Goal: Task Accomplishment & Management: Manage account settings

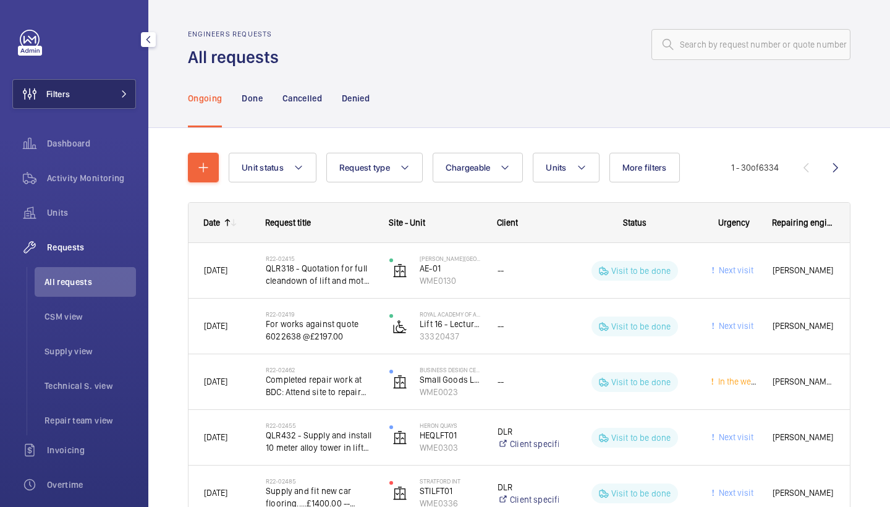
click at [114, 93] on span at bounding box center [120, 93] width 15 height 7
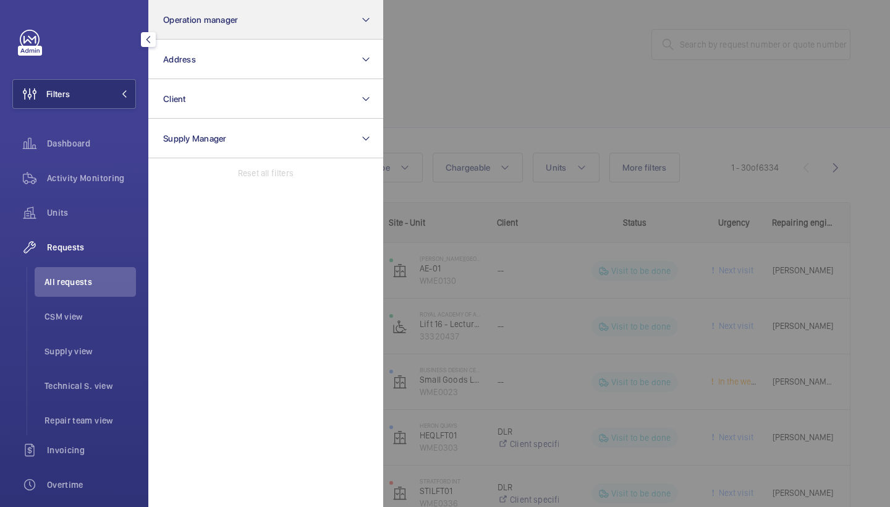
click at [245, 23] on button "Operation manager" at bounding box center [265, 20] width 235 height 40
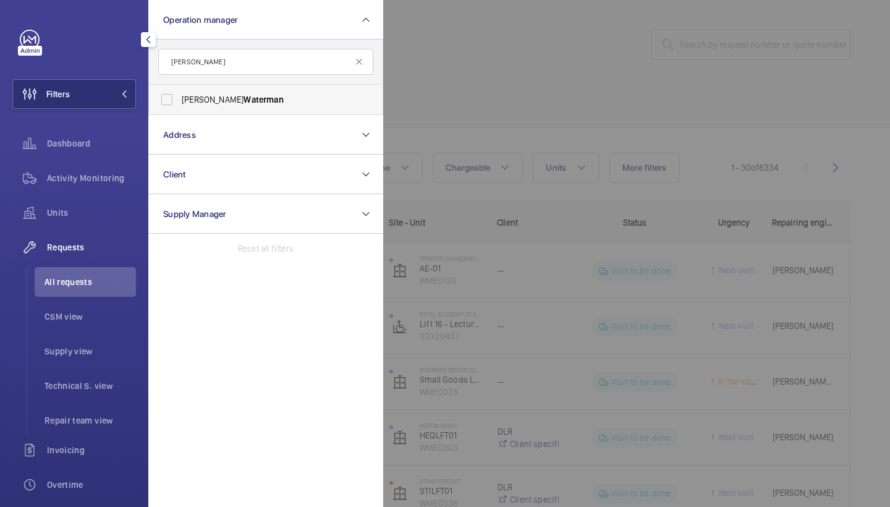
type input "waterman"
click at [244, 102] on span "Alex Waterman" at bounding box center [267, 99] width 170 height 12
click at [179, 102] on input "Alex Waterman" at bounding box center [166, 99] width 25 height 25
checkbox input "true"
click at [70, 411] on li "Repair team view" at bounding box center [85, 420] width 101 height 30
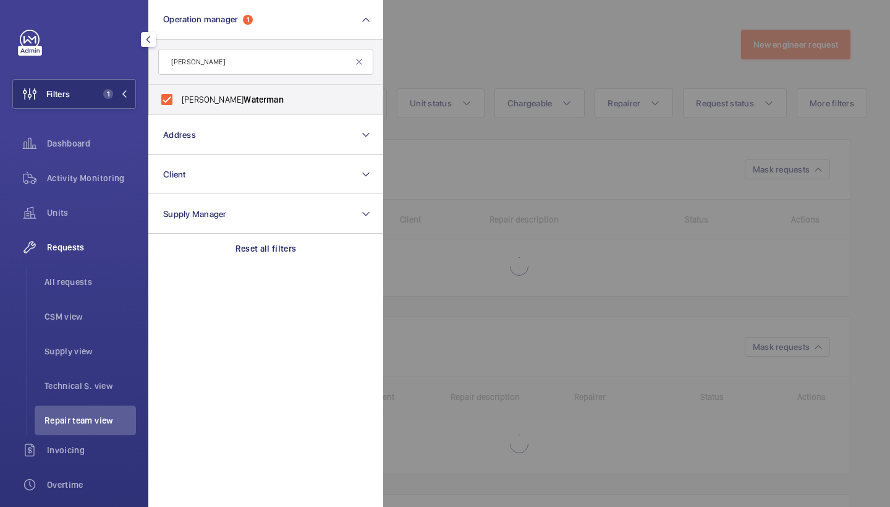
click at [488, 91] on div at bounding box center [828, 253] width 890 height 507
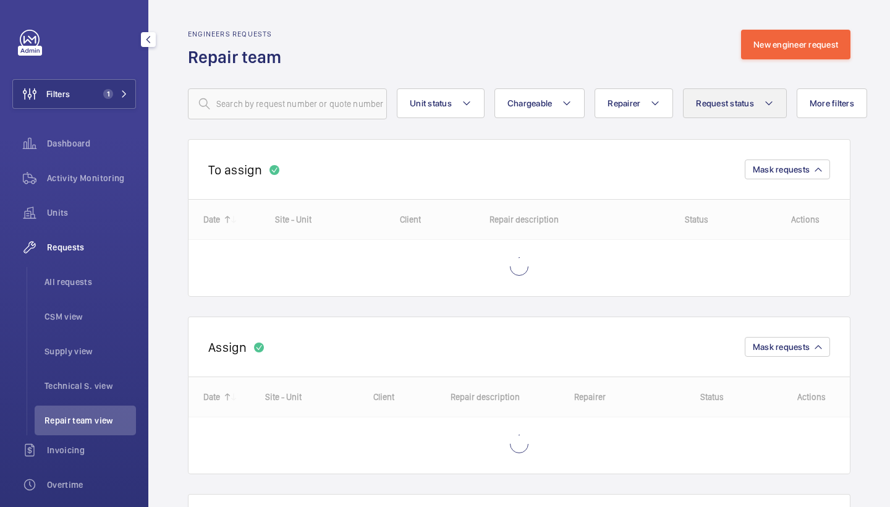
click at [724, 116] on button "Request status" at bounding box center [735, 103] width 104 height 30
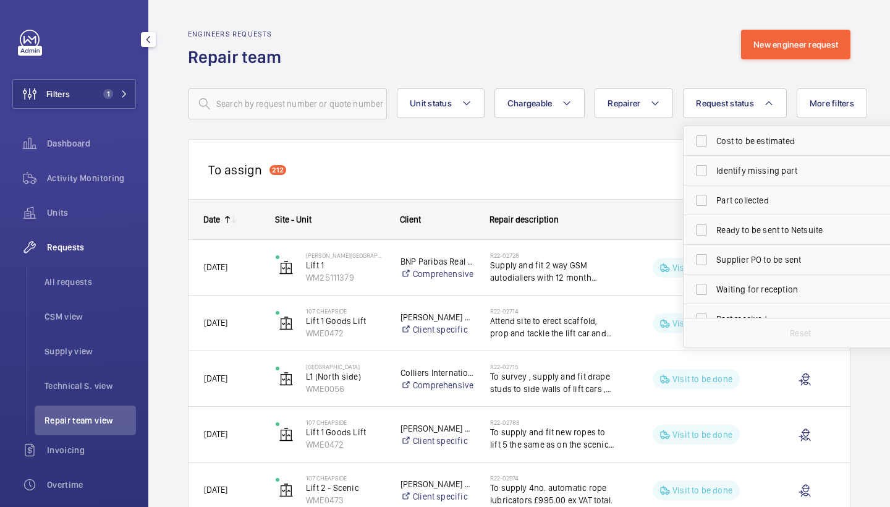
click at [516, 39] on div "Engineers requests Repair team New engineer request" at bounding box center [519, 49] width 662 height 39
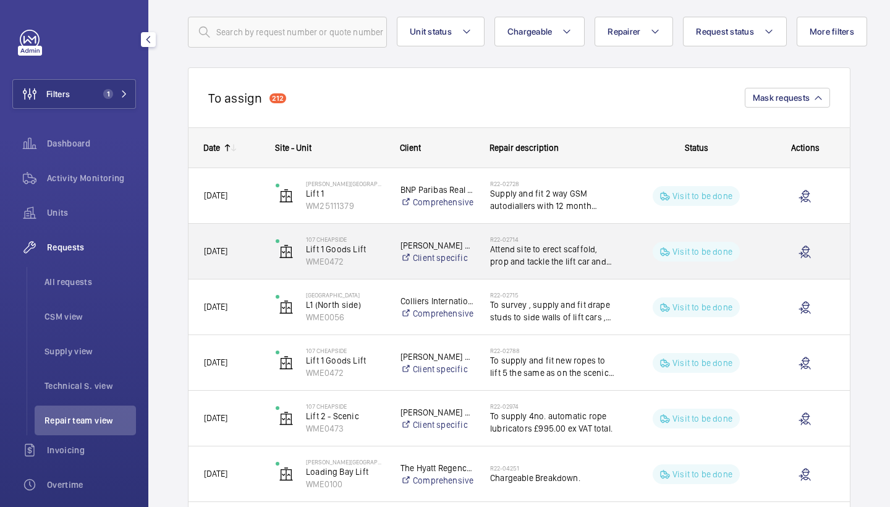
scroll to position [78, 0]
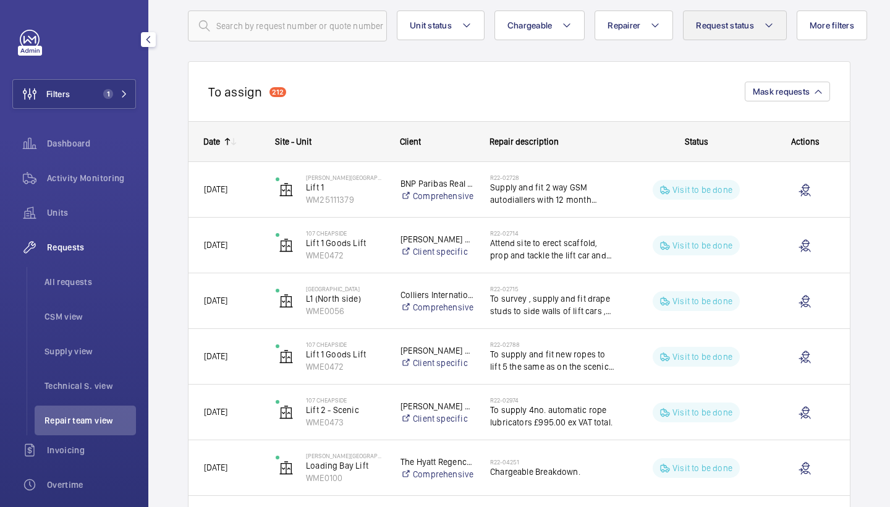
click at [744, 33] on button "Request status" at bounding box center [735, 26] width 104 height 30
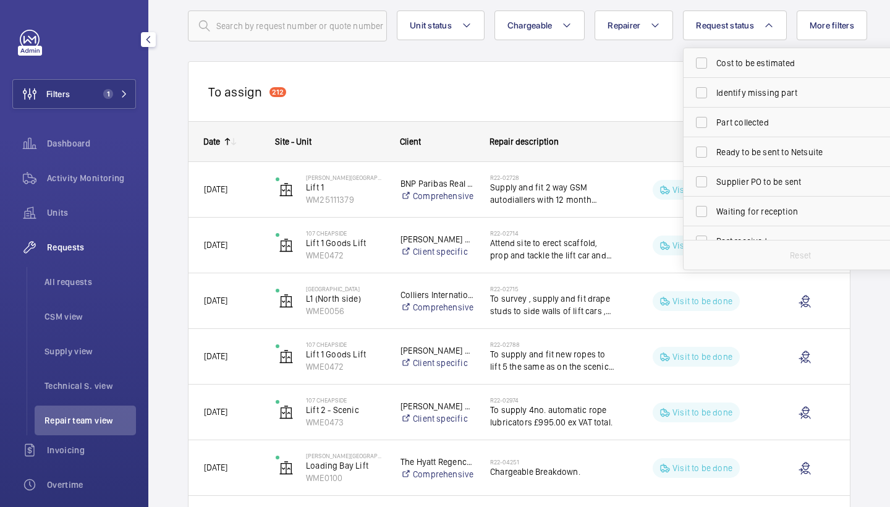
click at [651, 76] on div "To assign 212 Mask requests" at bounding box center [519, 91] width 662 height 60
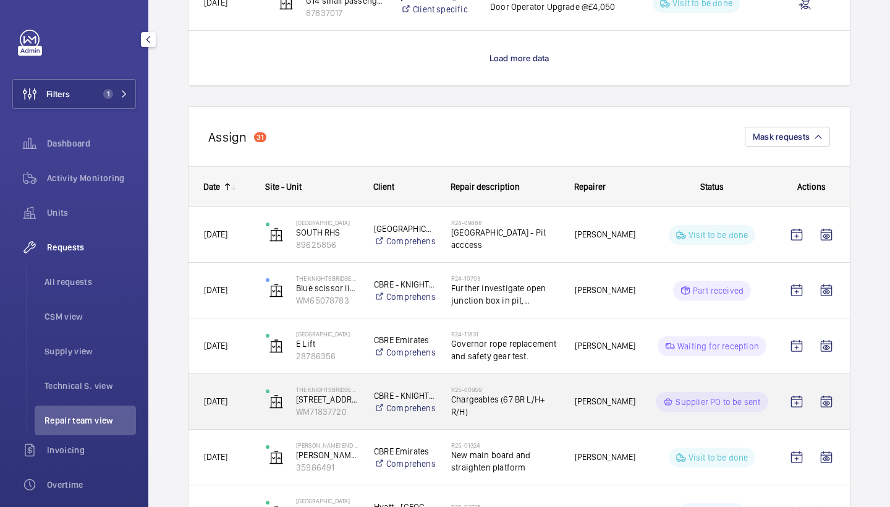
scroll to position [1287, 0]
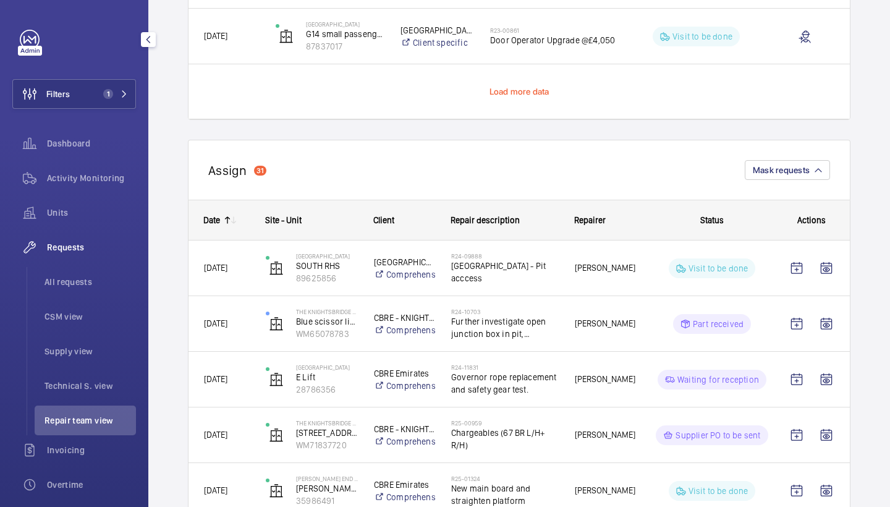
click at [544, 91] on span "Load more data" at bounding box center [519, 91] width 60 height 10
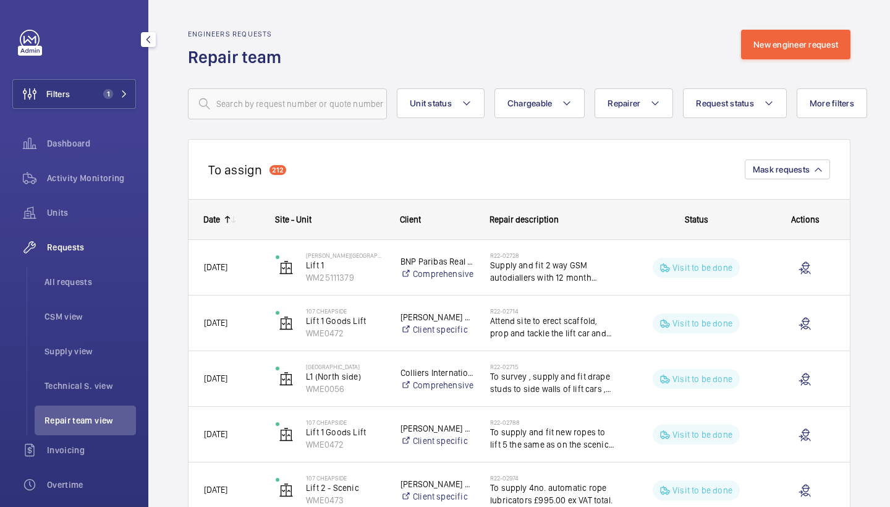
scroll to position [0, 0]
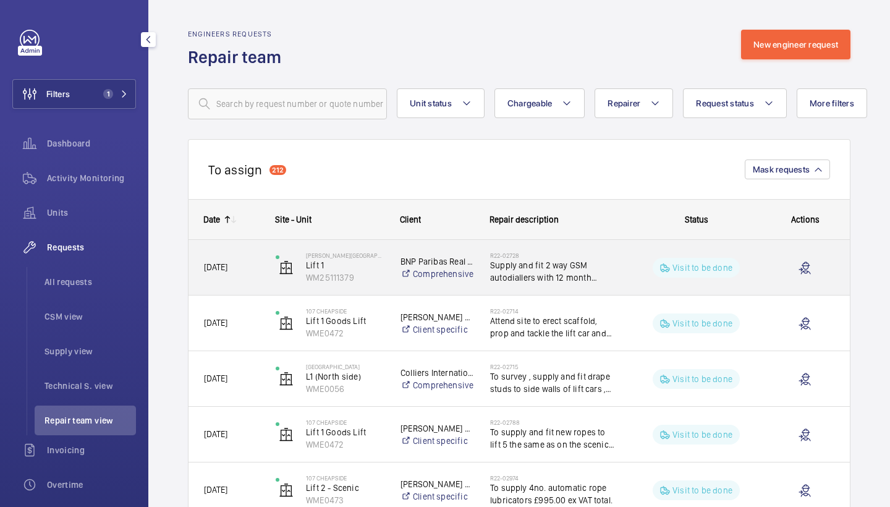
click at [529, 267] on span "Supply and fit 2 way GSM autodiallers with 12 month sim.....£1100.00 for each o…" at bounding box center [553, 271] width 127 height 25
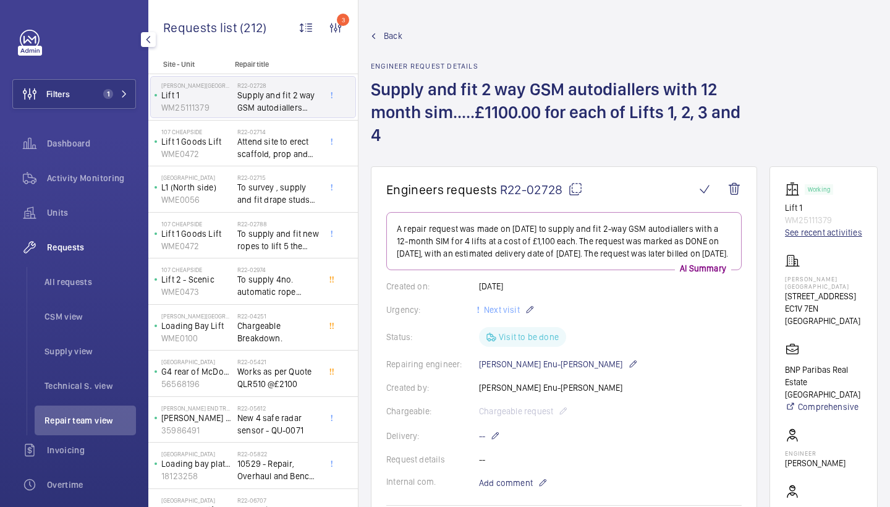
click at [797, 234] on link "See recent activities" at bounding box center [823, 232] width 77 height 12
click at [399, 38] on span "Back" at bounding box center [393, 36] width 19 height 12
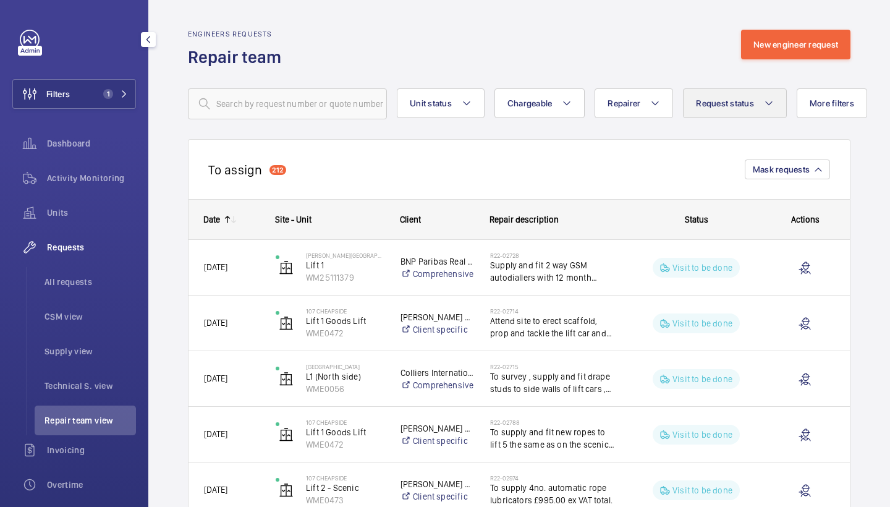
click at [727, 100] on span "Request status" at bounding box center [725, 103] width 58 height 10
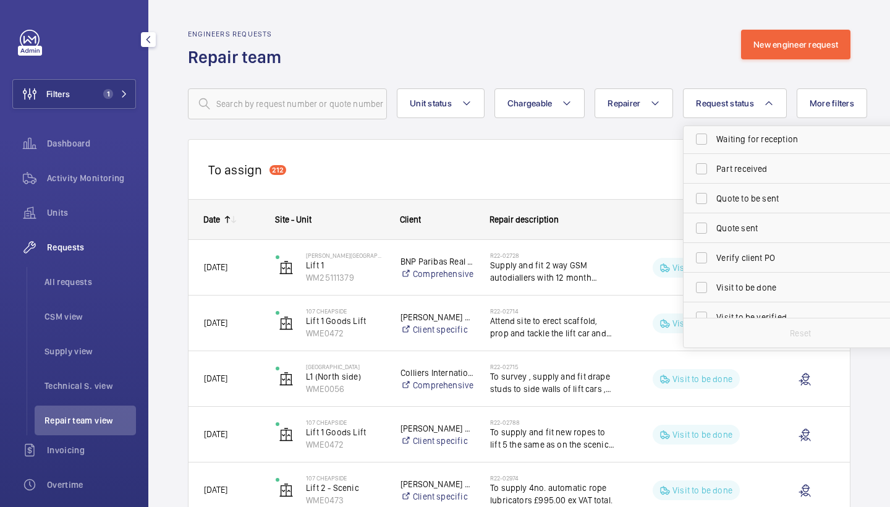
scroll to position [158, 0]
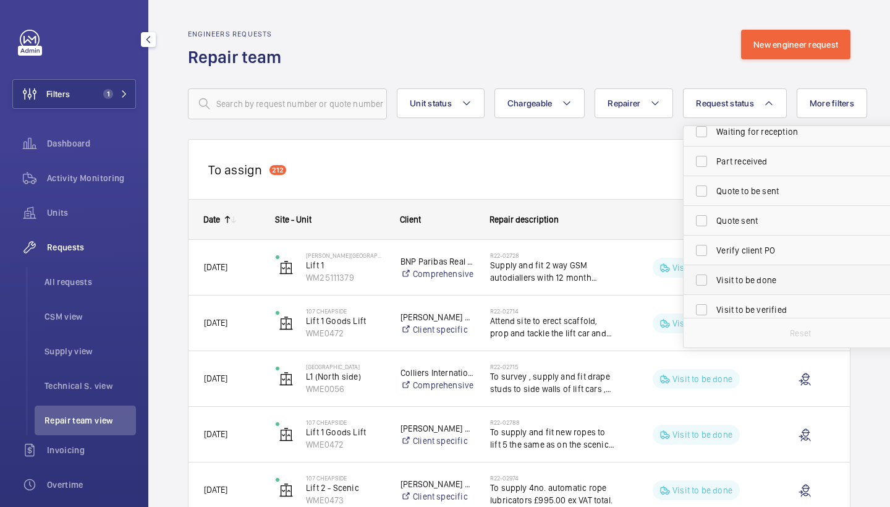
click at [754, 276] on span "Visit to be done" at bounding box center [801, 280] width 170 height 12
click at [714, 276] on input "Visit to be done" at bounding box center [701, 280] width 25 height 25
checkbox input "true"
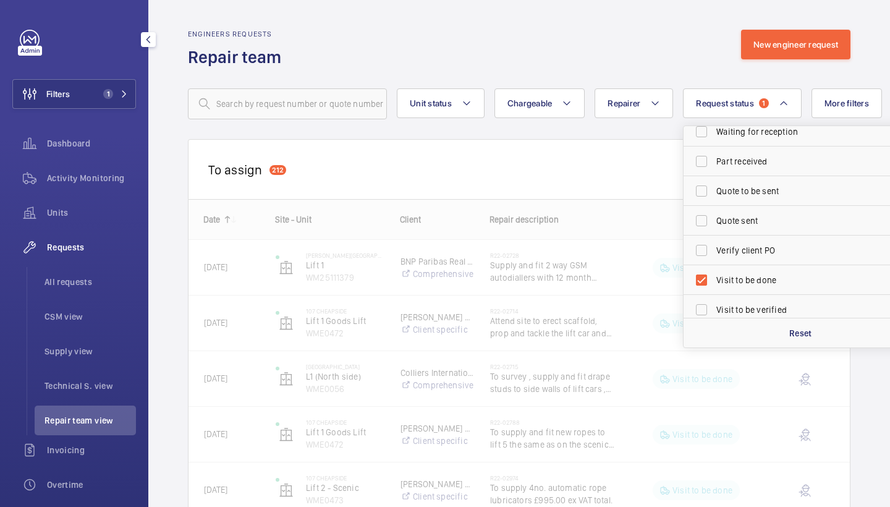
click at [683, 46] on div "Engineers requests Repair team New engineer request" at bounding box center [519, 49] width 662 height 39
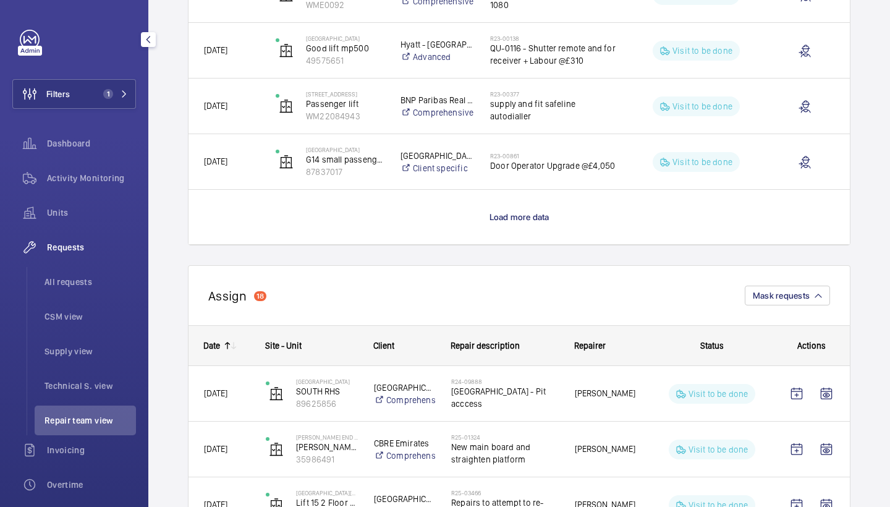
scroll to position [1161, 0]
click at [538, 214] on span "Load more data" at bounding box center [519, 218] width 60 height 10
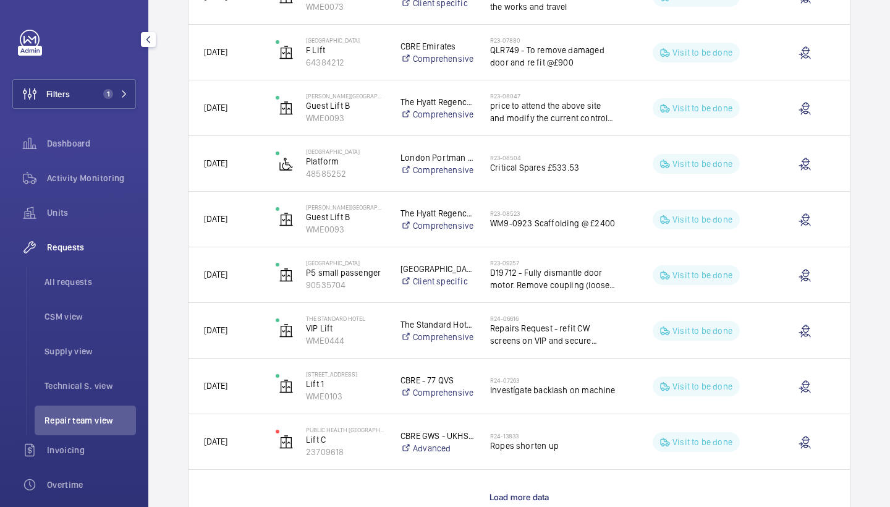
scroll to position [2075, 0]
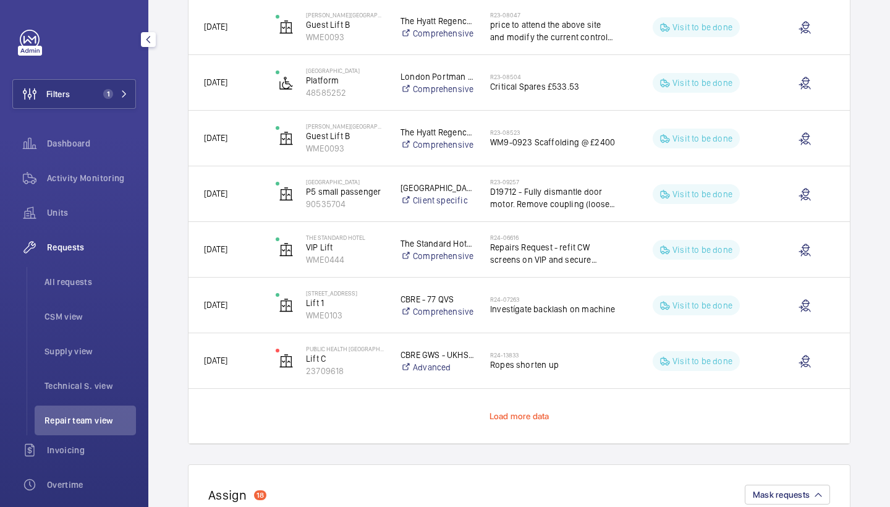
click at [528, 415] on span "Load more data" at bounding box center [519, 416] width 60 height 10
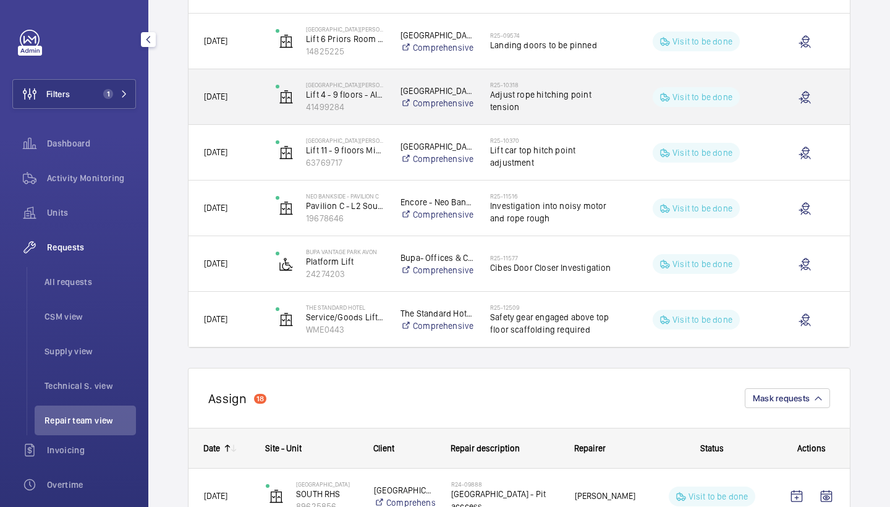
scroll to position [3057, 0]
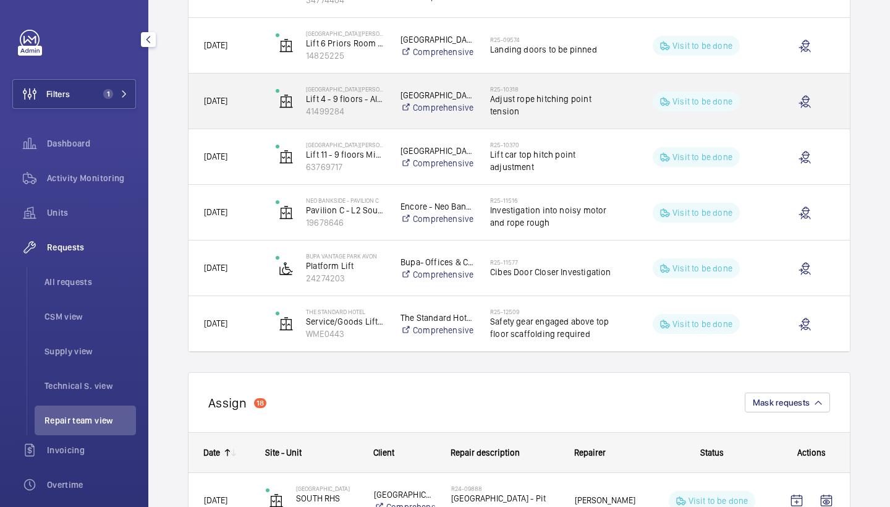
click at [551, 106] on span "Adjust rope hitching point tension" at bounding box center [553, 105] width 127 height 25
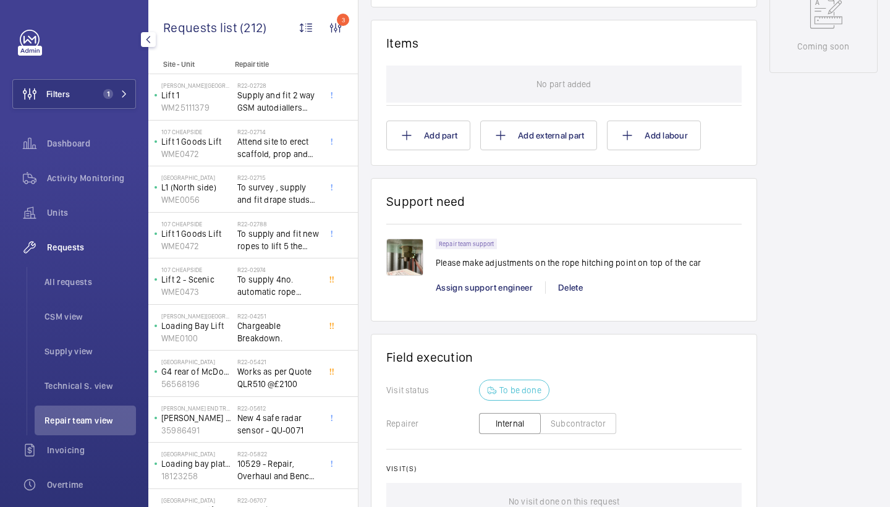
scroll to position [730, 0]
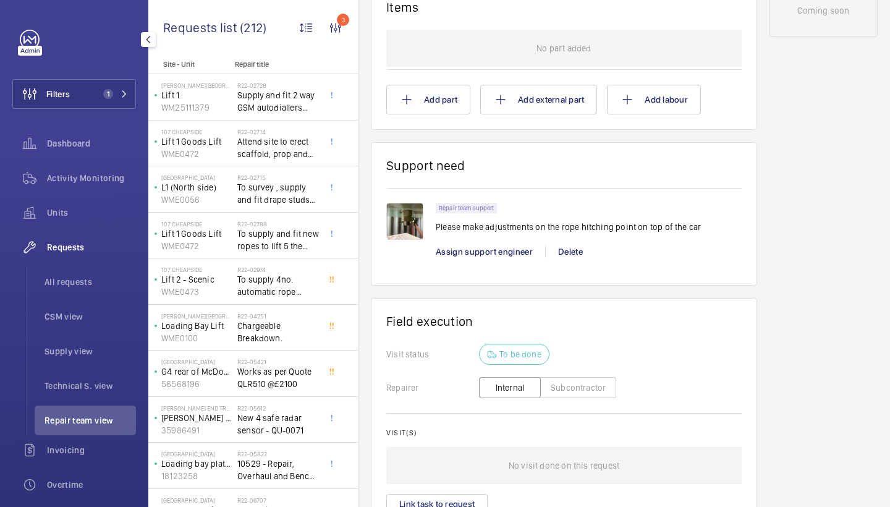
click at [414, 216] on img at bounding box center [404, 221] width 37 height 37
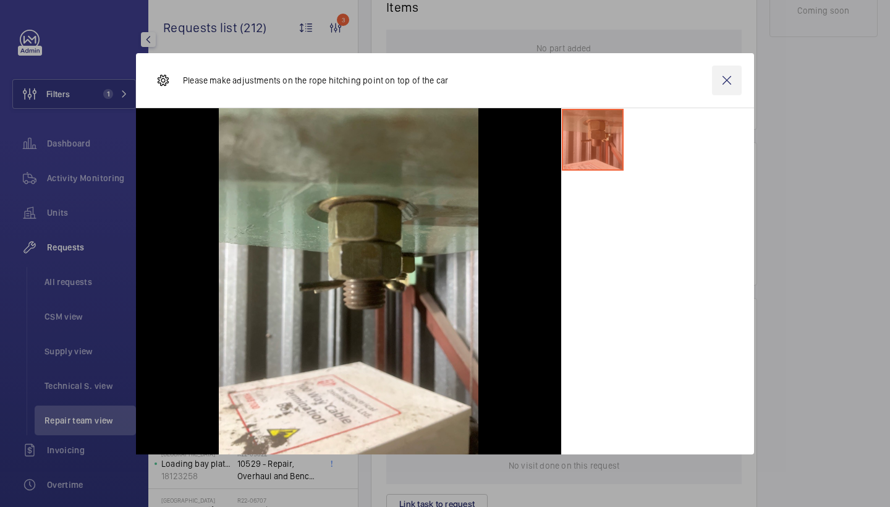
click at [725, 77] on wm-front-icon-button at bounding box center [727, 80] width 30 height 30
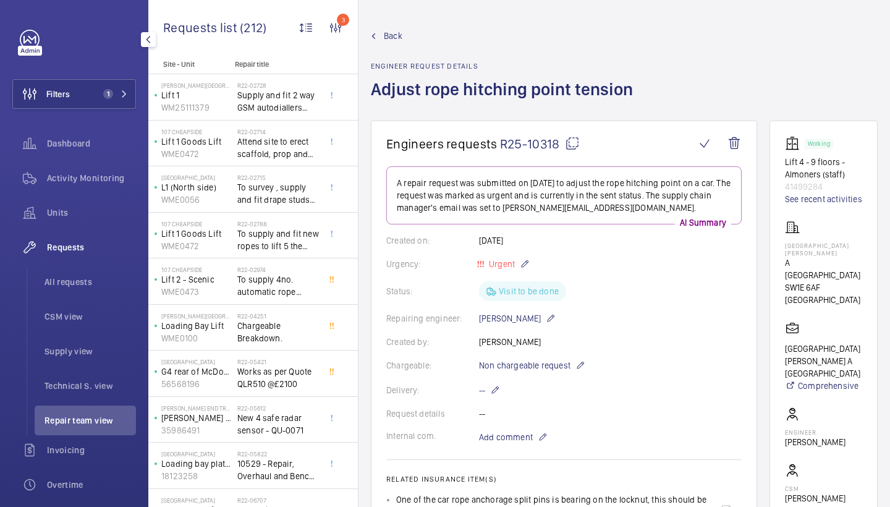
scroll to position [-1, 0]
click at [398, 35] on span "Back" at bounding box center [393, 36] width 19 height 12
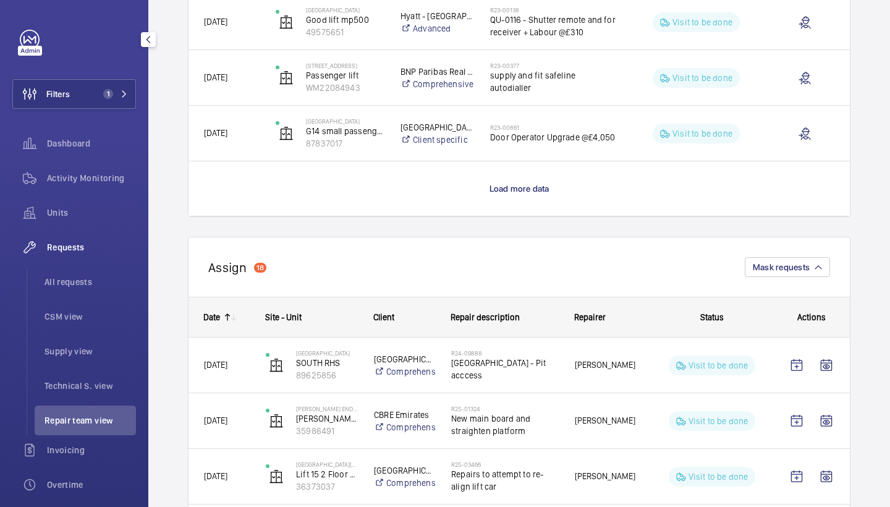
scroll to position [1164, 0]
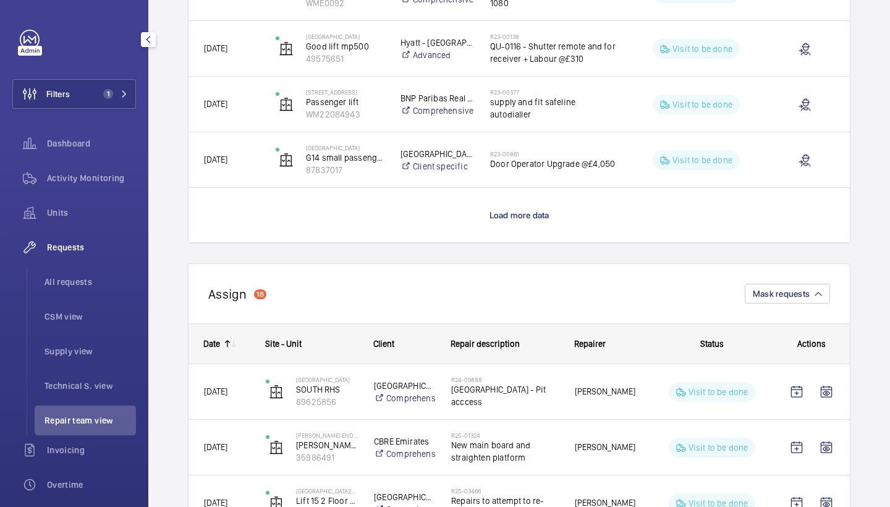
click at [506, 221] on wm-front-load-more-cell "Load more data" at bounding box center [518, 215] width 661 height 54
click at [507, 213] on span "Load more data" at bounding box center [519, 215] width 60 height 10
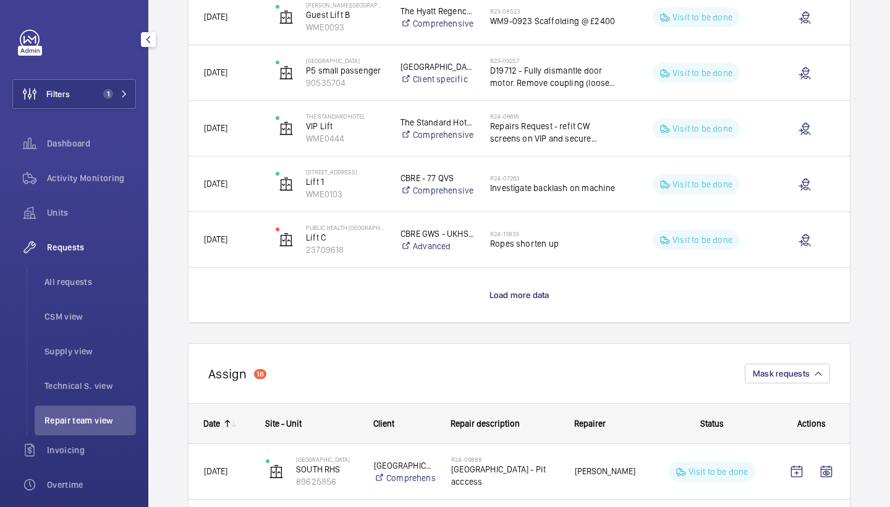
scroll to position [2246, 0]
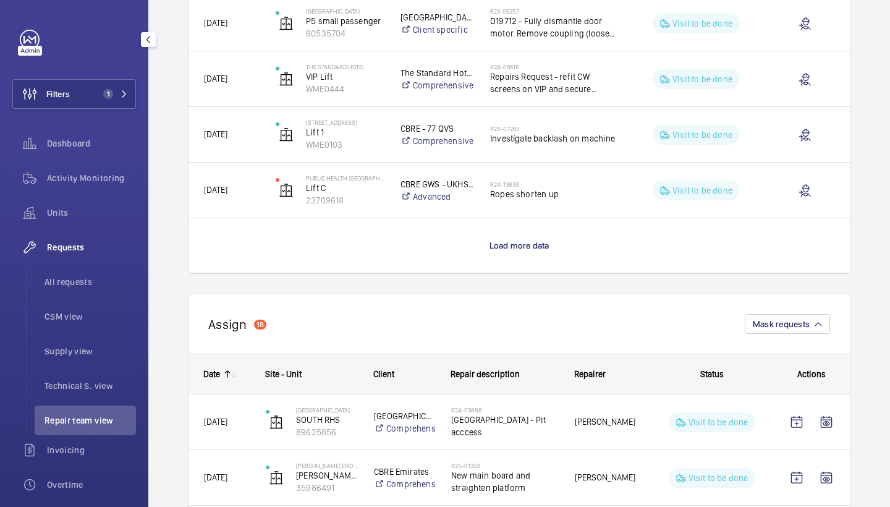
click at [508, 237] on wm-front-load-more-cell "Load more data" at bounding box center [518, 245] width 661 height 54
click at [505, 243] on span "Load more data" at bounding box center [519, 245] width 60 height 10
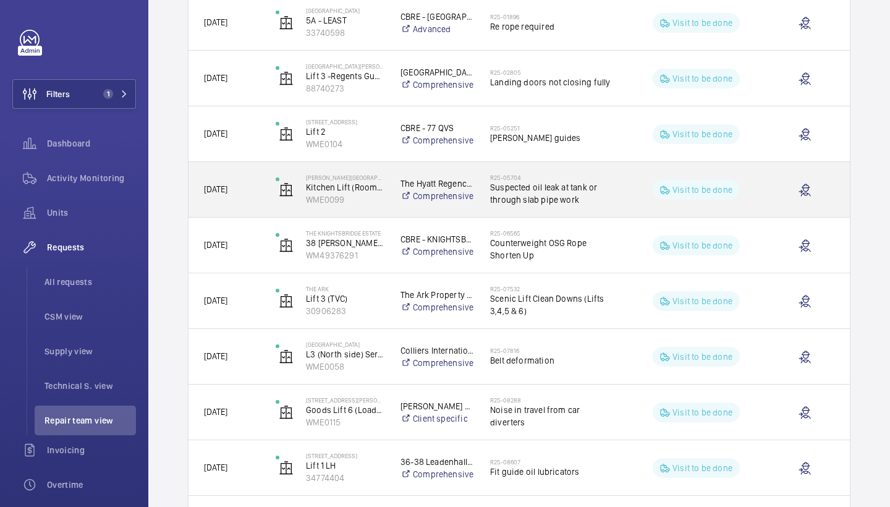
scroll to position [2563, 0]
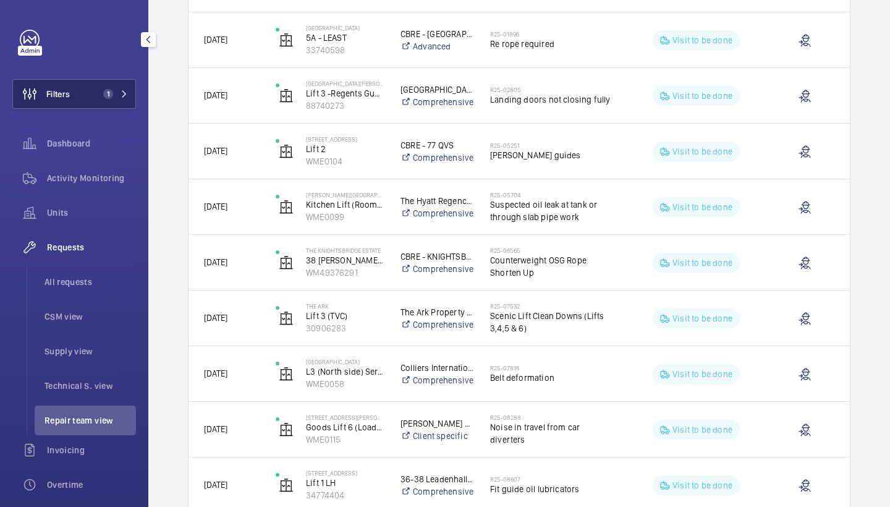
click at [121, 92] on mat-icon at bounding box center [123, 93] width 7 height 7
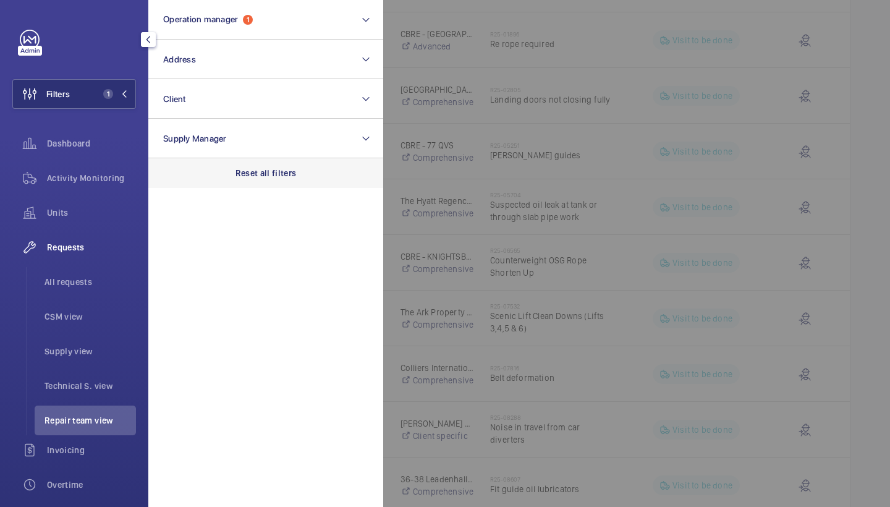
click at [282, 175] on p "Reset all filters" at bounding box center [265, 173] width 61 height 12
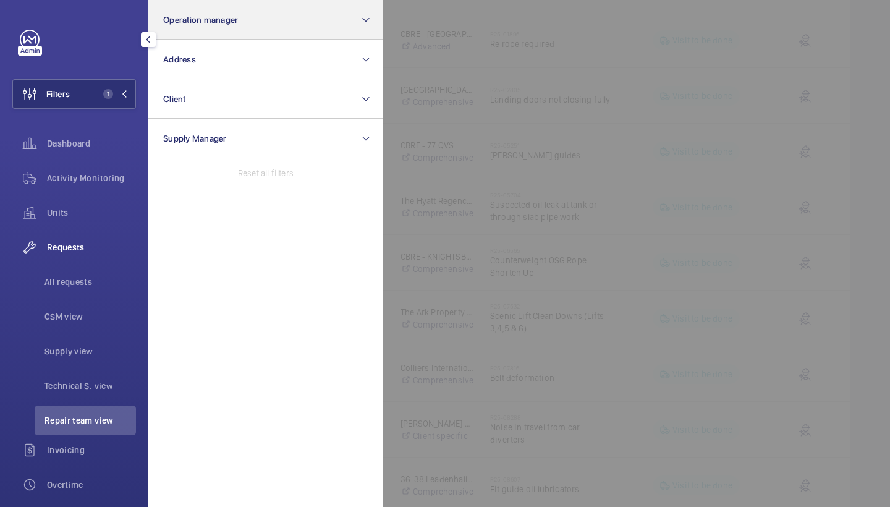
click at [269, 32] on button "Operation manager" at bounding box center [265, 20] width 235 height 40
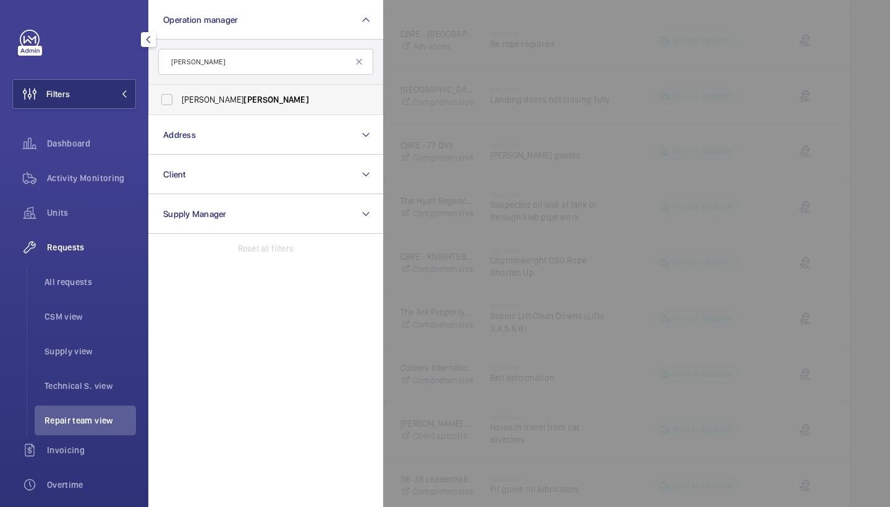
type input "tarpey"
click at [243, 103] on span "Connor Tarpey" at bounding box center [267, 99] width 170 height 12
click at [179, 103] on input "Connor Tarpey" at bounding box center [166, 99] width 25 height 25
checkbox input "true"
click at [519, 125] on div at bounding box center [828, 253] width 890 height 507
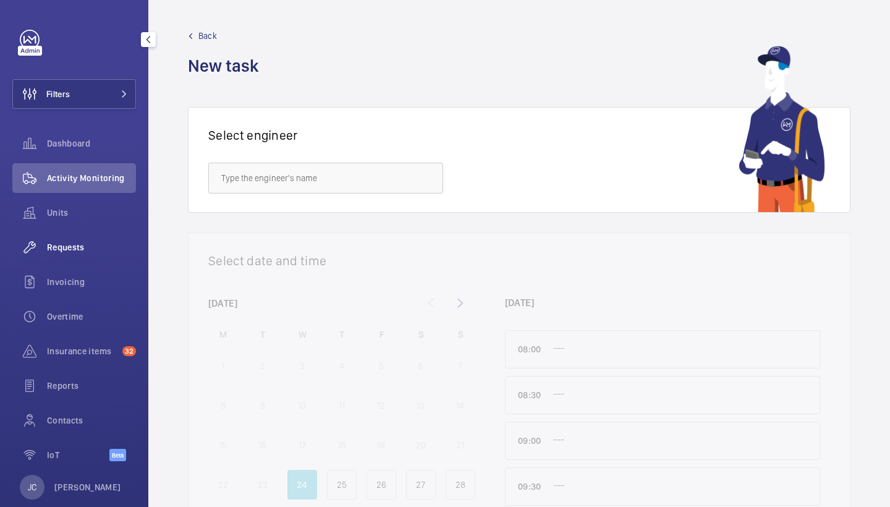
click at [90, 246] on span "Requests" at bounding box center [91, 247] width 89 height 12
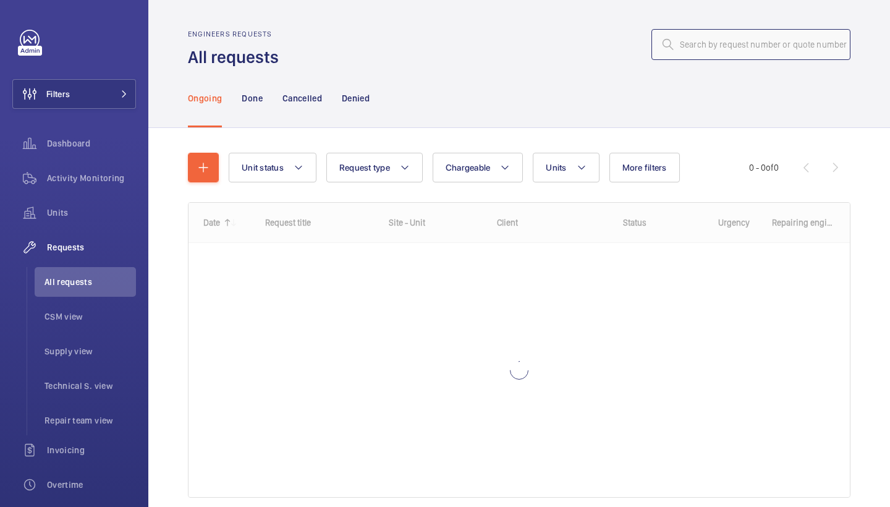
click at [783, 49] on input "text" at bounding box center [750, 44] width 199 height 31
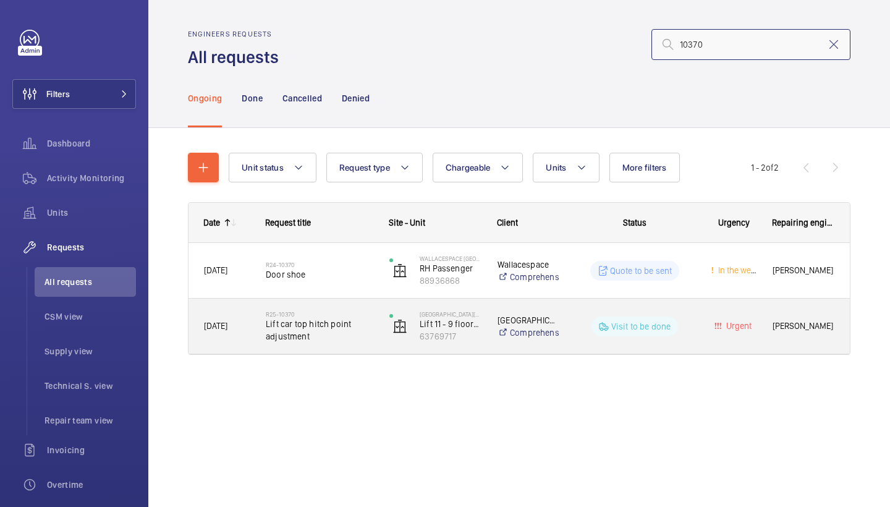
type input "10370"
click at [327, 309] on div "R25-10370 Lift car top hitch point adjustment" at bounding box center [319, 326] width 107 height 36
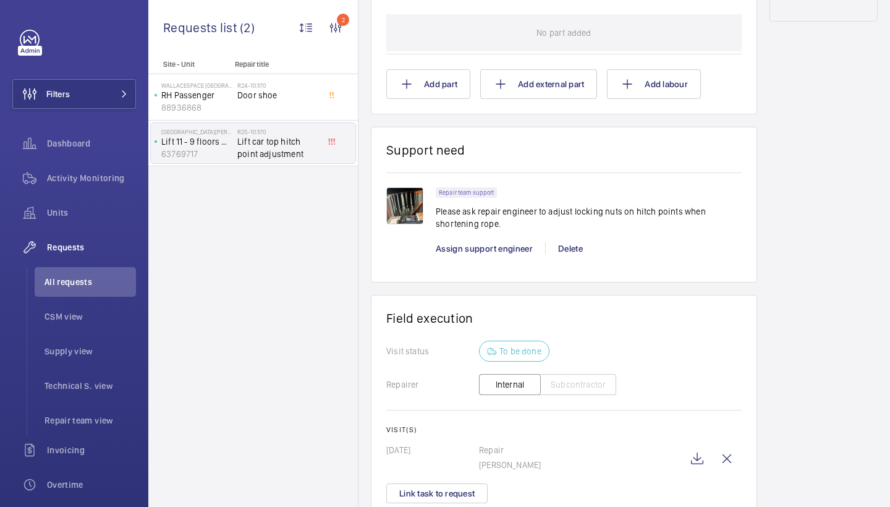
scroll to position [854, 0]
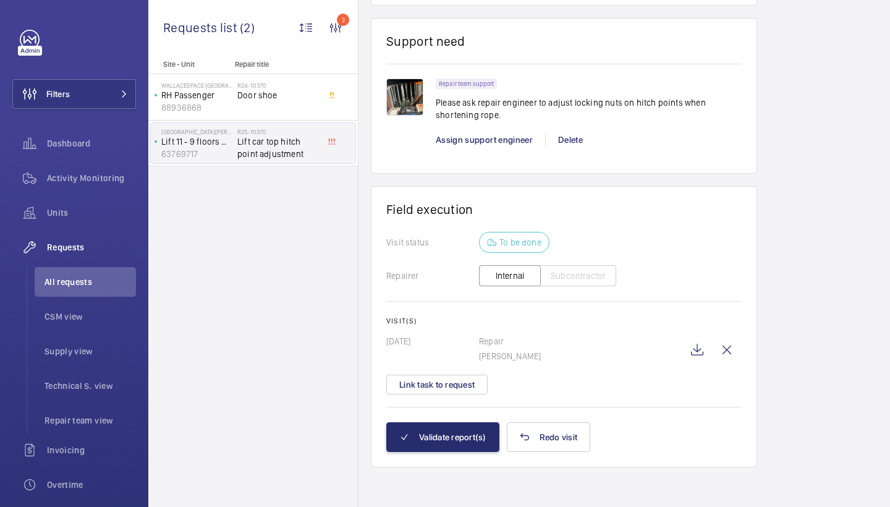
click at [516, 134] on div "Assign support engineer" at bounding box center [490, 139] width 109 height 12
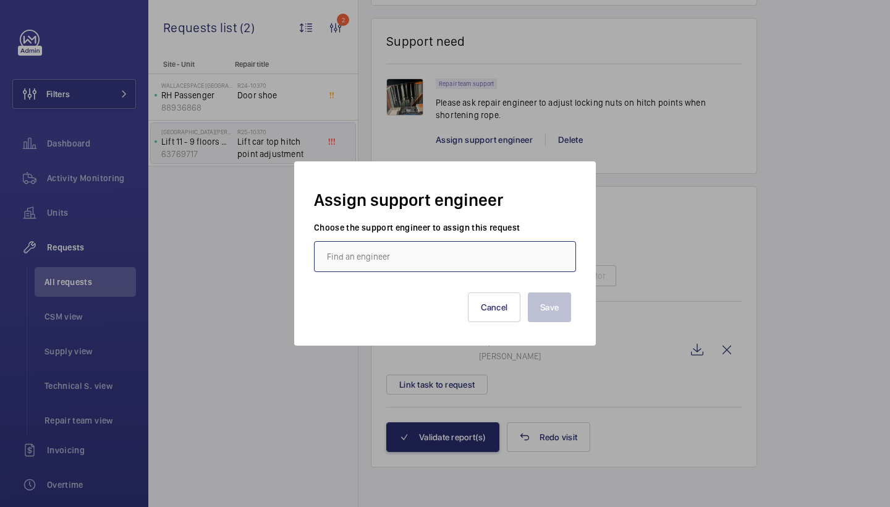
click at [423, 246] on input "text" at bounding box center [445, 256] width 262 height 31
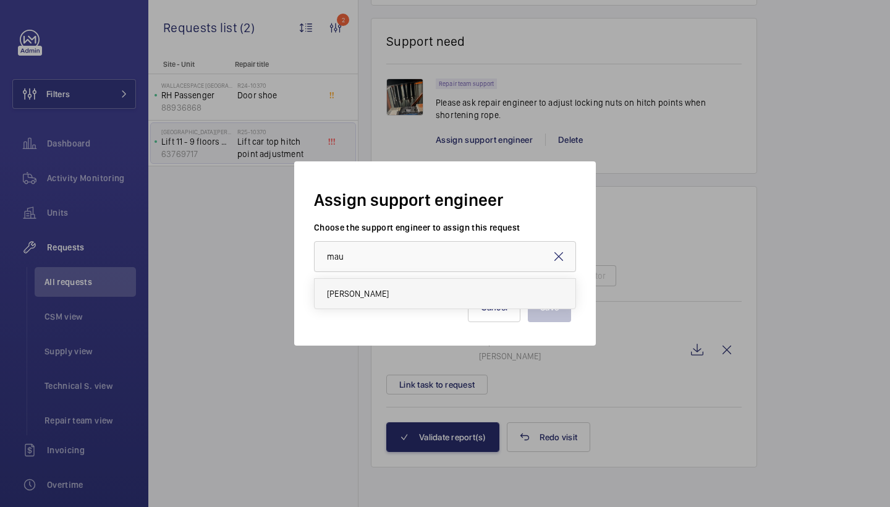
click at [409, 301] on mat-option "[PERSON_NAME]" at bounding box center [444, 294] width 261 height 30
type input "[PERSON_NAME]"
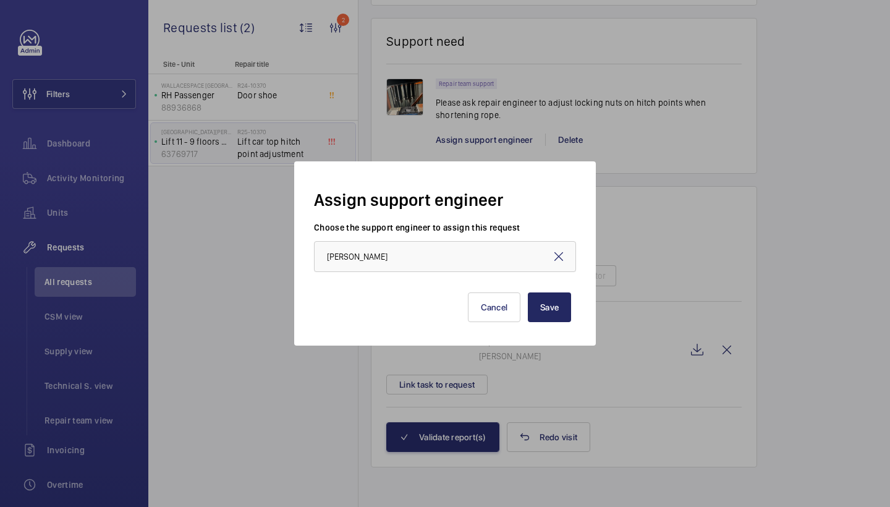
click at [536, 303] on button "Save" at bounding box center [549, 307] width 43 height 30
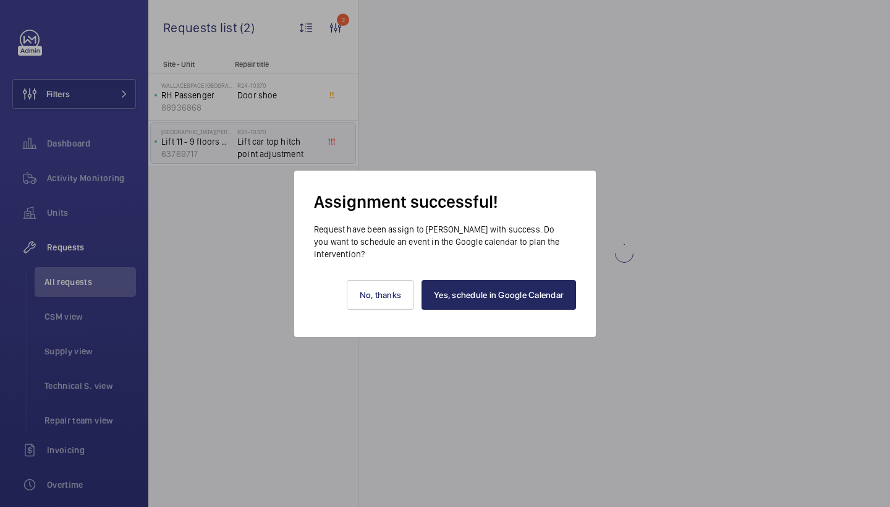
click at [521, 302] on link "Yes, schedule in Google Calendar" at bounding box center [498, 295] width 154 height 30
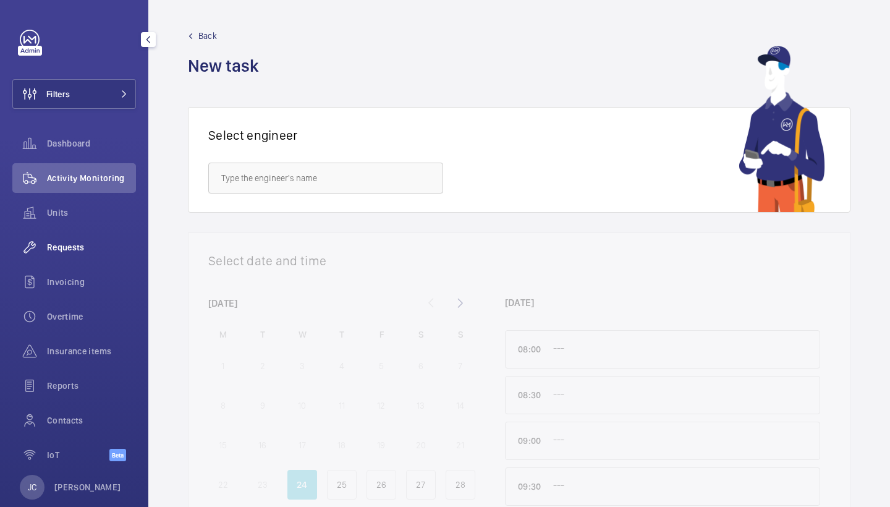
click at [74, 250] on span "Requests" at bounding box center [91, 247] width 89 height 12
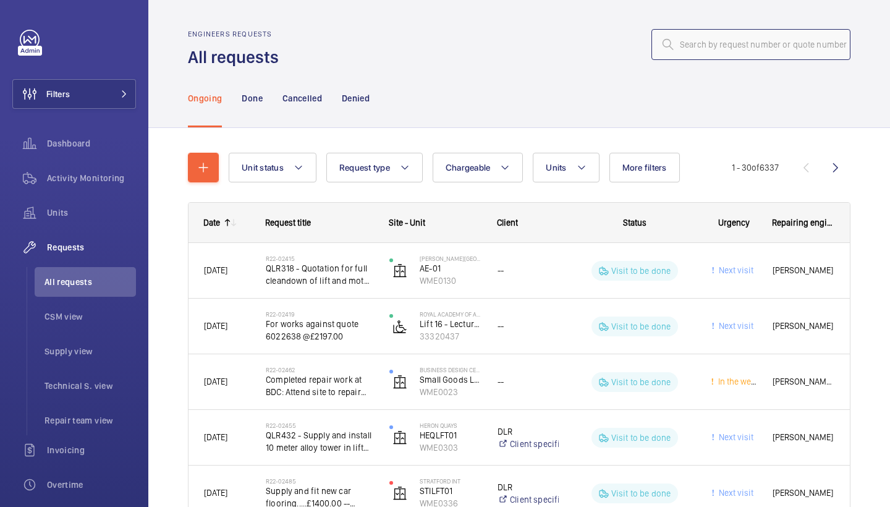
click at [727, 50] on input "text" at bounding box center [750, 44] width 199 height 31
type input "10318"
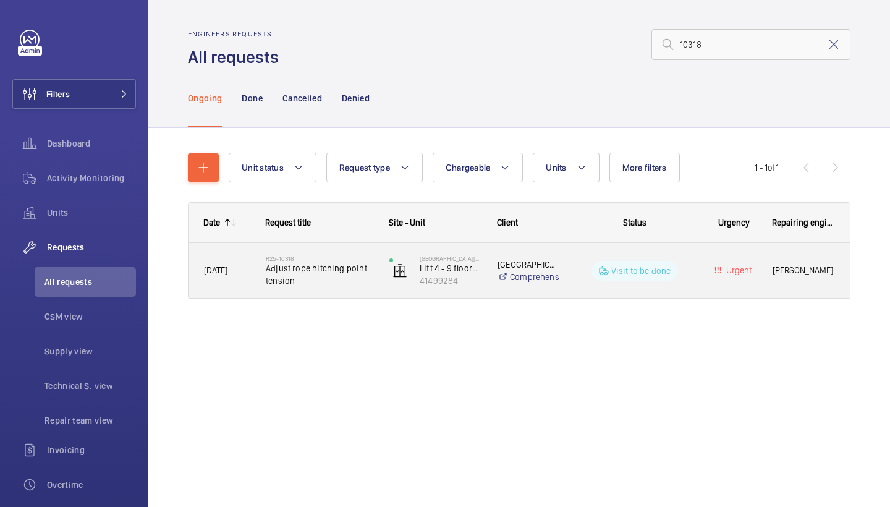
click at [322, 292] on div "R25-10318 Adjust rope hitching point tension" at bounding box center [312, 271] width 122 height 56
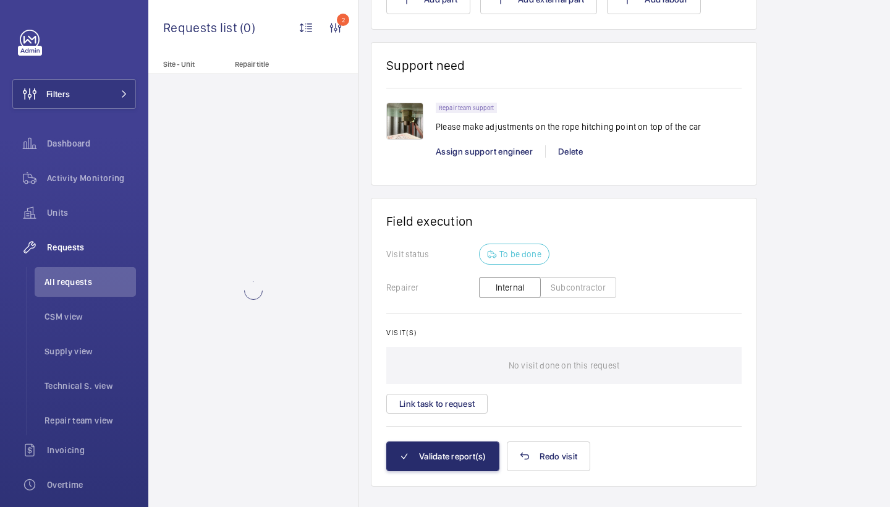
scroll to position [832, 0]
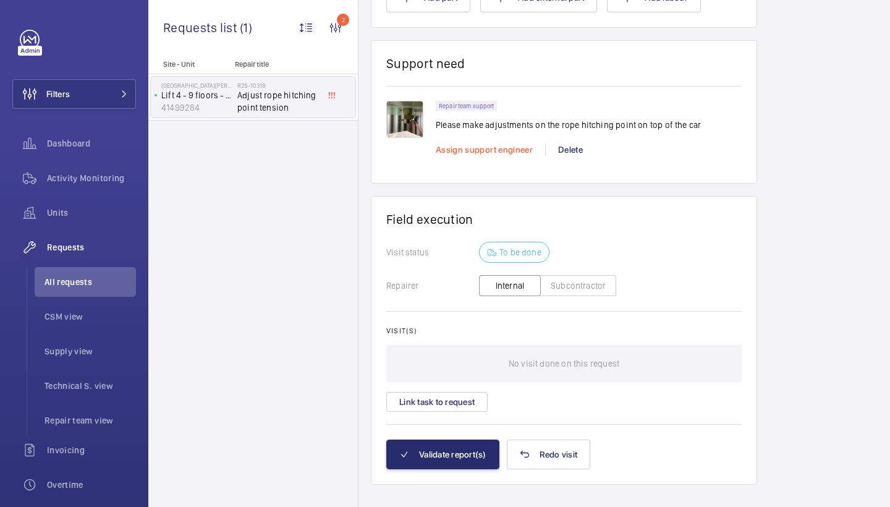
click at [489, 147] on span "Assign support engineer" at bounding box center [484, 150] width 97 height 10
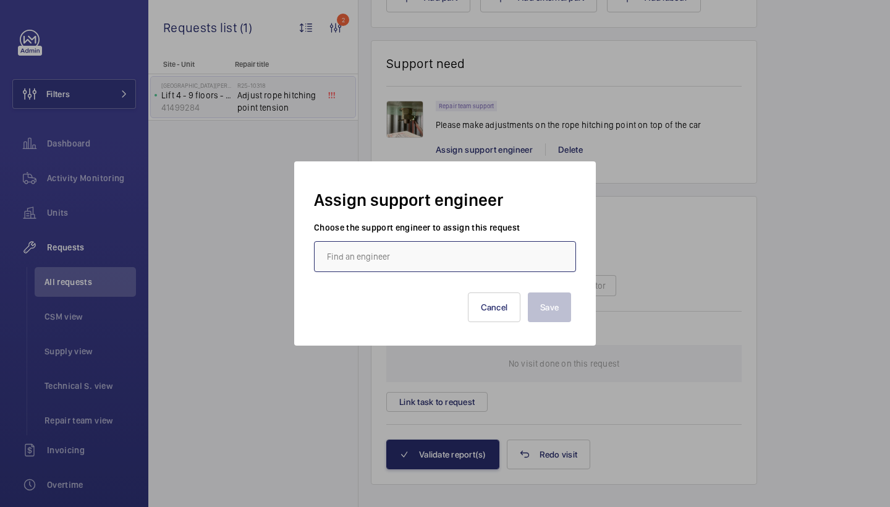
click at [411, 258] on input "text" at bounding box center [445, 256] width 262 height 31
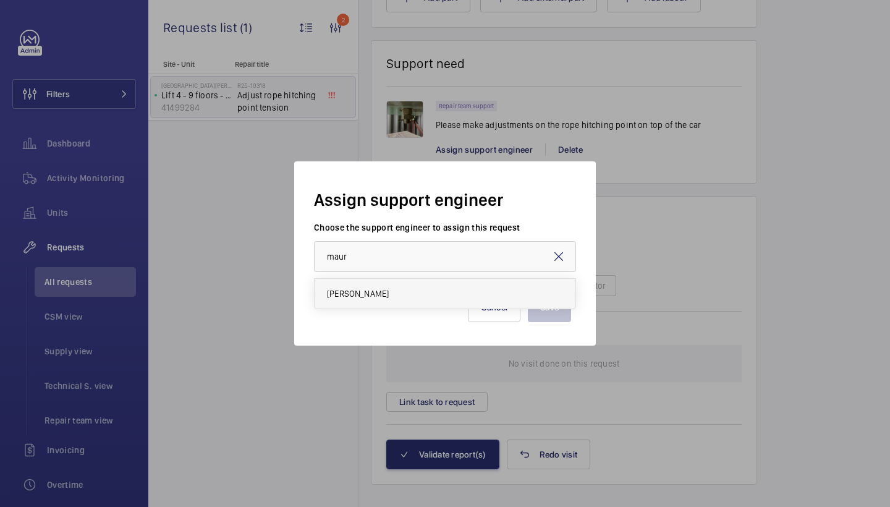
click at [395, 301] on mat-option "[PERSON_NAME]" at bounding box center [444, 294] width 261 height 30
type input "[PERSON_NAME]"
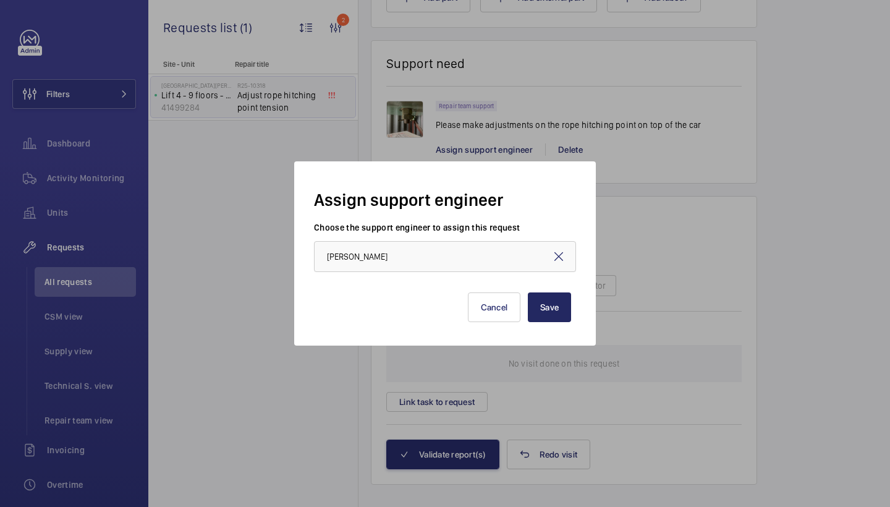
click at [550, 300] on button "Save" at bounding box center [549, 307] width 43 height 30
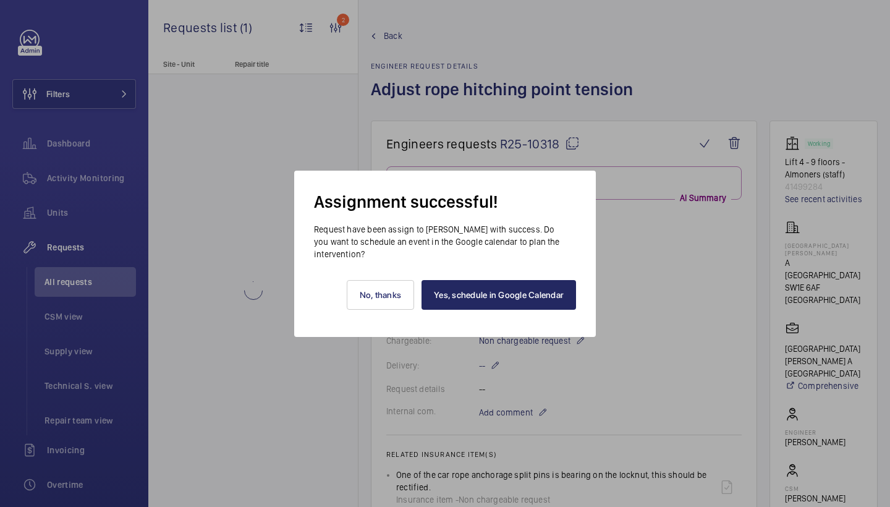
click at [550, 300] on link "Yes, schedule in Google Calendar" at bounding box center [498, 295] width 154 height 30
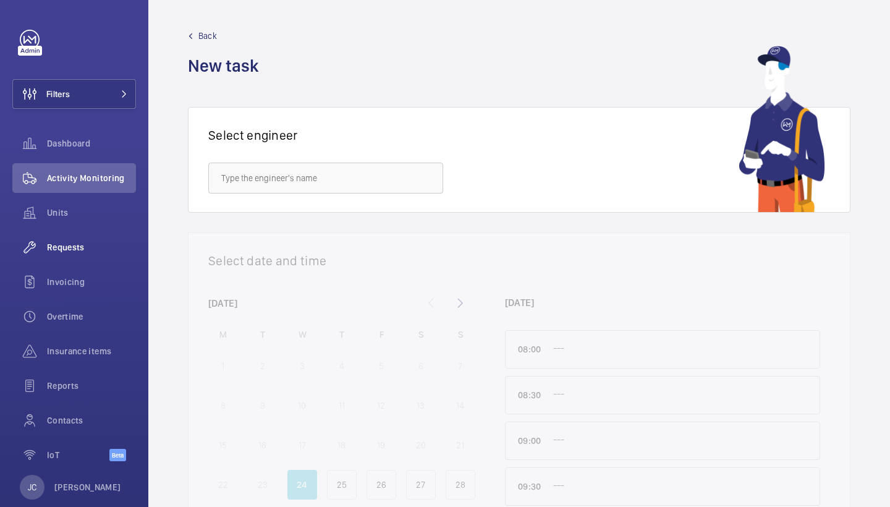
click at [83, 251] on span "Requests" at bounding box center [91, 247] width 89 height 12
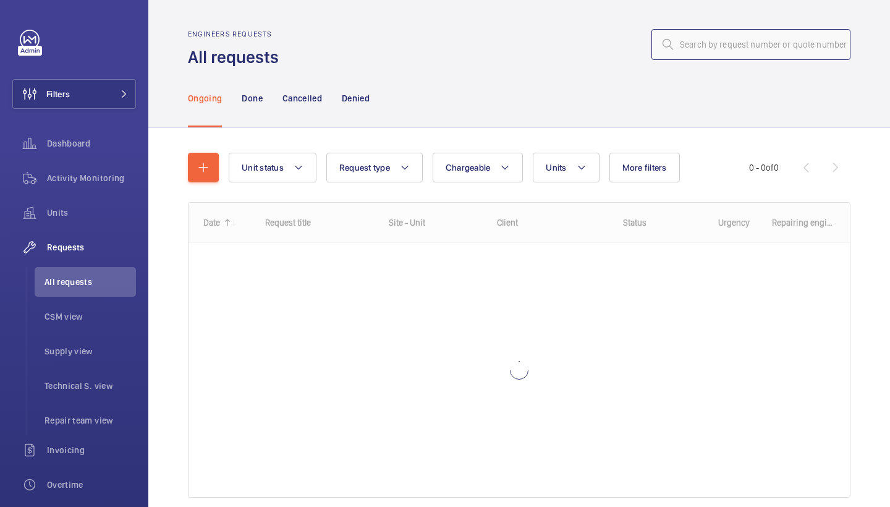
click at [712, 49] on input "text" at bounding box center [750, 44] width 199 height 31
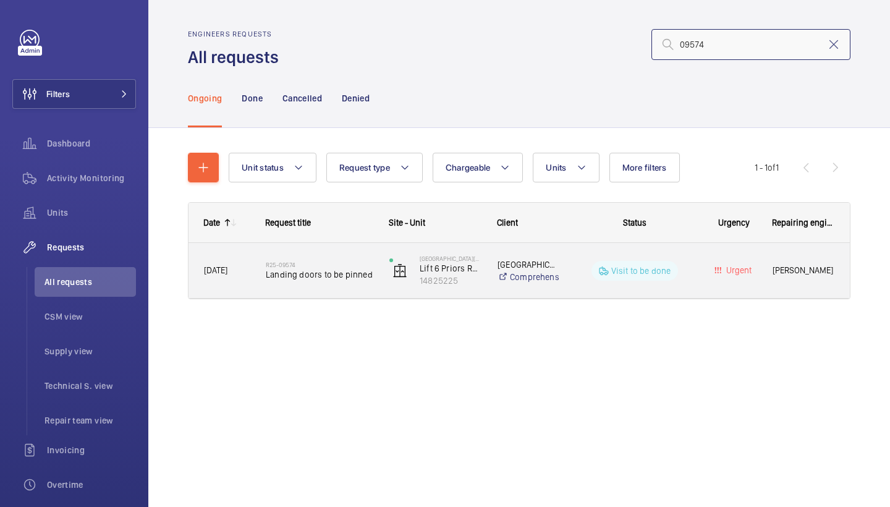
type input "09574"
click at [314, 279] on span "Landing doors to be pinned" at bounding box center [319, 274] width 107 height 12
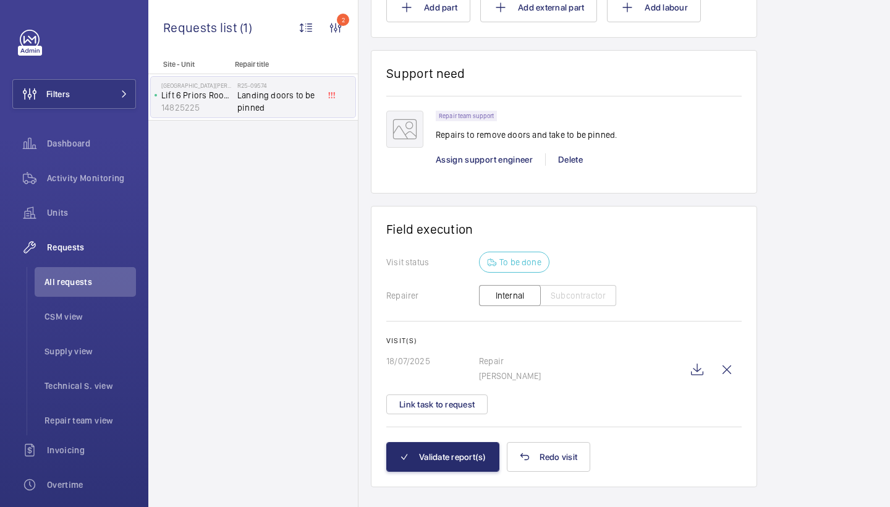
scroll to position [800, 0]
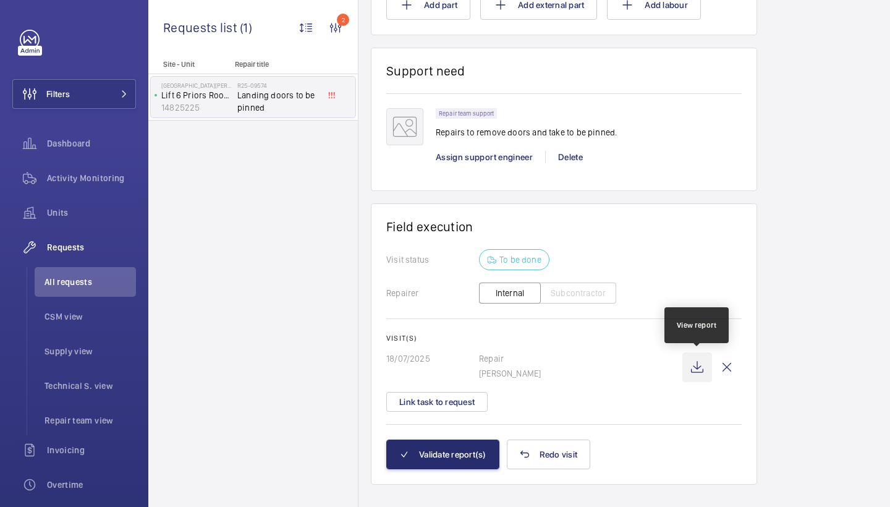
click at [699, 368] on wm-front-icon-button at bounding box center [697, 367] width 30 height 30
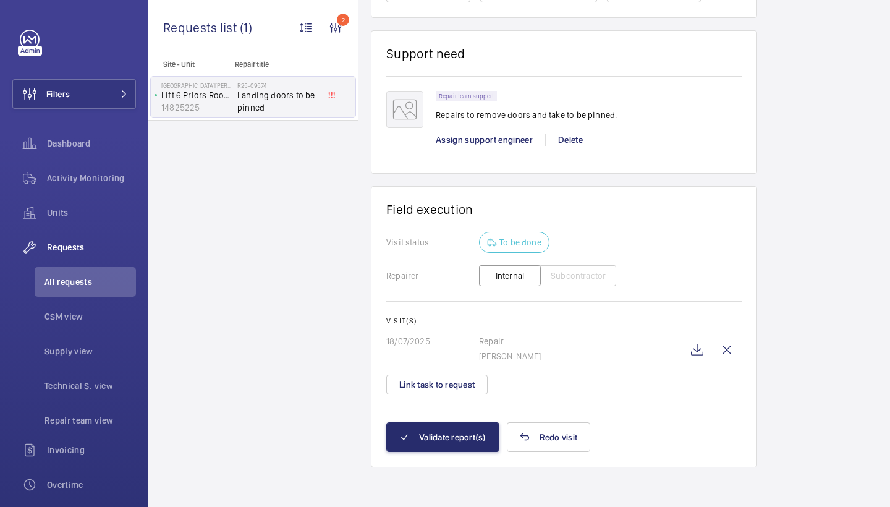
scroll to position [817, 0]
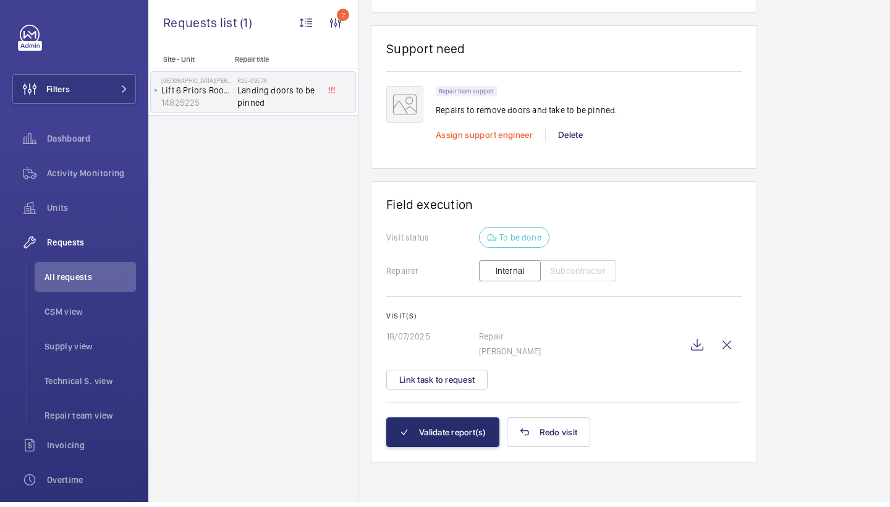
click at [473, 135] on span "Assign support engineer" at bounding box center [484, 140] width 97 height 10
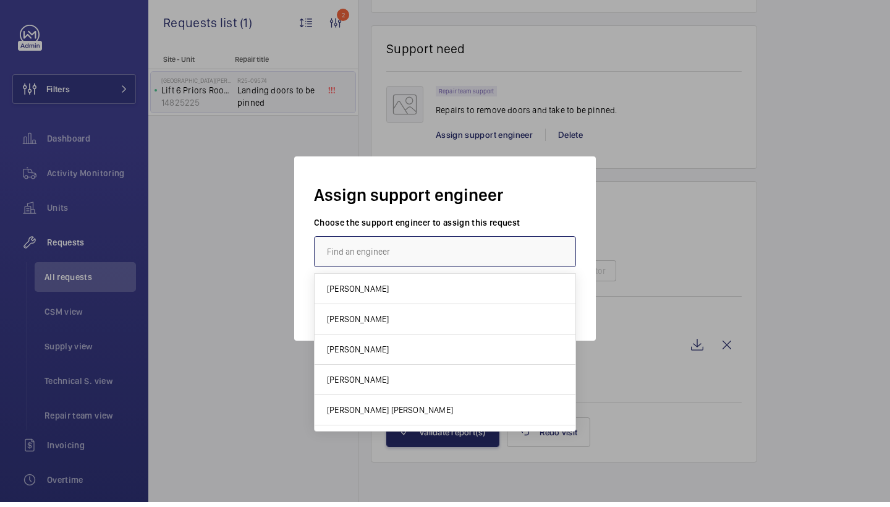
click at [355, 252] on input "text" at bounding box center [445, 256] width 262 height 31
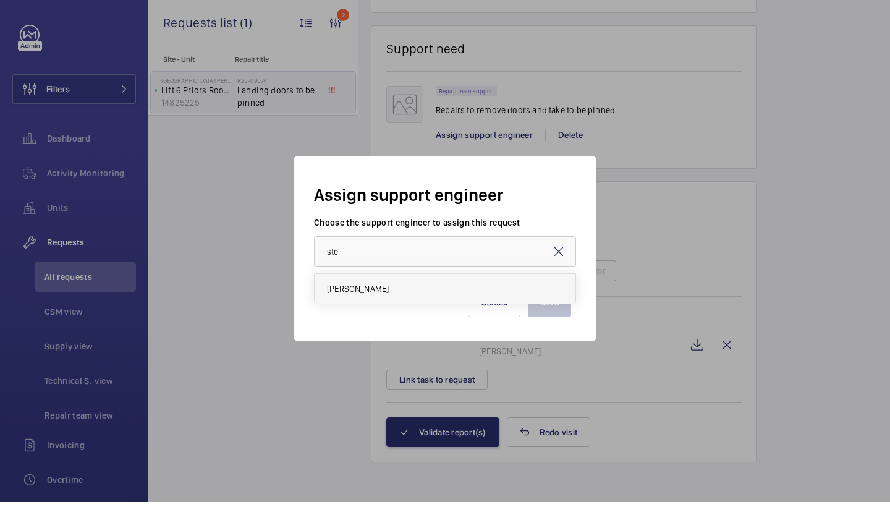
click at [357, 293] on span "[PERSON_NAME]" at bounding box center [358, 293] width 62 height 12
type input "[PERSON_NAME]"
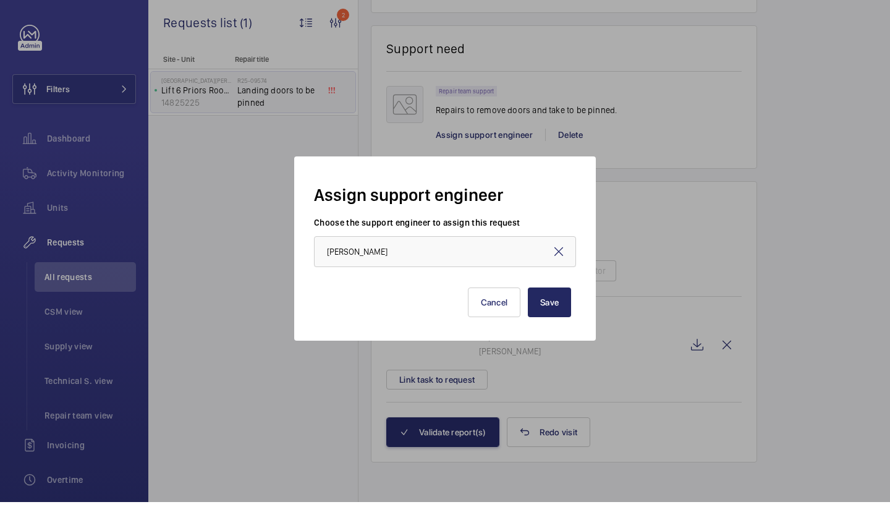
click at [568, 295] on button "Save" at bounding box center [549, 307] width 43 height 30
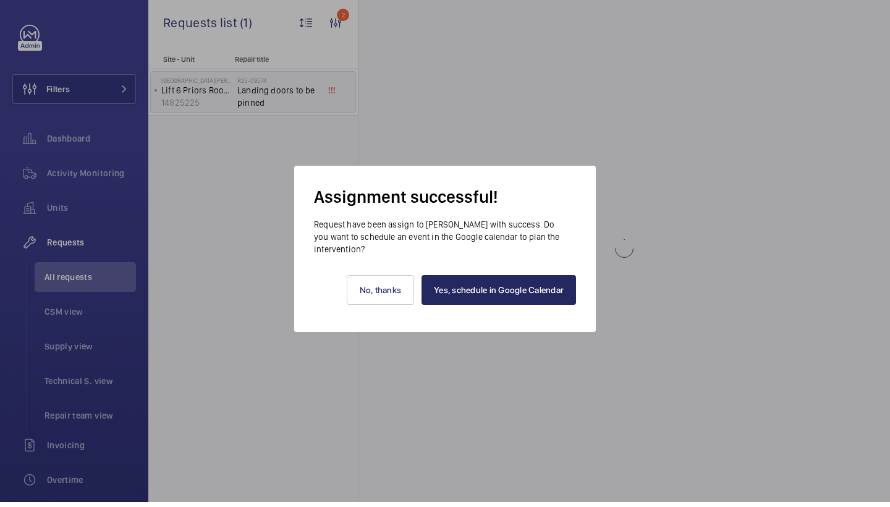
click at [544, 291] on link "Yes, schedule in Google Calendar" at bounding box center [498, 295] width 154 height 30
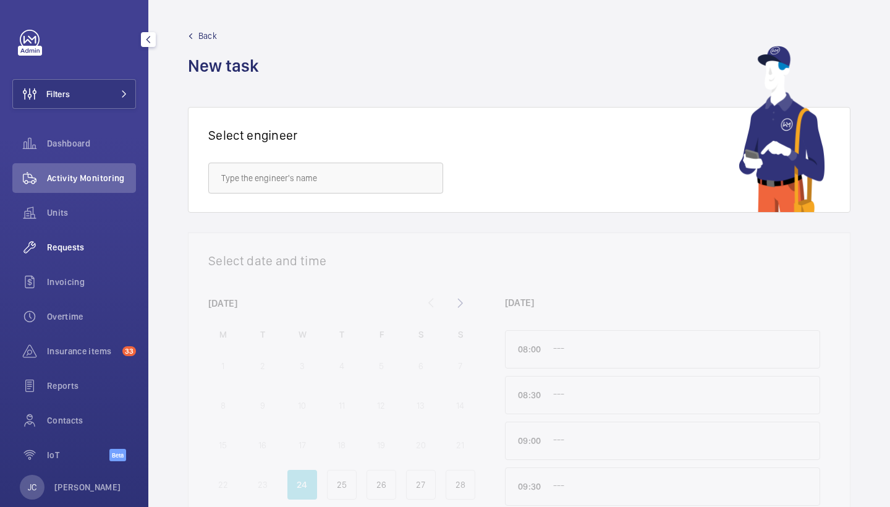
click at [57, 249] on span "Requests" at bounding box center [91, 247] width 89 height 12
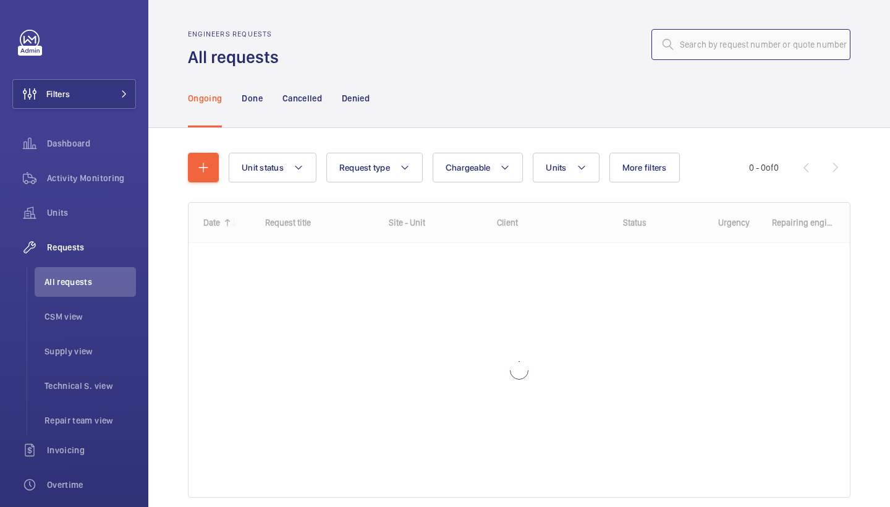
click at [706, 43] on input "text" at bounding box center [750, 44] width 199 height 31
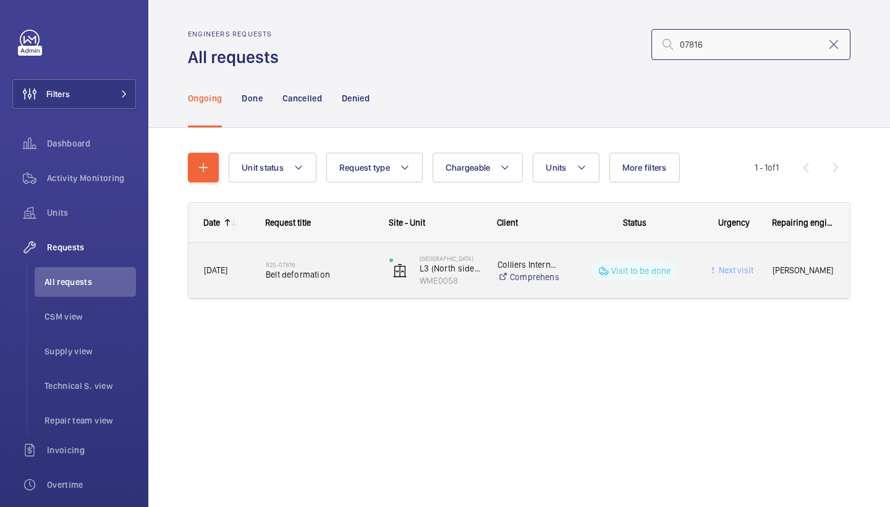
type input "07816"
click at [324, 278] on span "Belt deformation" at bounding box center [319, 274] width 107 height 12
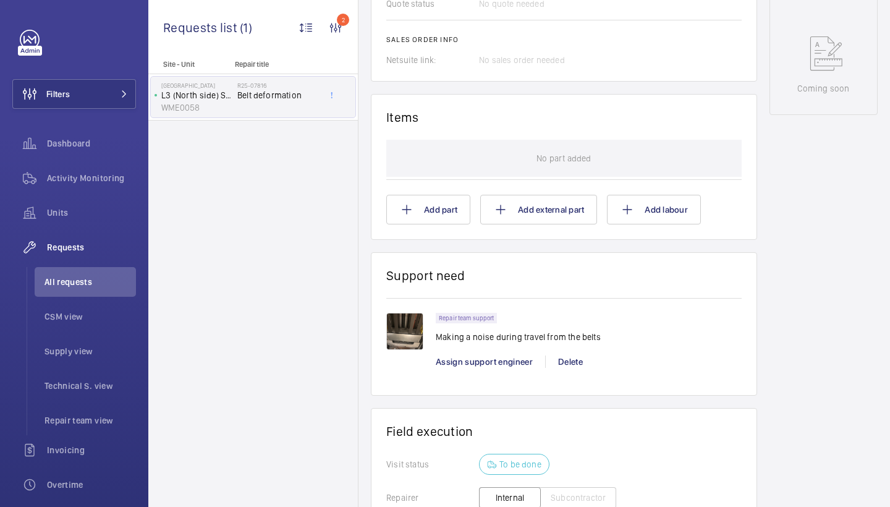
scroll to position [636, 0]
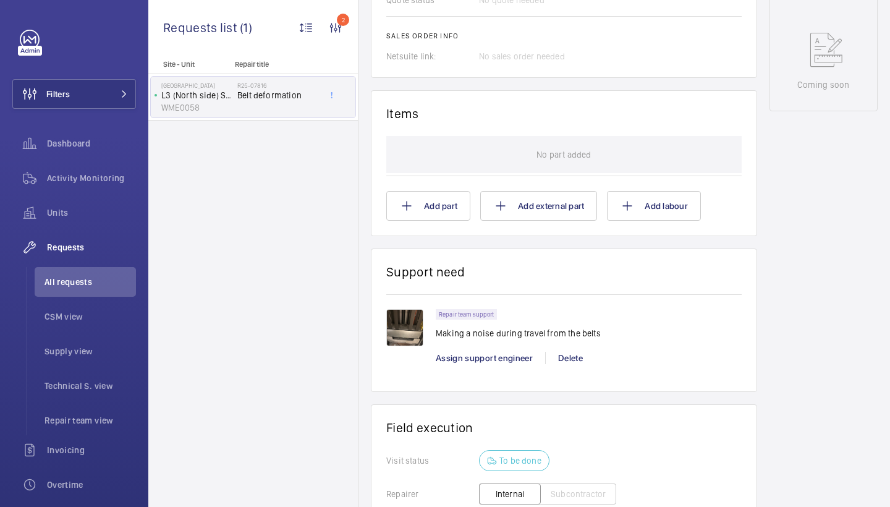
click at [418, 321] on img at bounding box center [404, 327] width 37 height 37
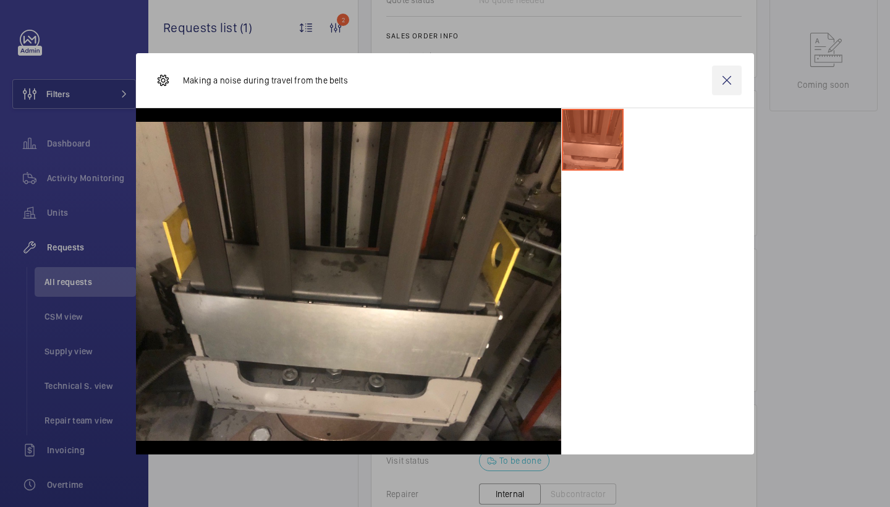
click at [721, 85] on wm-front-icon-button at bounding box center [727, 80] width 30 height 30
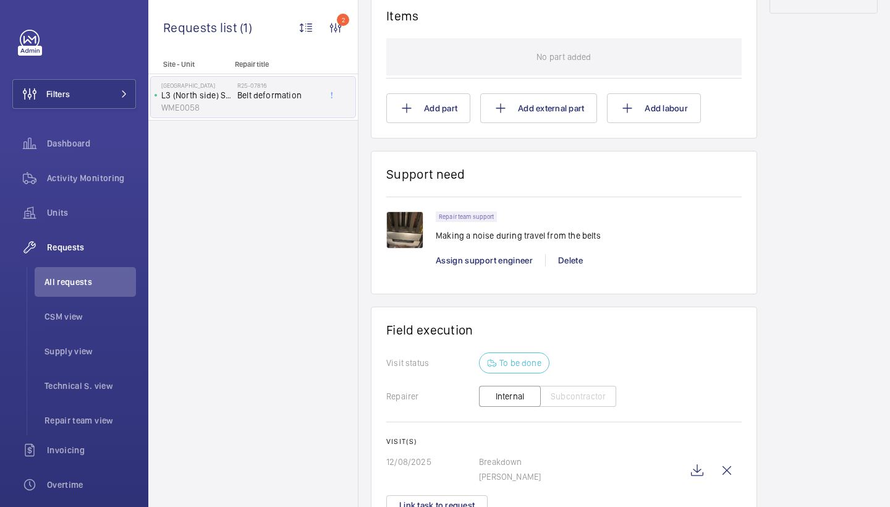
scroll to position [816, 0]
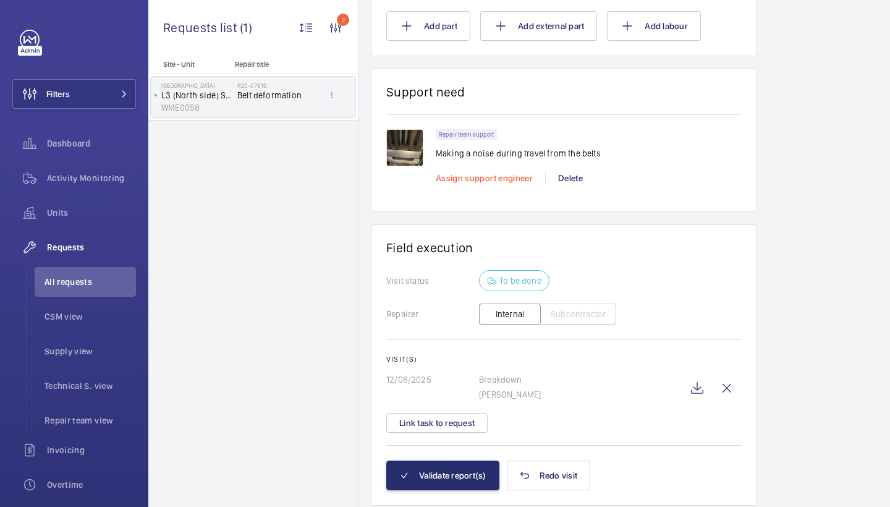
click at [487, 179] on span "Assign support engineer" at bounding box center [484, 178] width 97 height 10
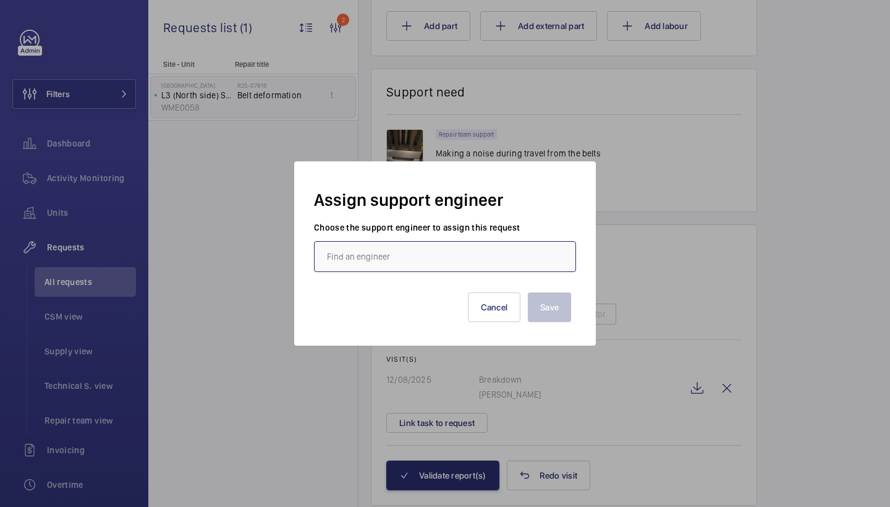
click at [369, 248] on input "text" at bounding box center [445, 256] width 262 height 31
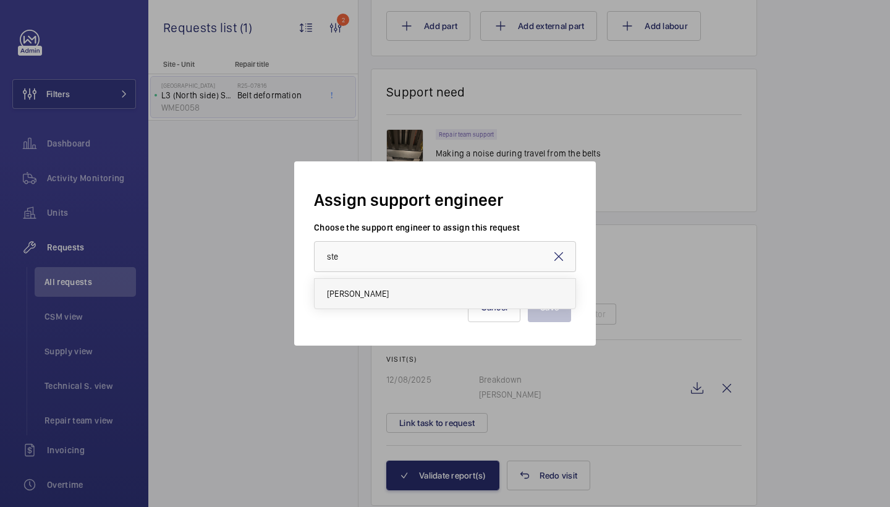
click at [348, 302] on mat-option "Stephen Brine" at bounding box center [444, 294] width 261 height 30
type input "Stephen Brine"
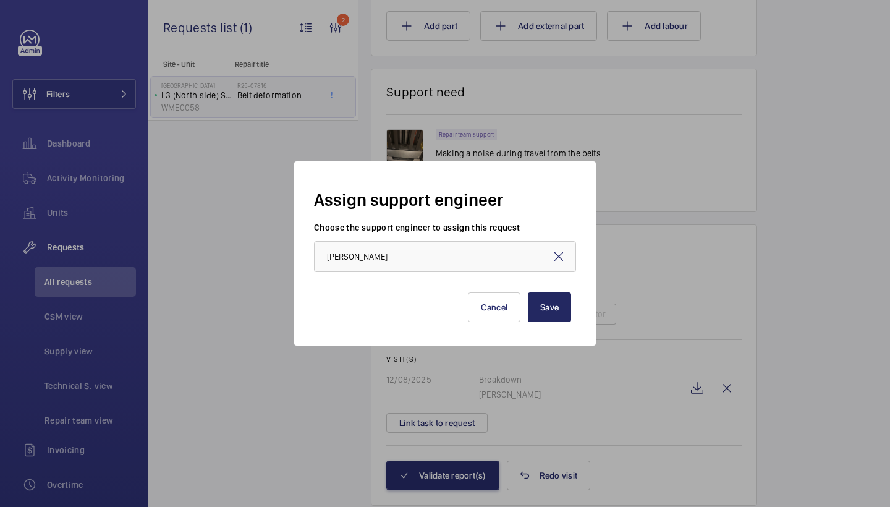
click at [558, 297] on button "Save" at bounding box center [549, 307] width 43 height 30
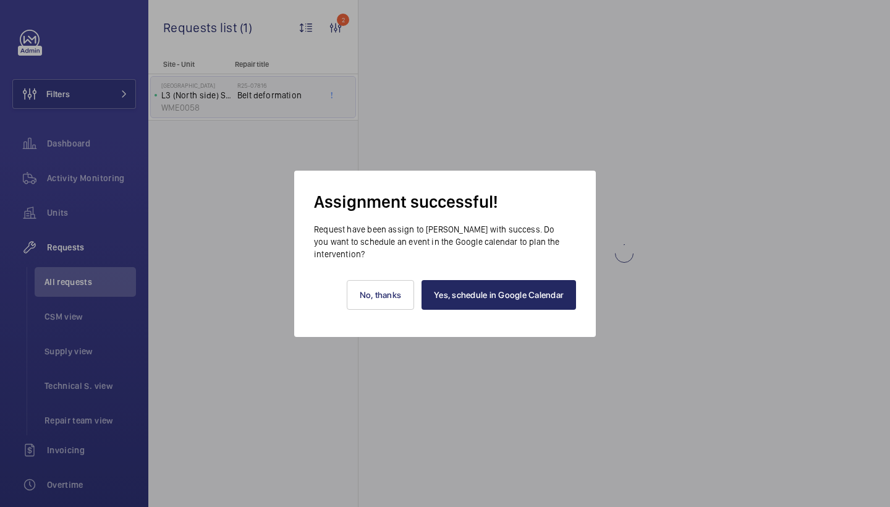
click at [546, 301] on link "Yes, schedule in Google Calendar" at bounding box center [498, 295] width 154 height 30
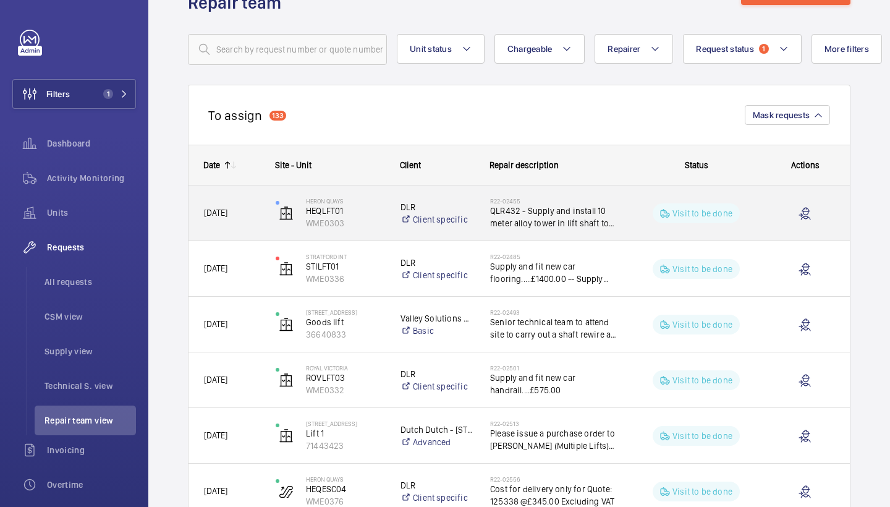
scroll to position [28, 0]
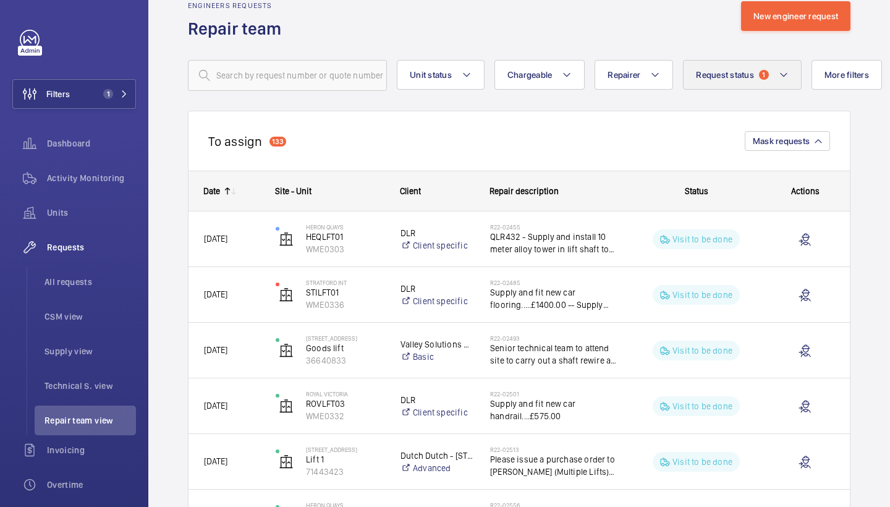
click at [744, 67] on button "Request status 1" at bounding box center [742, 75] width 119 height 30
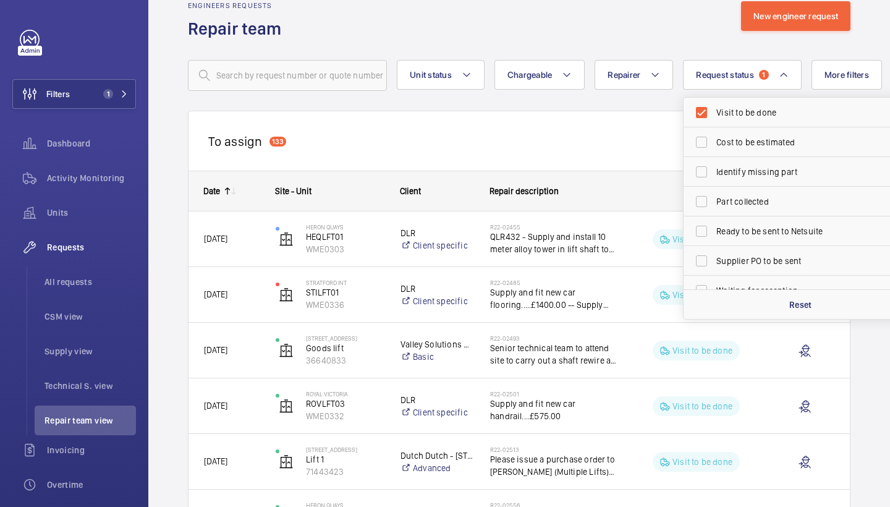
click at [651, 161] on div "To assign 133 Mask requests" at bounding box center [519, 141] width 662 height 60
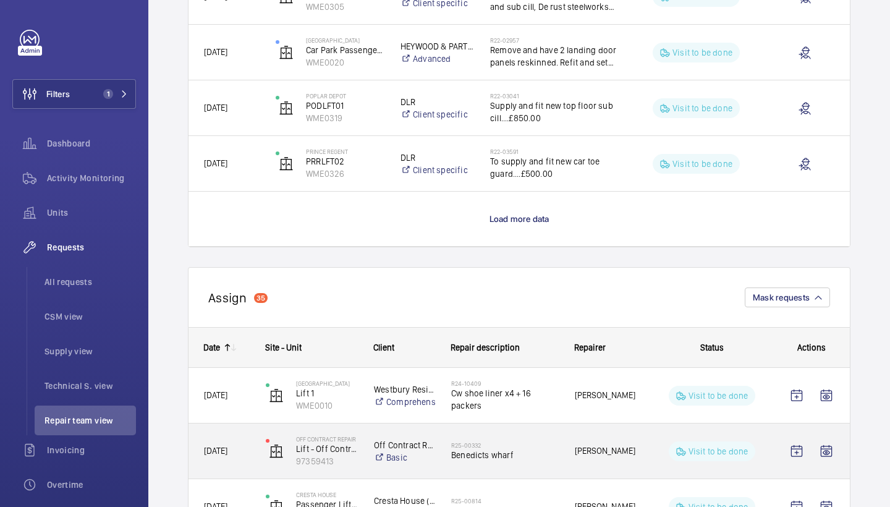
scroll to position [1160, 0]
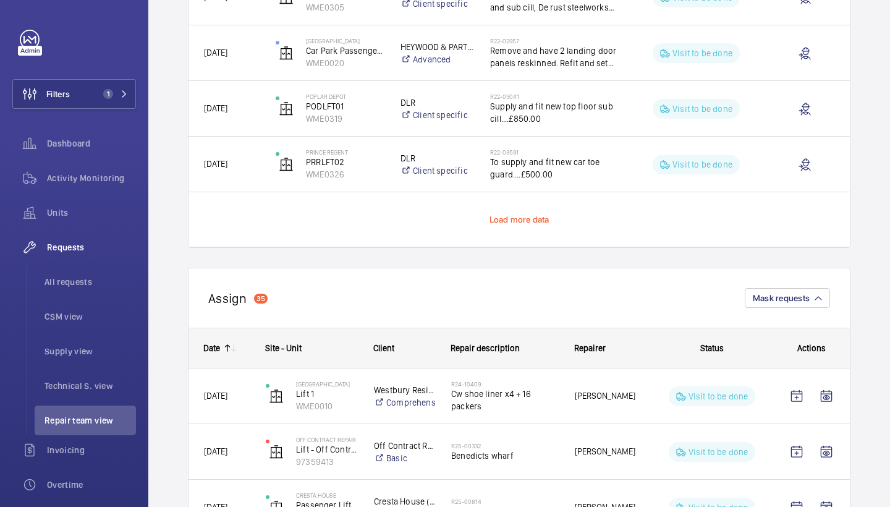
click at [539, 218] on span "Load more data" at bounding box center [519, 219] width 60 height 10
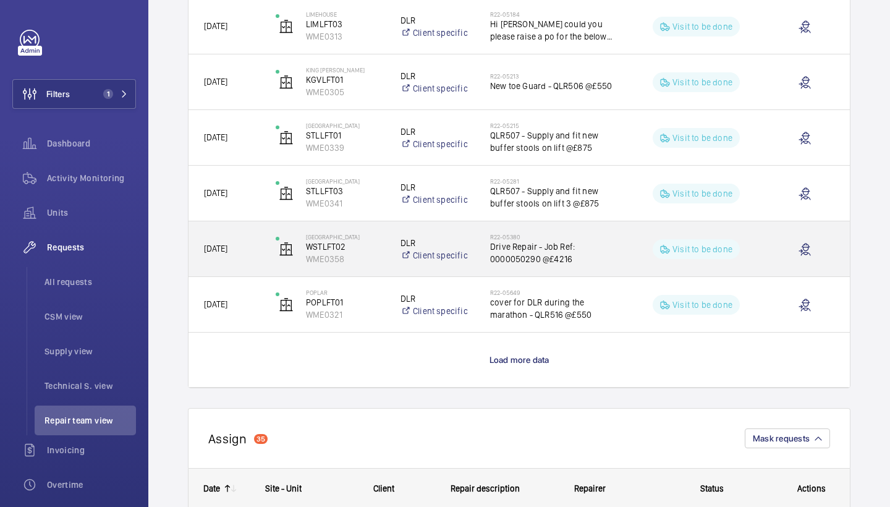
scroll to position [2144, 0]
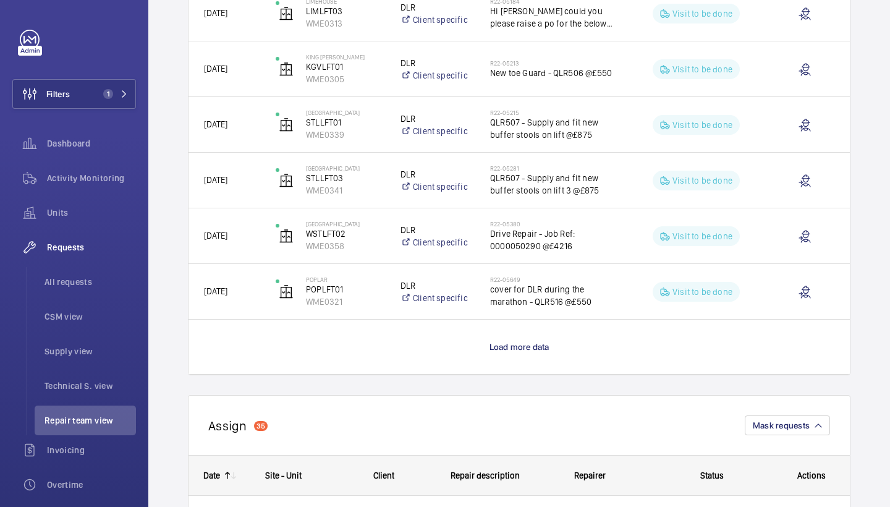
click at [532, 352] on p "Load more data" at bounding box center [519, 346] width 60 height 12
click at [532, 349] on wm-front-load-more-cell "Press SPACE to select this row." at bounding box center [518, 346] width 661 height 54
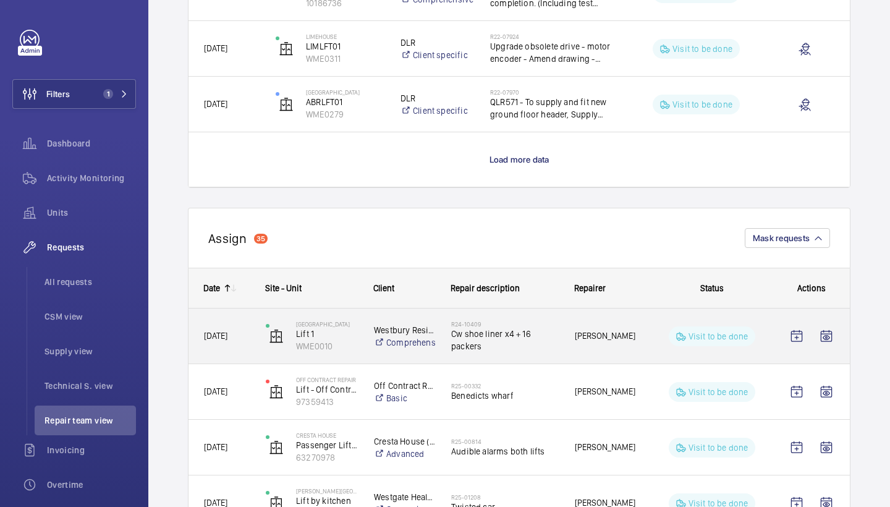
scroll to position [3448, 0]
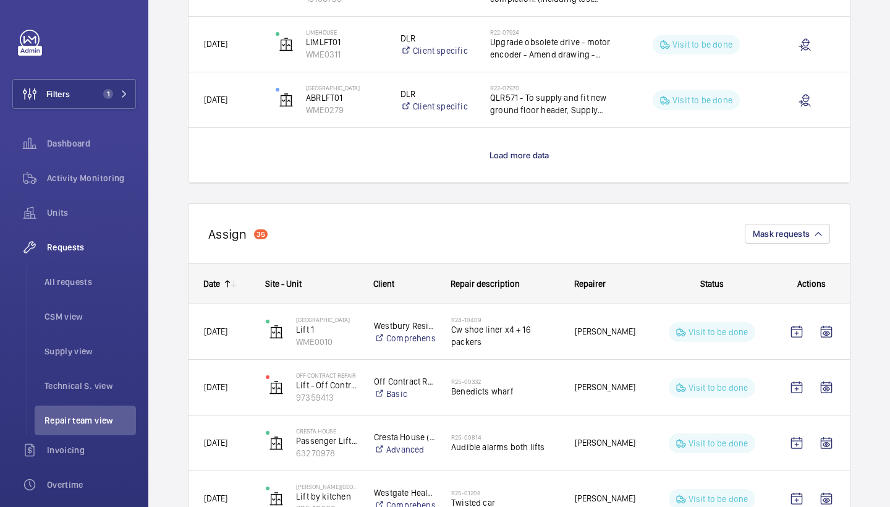
drag, startPoint x: 510, startPoint y: 167, endPoint x: 510, endPoint y: 161, distance: 6.8
click at [510, 167] on wm-front-load-more-cell "Load more data" at bounding box center [518, 155] width 661 height 54
click at [510, 161] on p "Load more data" at bounding box center [519, 155] width 60 height 12
click at [510, 152] on wm-front-load-more-cell "Press SPACE to select this row." at bounding box center [518, 155] width 661 height 54
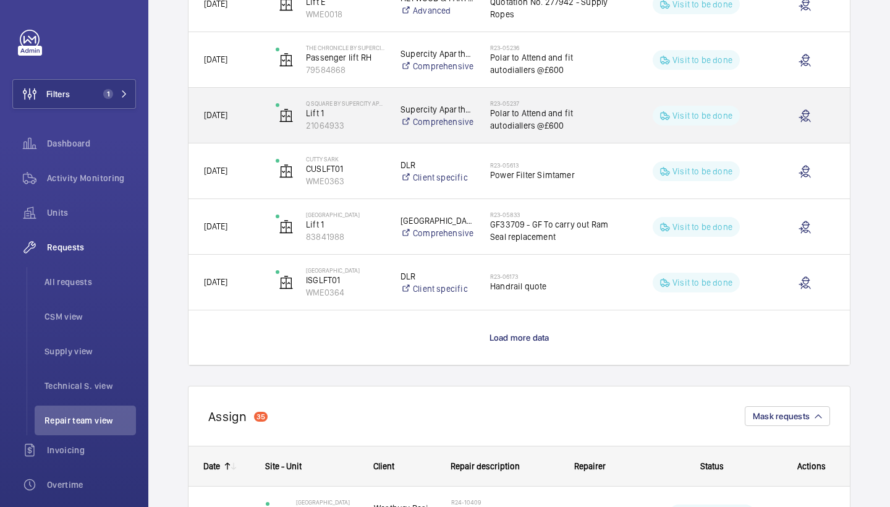
scroll to position [4497, 0]
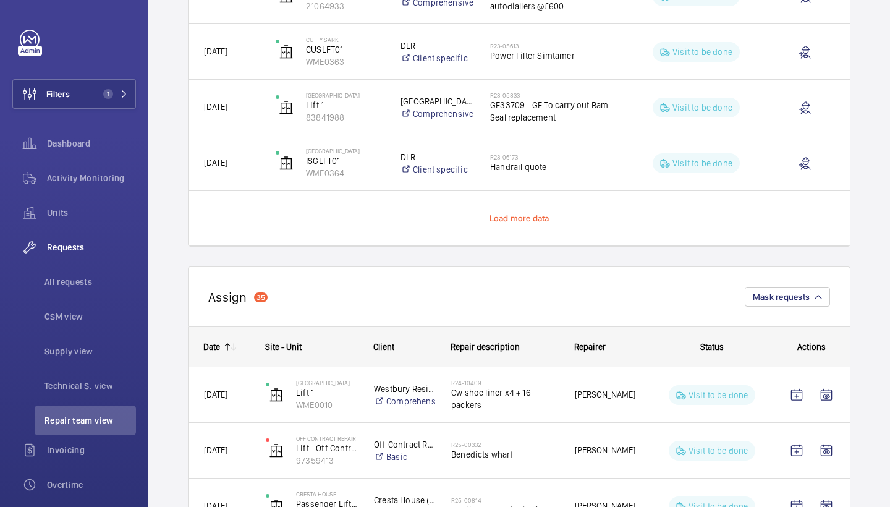
click at [531, 214] on span "Load more data" at bounding box center [519, 218] width 60 height 10
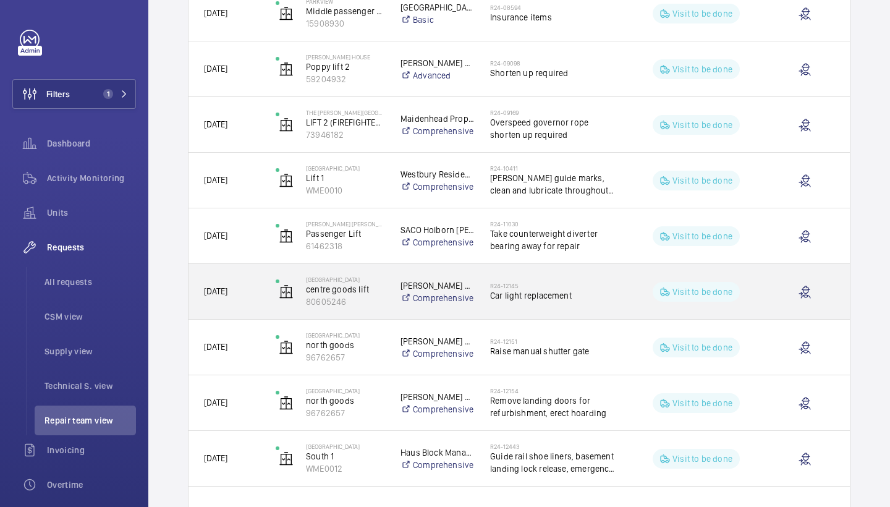
scroll to position [5520, 0]
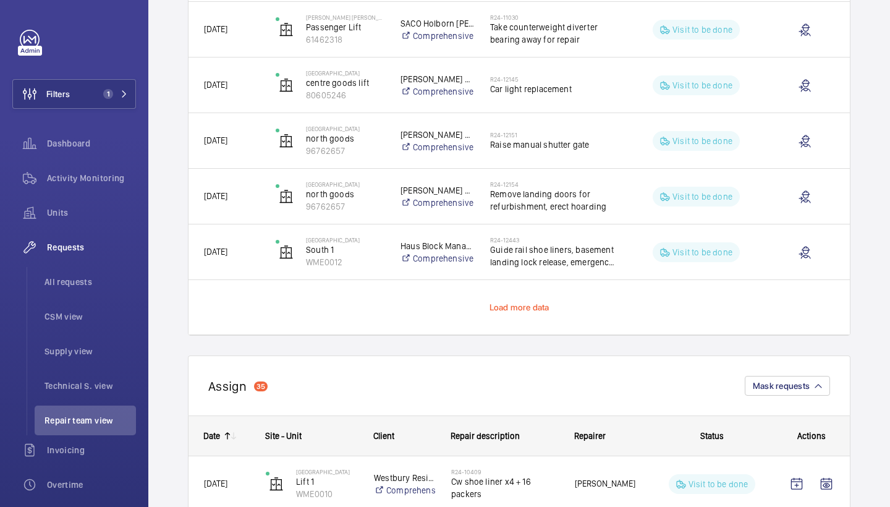
click at [508, 306] on span "Load more data" at bounding box center [519, 307] width 60 height 10
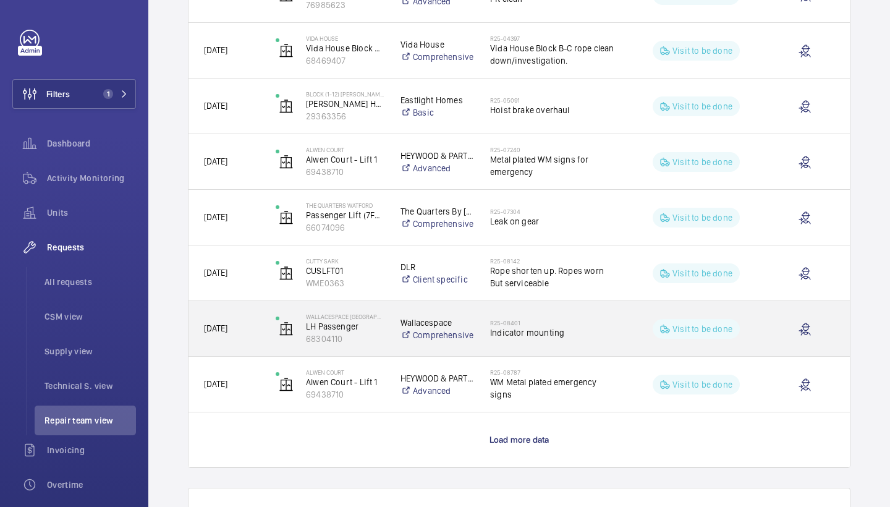
scroll to position [6596, 0]
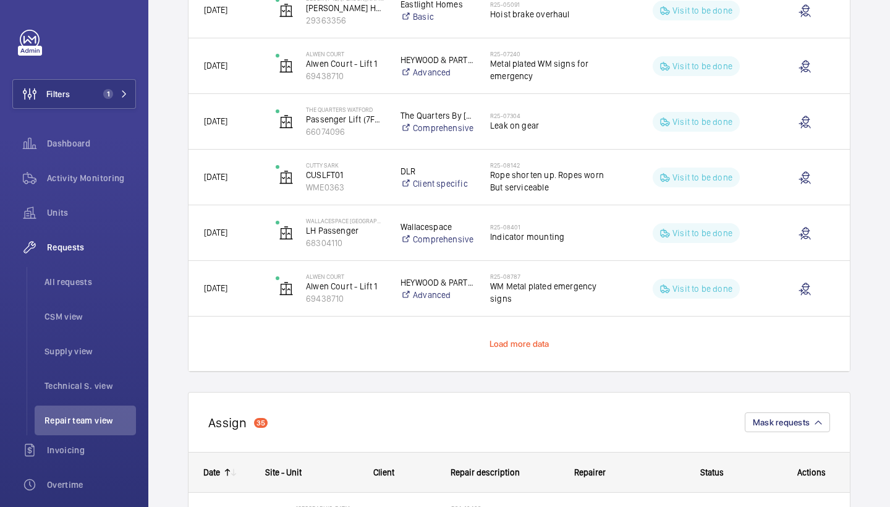
click at [515, 341] on span "Load more data" at bounding box center [519, 344] width 60 height 10
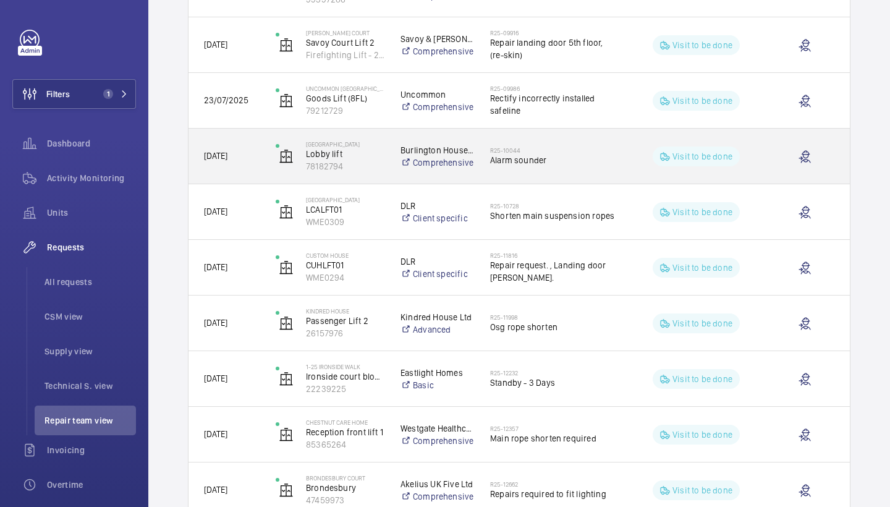
scroll to position [7116, 0]
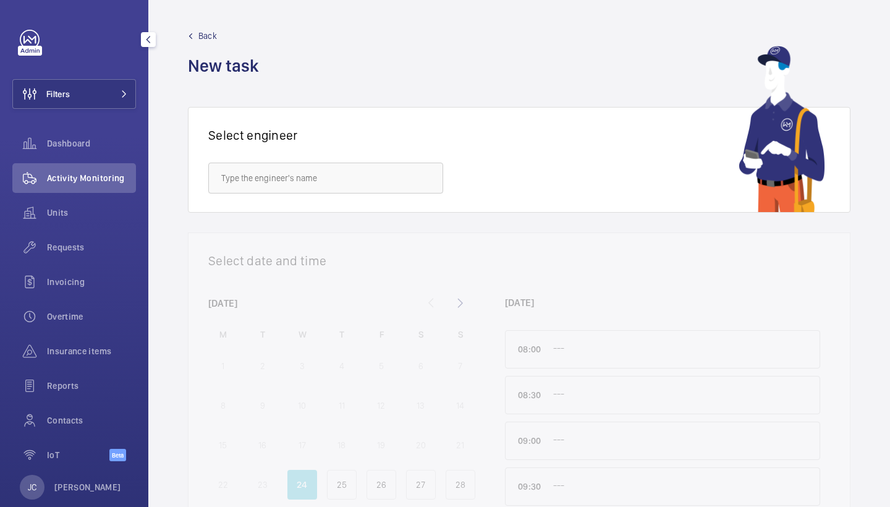
click at [90, 98] on button "Filters" at bounding box center [74, 94] width 124 height 30
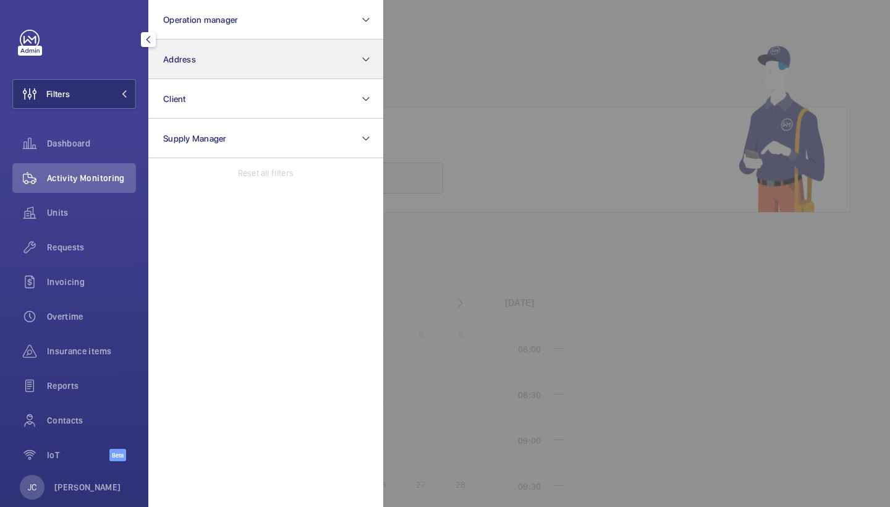
click at [218, 56] on button "Address" at bounding box center [265, 60] width 235 height 40
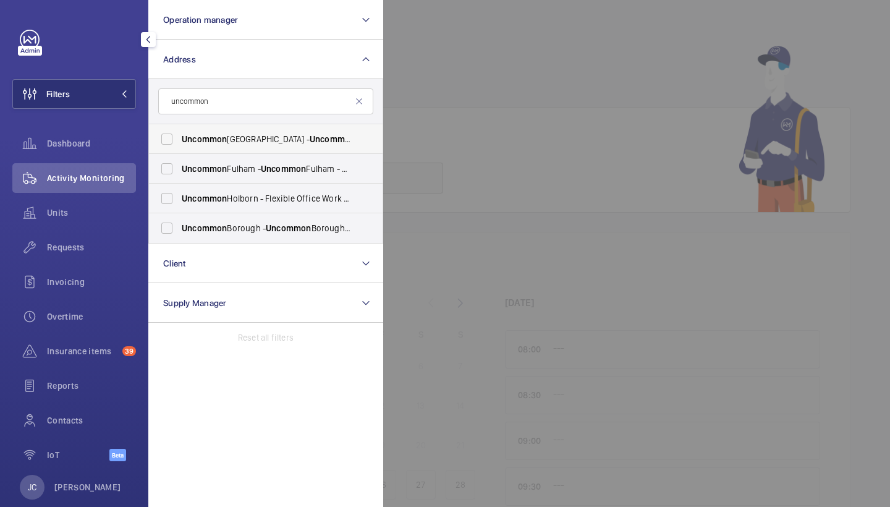
type input "uncommon"
click at [251, 146] on label "Uncommon [GEOGRAPHIC_DATA] - [GEOGRAPHIC_DATA]" at bounding box center [256, 139] width 215 height 30
click at [179, 146] on input "Uncommon [GEOGRAPHIC_DATA] - [GEOGRAPHIC_DATA]" at bounding box center [166, 139] width 25 height 25
checkbox input "true"
click at [118, 178] on span "Activity Monitoring" at bounding box center [91, 178] width 89 height 12
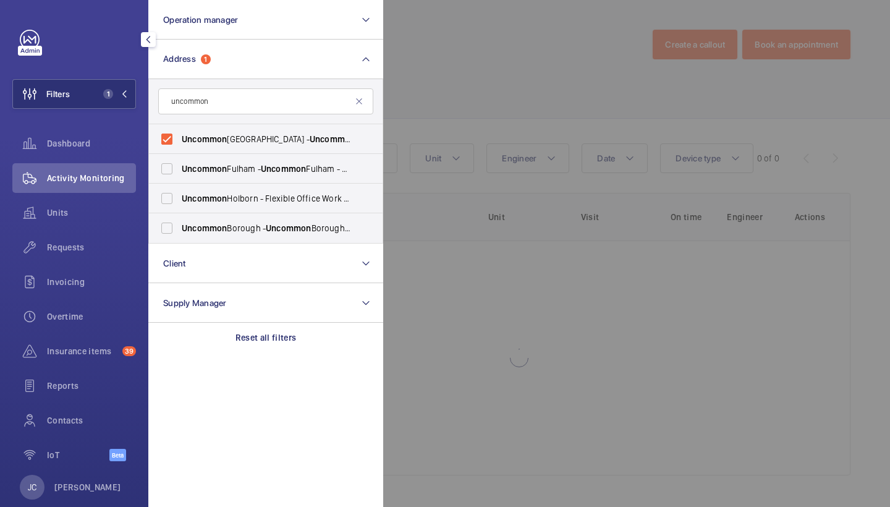
click at [454, 142] on div at bounding box center [828, 253] width 890 height 507
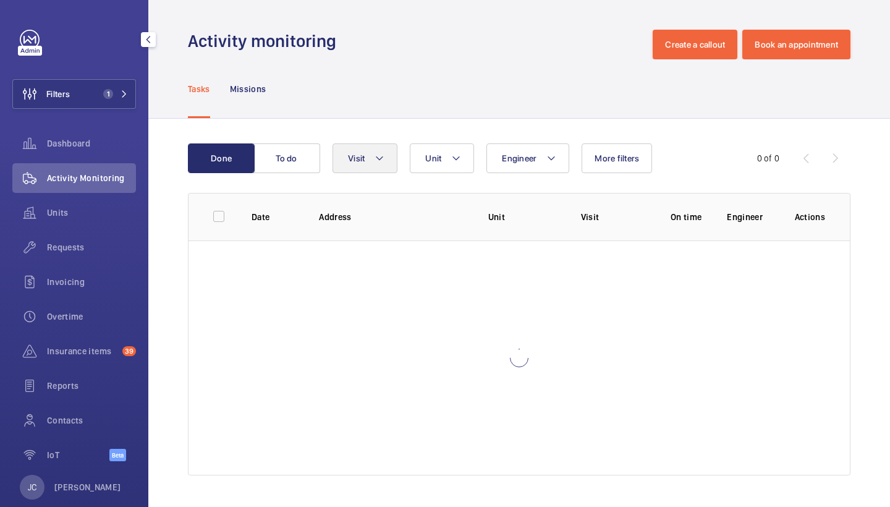
click at [378, 151] on mat-icon at bounding box center [379, 158] width 10 height 15
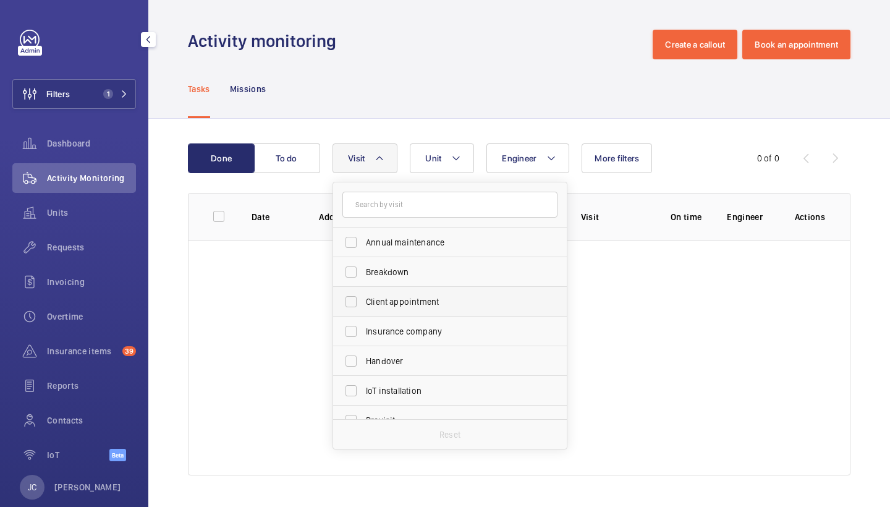
scroll to position [191, 0]
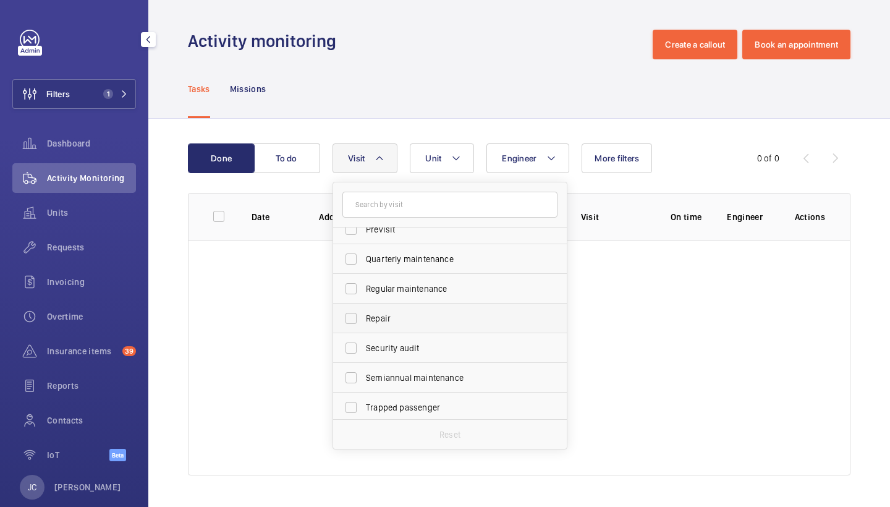
click at [413, 313] on span "Repair" at bounding box center [451, 318] width 170 height 12
click at [363, 313] on input "Repair" at bounding box center [351, 318] width 25 height 25
checkbox input "true"
click at [462, 109] on div "Tasks Missions" at bounding box center [519, 88] width 662 height 59
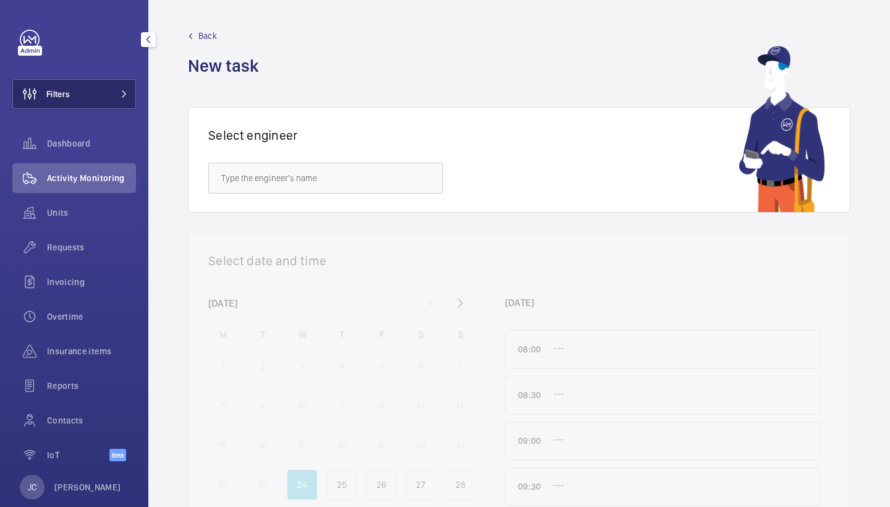
click at [93, 94] on button "Filters" at bounding box center [74, 94] width 124 height 30
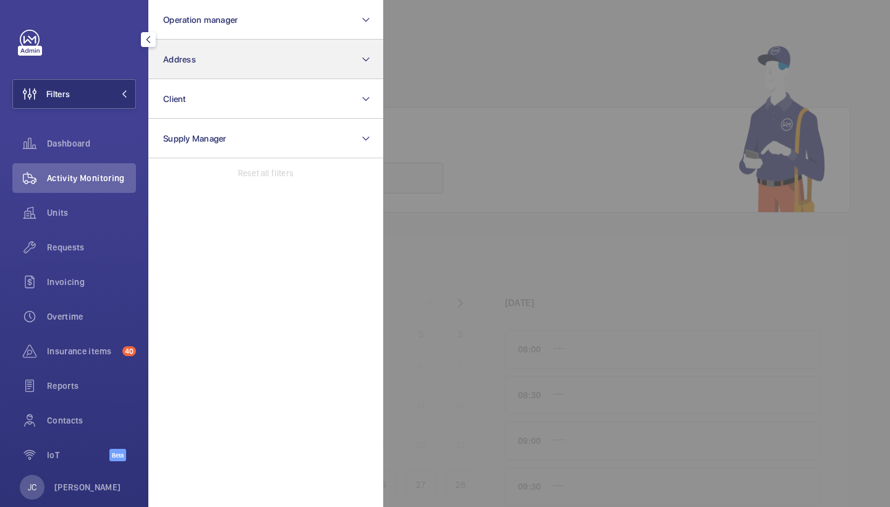
click at [214, 49] on button "Address" at bounding box center [265, 60] width 235 height 40
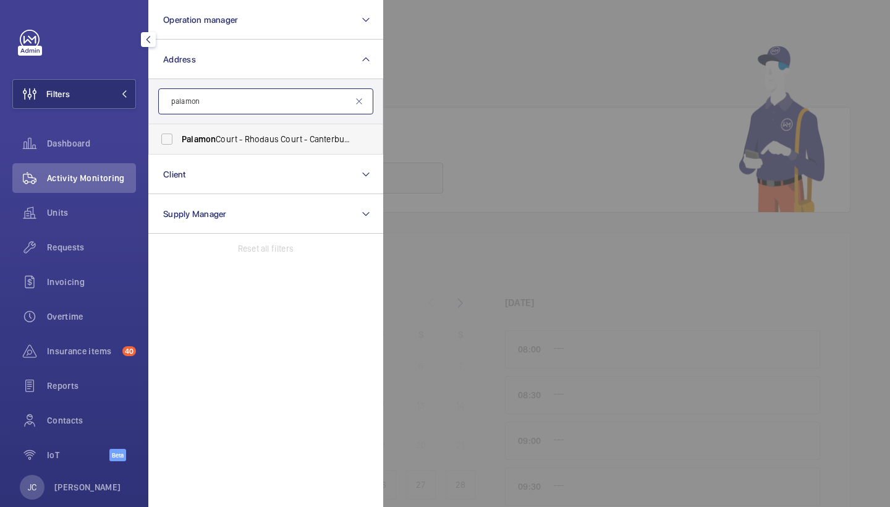
type input "palamon"
click at [295, 147] on label "Palamon Court - Rhodaus Court - Canterbury Student Accommodation, [GEOGRAPHIC_D…" at bounding box center [256, 139] width 215 height 30
click at [179, 147] on input "Palamon Court - Rhodaus Court - Canterbury Student Accommodation, [GEOGRAPHIC_D…" at bounding box center [166, 139] width 25 height 25
checkbox input "true"
click at [83, 243] on span "Requests" at bounding box center [91, 247] width 89 height 12
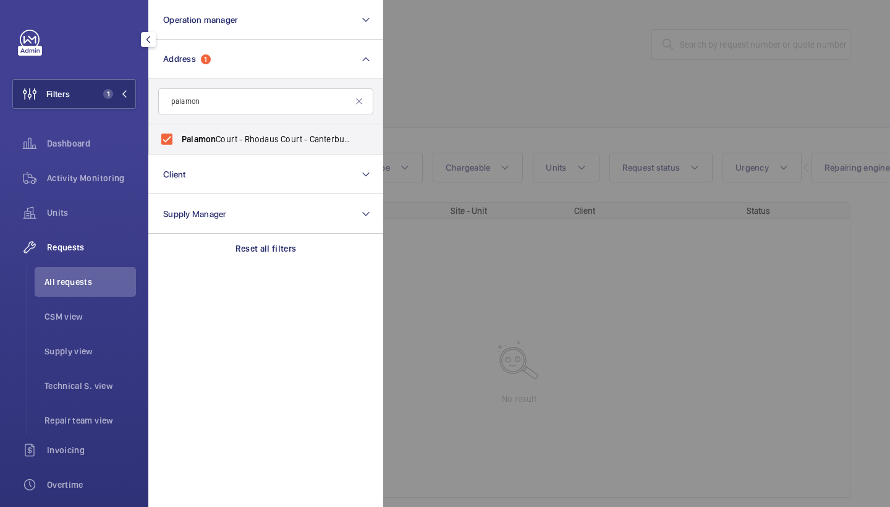
click at [485, 98] on div at bounding box center [828, 253] width 890 height 507
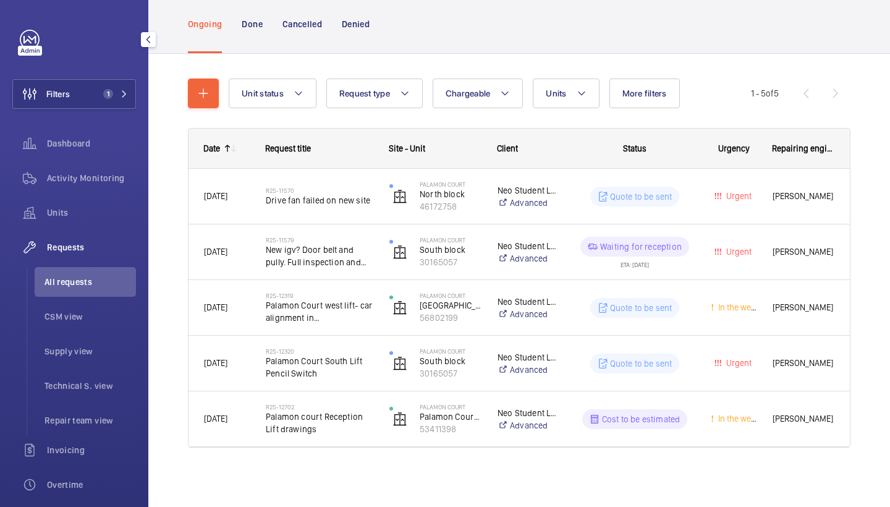
scroll to position [74, 0]
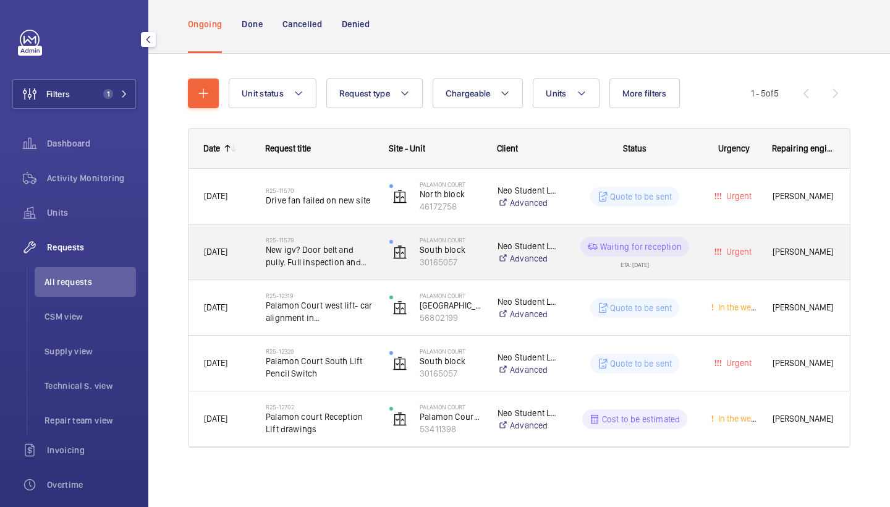
click at [318, 254] on span "New igv? Door belt and pully. Full inspection and set up of doors." at bounding box center [319, 255] width 107 height 25
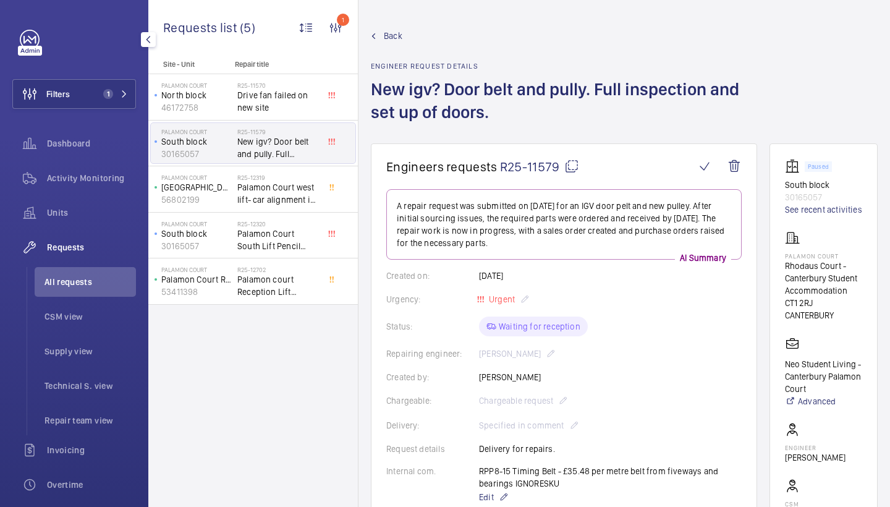
drag, startPoint x: 374, startPoint y: 90, endPoint x: 495, endPoint y: 109, distance: 122.7
click at [495, 109] on h1 "New igv? Door belt and pully. Full inspection and set up of doors." at bounding box center [565, 110] width 388 height 65
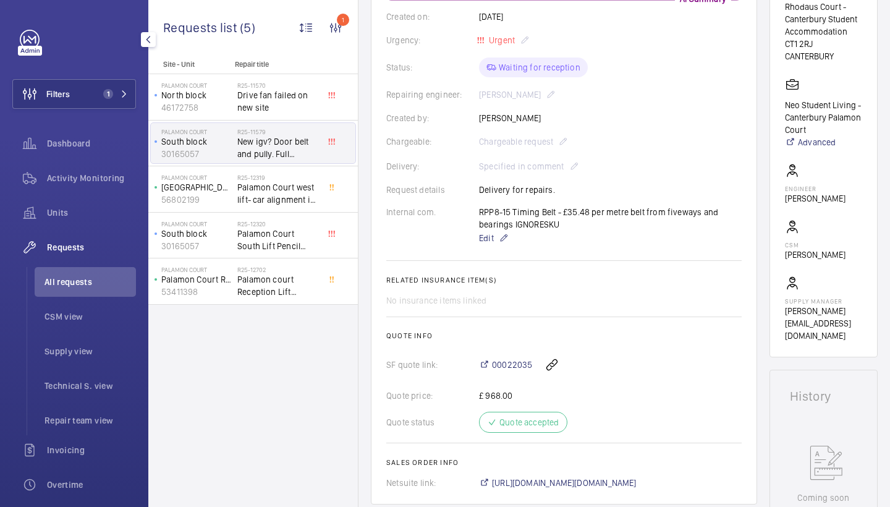
scroll to position [487, 0]
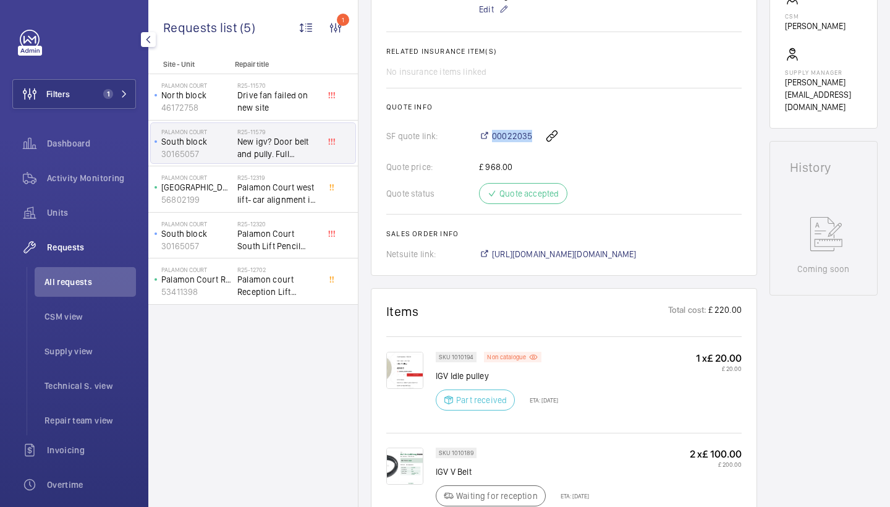
drag, startPoint x: 473, startPoint y: 138, endPoint x: 533, endPoint y: 137, distance: 60.6
click at [533, 137] on div "SF quote link: 00022035" at bounding box center [563, 136] width 355 height 30
copy div "00022035"
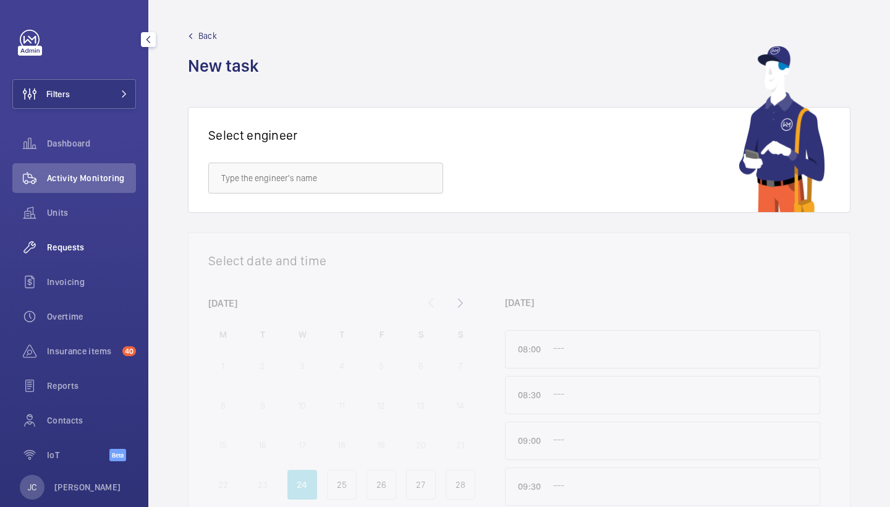
click at [101, 253] on div "Requests" at bounding box center [74, 247] width 124 height 30
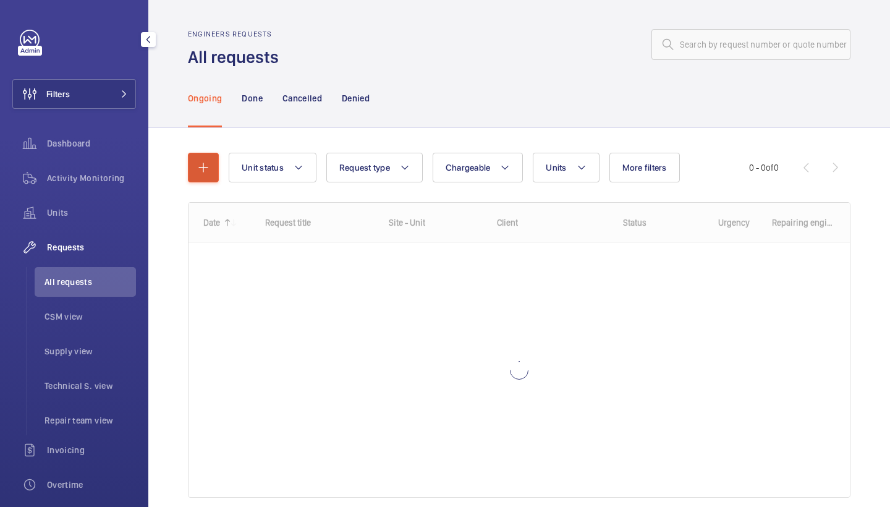
click at [212, 168] on button "button" at bounding box center [203, 168] width 31 height 30
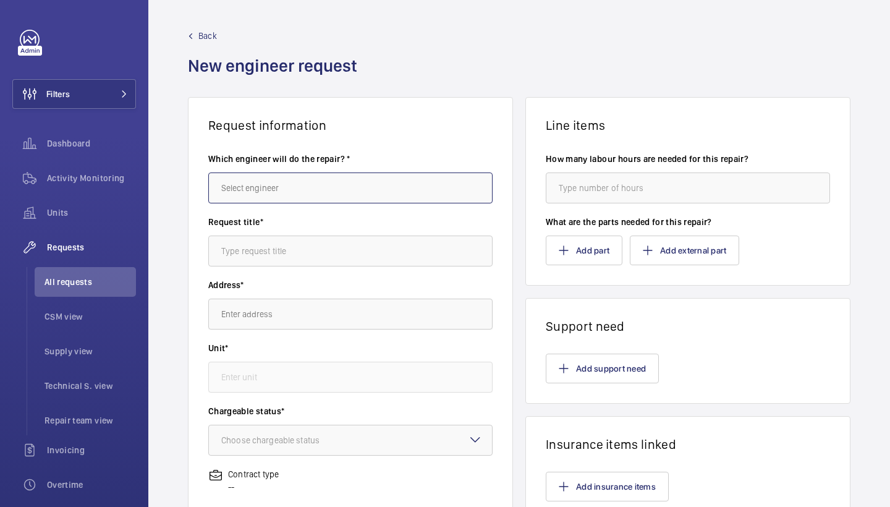
click at [244, 176] on input "text" at bounding box center [350, 187] width 284 height 31
click at [247, 209] on div "[PERSON_NAME]" at bounding box center [350, 224] width 284 height 31
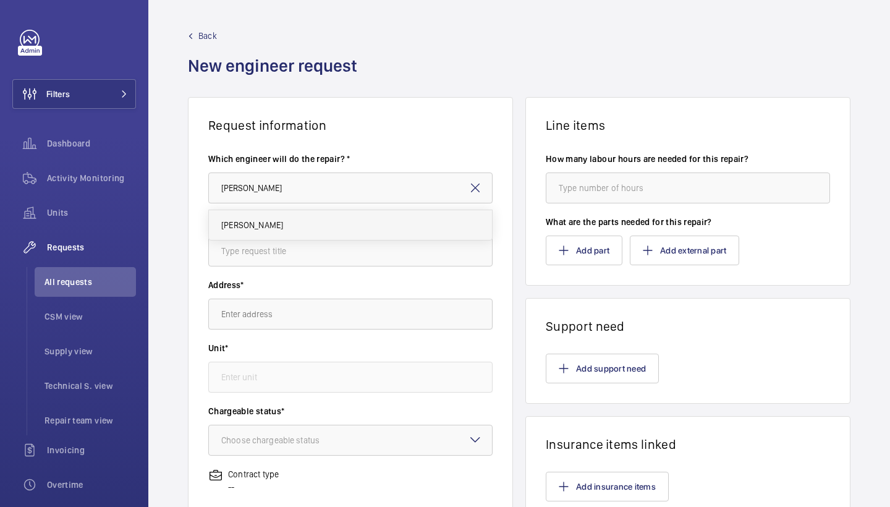
click at [247, 215] on mat-option "[PERSON_NAME]" at bounding box center [350, 225] width 283 height 30
type input "[PERSON_NAME]"
click at [274, 242] on input "text" at bounding box center [350, 250] width 284 height 31
click at [282, 248] on input "text" at bounding box center [350, 250] width 284 height 31
paste input "New igv? Door belt and pully. Full inspection and set up of doors."
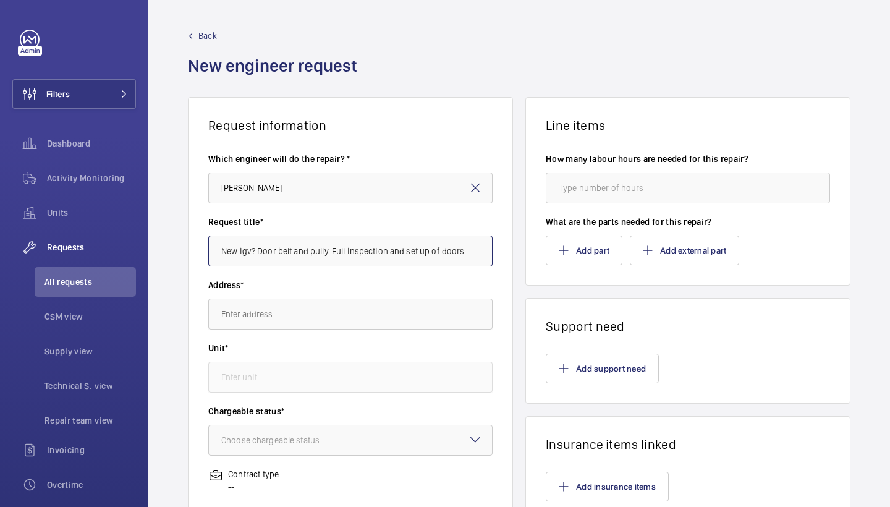
type input "New igv? Door belt and pully. Full inspection and set up of doors."
click at [269, 318] on input "text" at bounding box center [350, 313] width 284 height 31
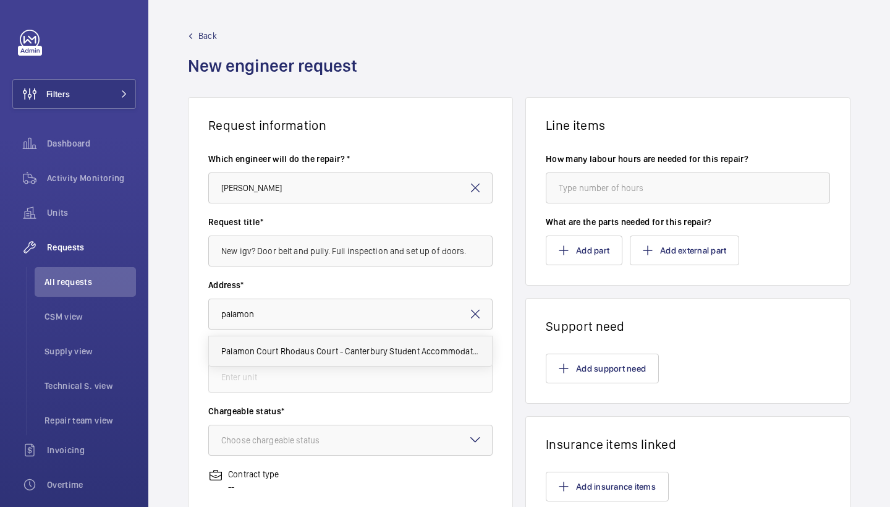
click at [268, 360] on mat-option "Palamon Court Rhodaus Court - Canterbury Student Accommodation, CT1 2RJ CANTERB…" at bounding box center [350, 351] width 283 height 30
type input "Palamon Court Rhodaus Court - Canterbury Student Accommodation, CT1 2RJ CANTERB…"
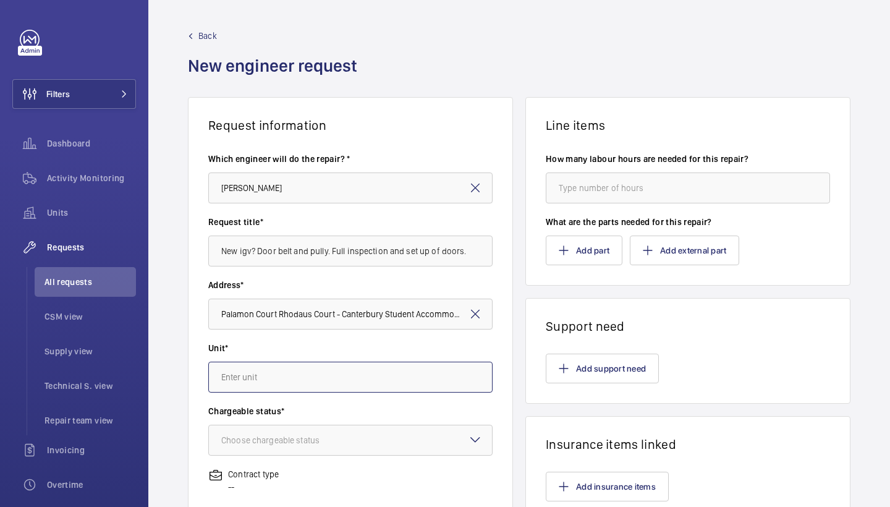
click at [271, 371] on input "text" at bounding box center [350, 376] width 284 height 31
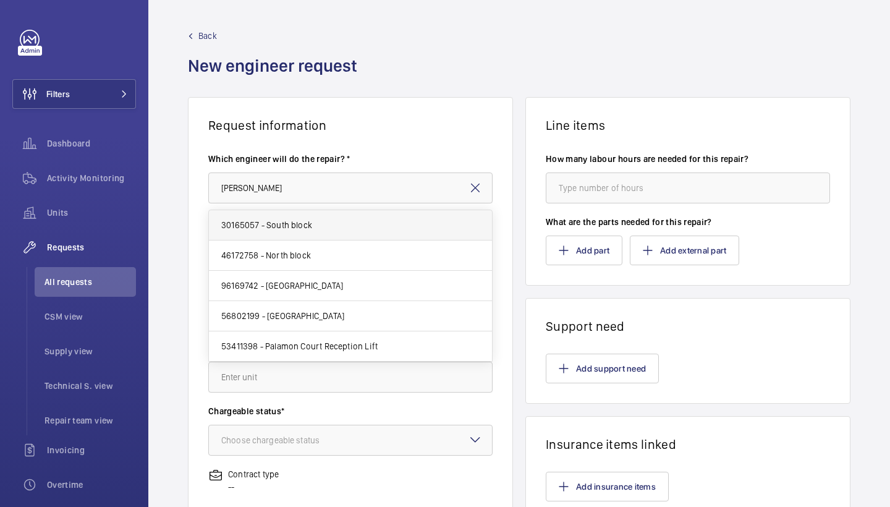
click at [352, 218] on mat-option "30165057 - South block" at bounding box center [350, 225] width 283 height 30
type input "30165057 - South block"
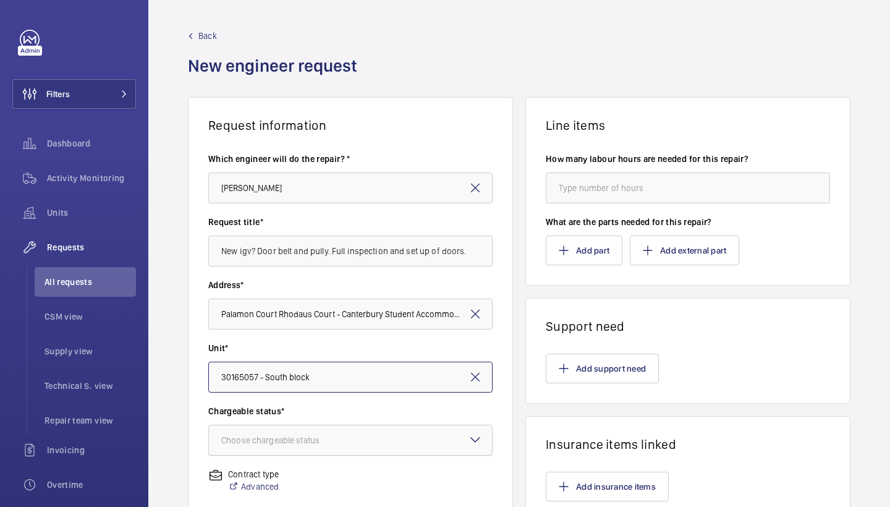
click at [363, 446] on div at bounding box center [350, 440] width 283 height 30
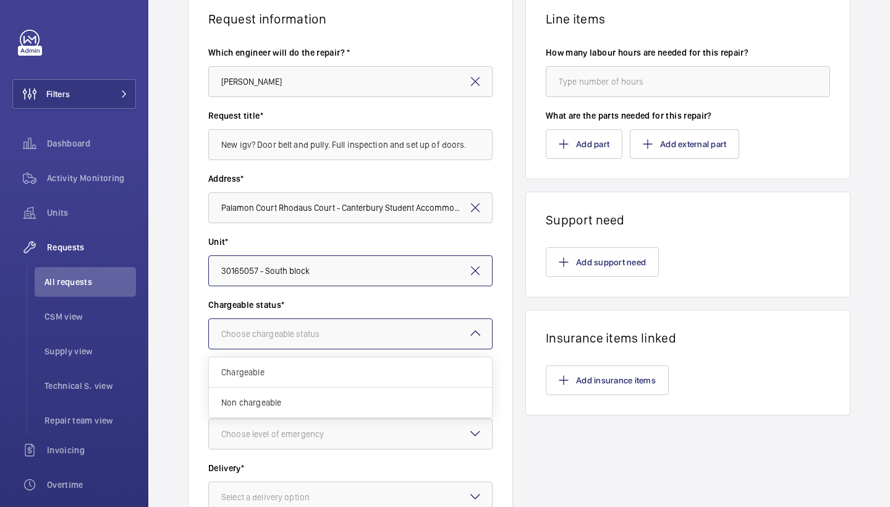
scroll to position [126, 0]
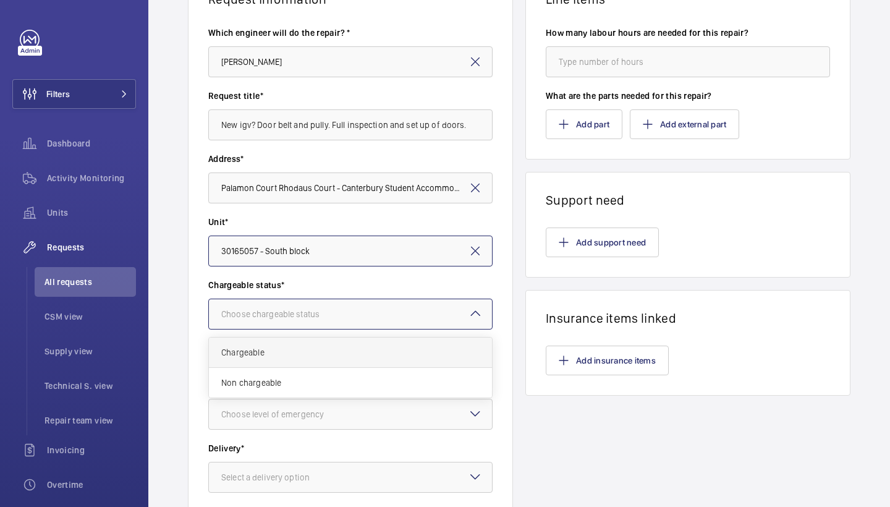
click at [314, 341] on div "Chargeable" at bounding box center [350, 352] width 283 height 30
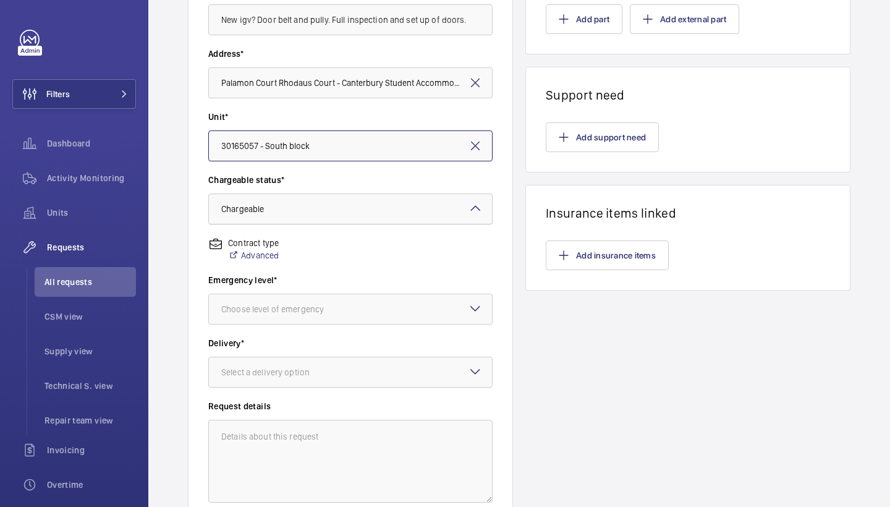
scroll to position [299, 0]
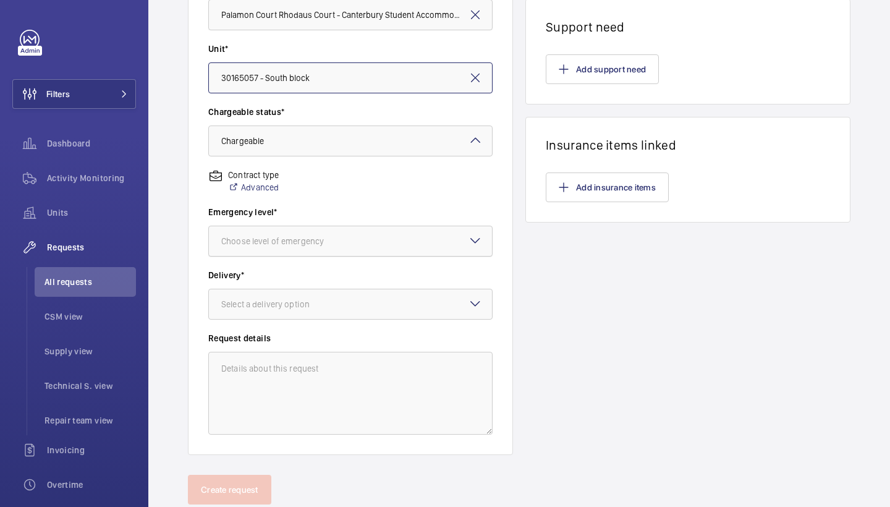
click at [395, 255] on div at bounding box center [350, 241] width 283 height 30
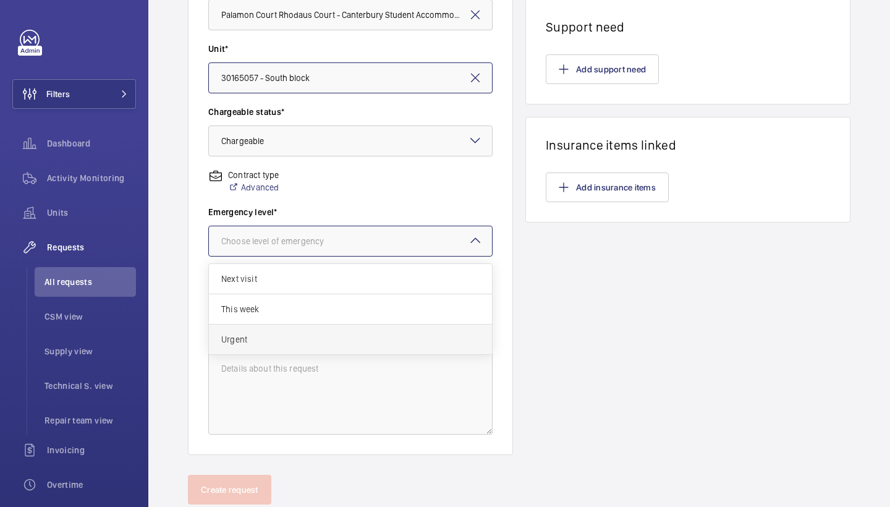
click at [347, 332] on div "Urgent" at bounding box center [350, 339] width 283 height 30
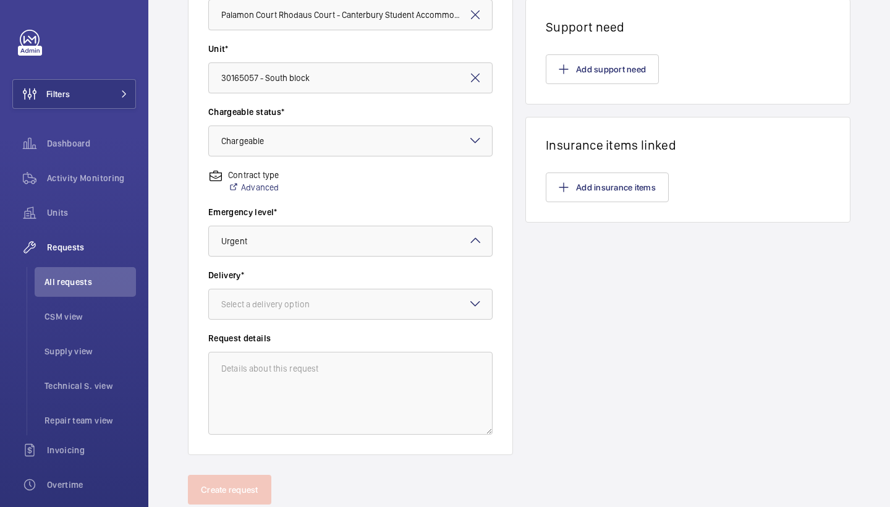
click at [361, 330] on div "Delivery* Select a delivery option" at bounding box center [350, 300] width 284 height 63
click at [363, 320] on div "Delivery* Select a delivery option" at bounding box center [350, 300] width 284 height 63
click at [326, 296] on div at bounding box center [350, 304] width 283 height 30
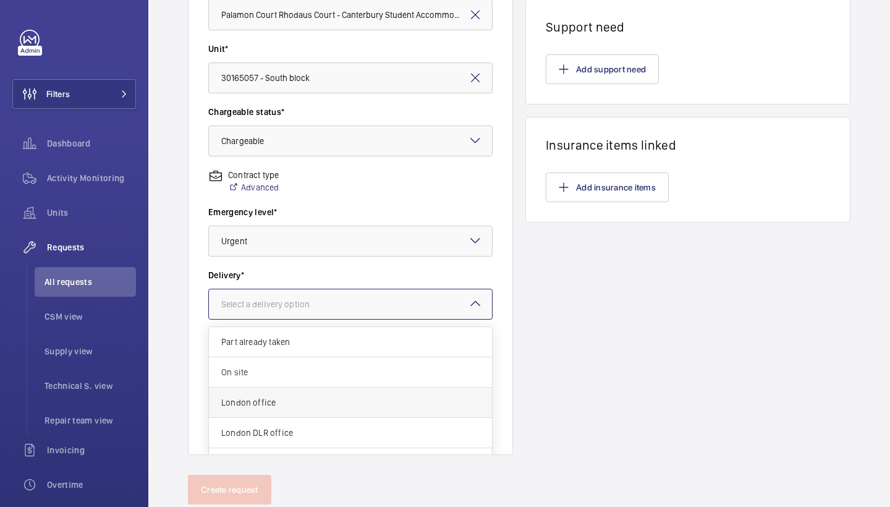
click at [299, 405] on span "London office" at bounding box center [350, 402] width 258 height 12
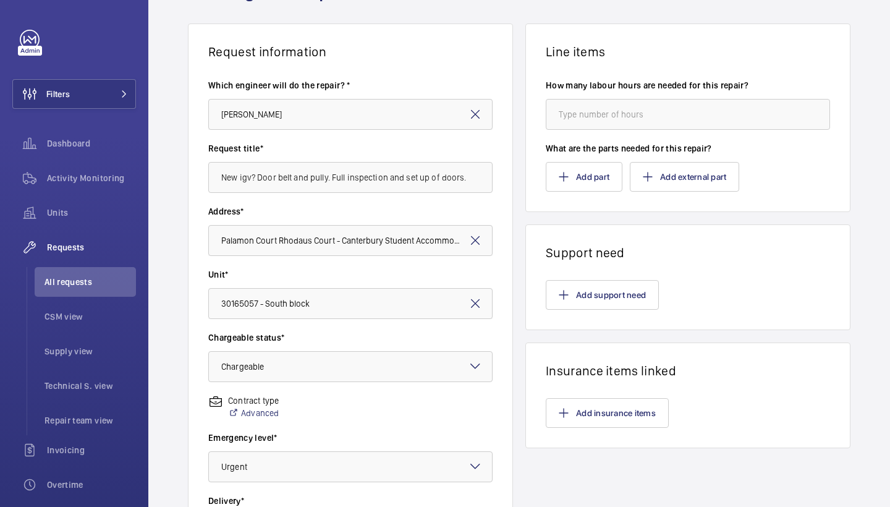
scroll to position [32, 0]
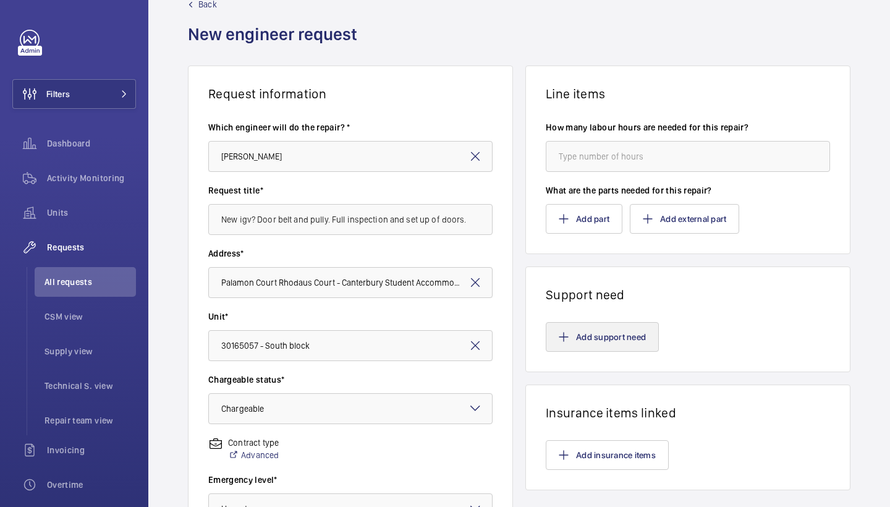
click at [583, 339] on button "Add support need" at bounding box center [602, 337] width 113 height 30
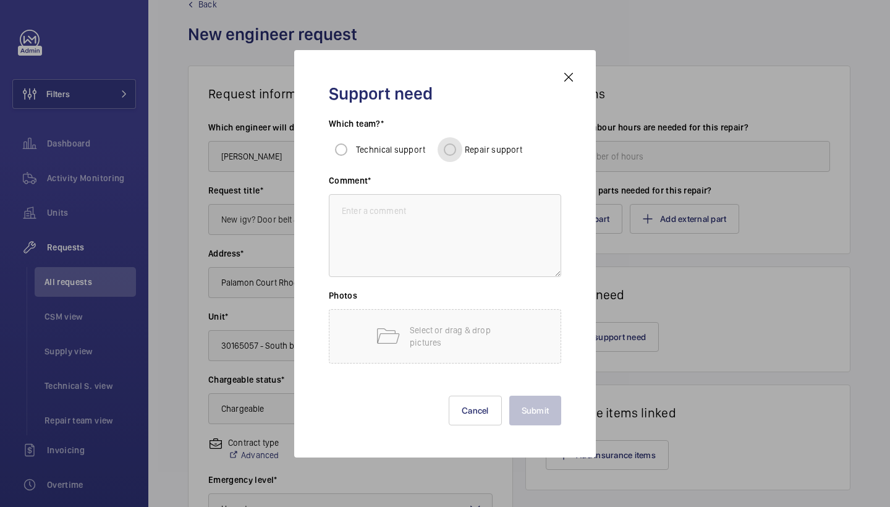
click at [451, 152] on input "Repair support" at bounding box center [449, 149] width 25 height 25
radio input "true"
click at [444, 248] on textarea at bounding box center [445, 235] width 232 height 83
paste textarea "New igv? Door belt and pully. Full inspection and set up of doors."
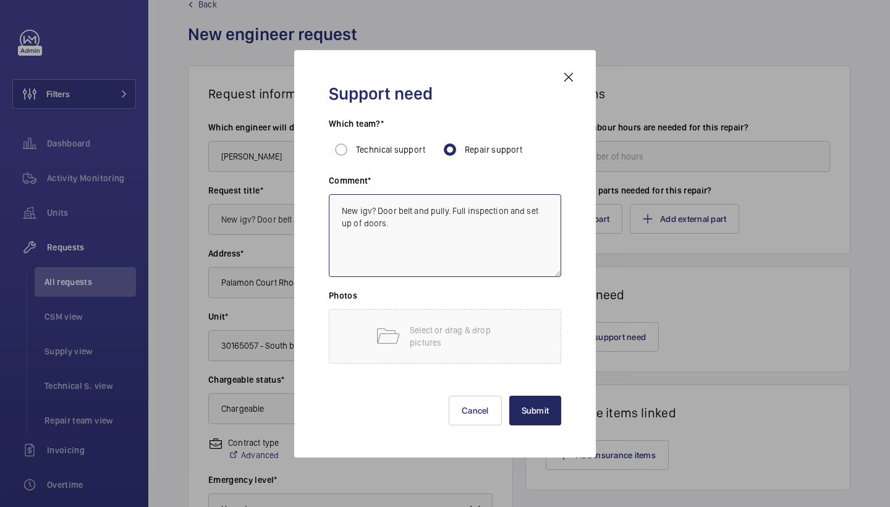
type textarea "New igv? Door belt and pully. Full inspection and set up of doors."
click at [531, 419] on button "Submit" at bounding box center [535, 410] width 53 height 30
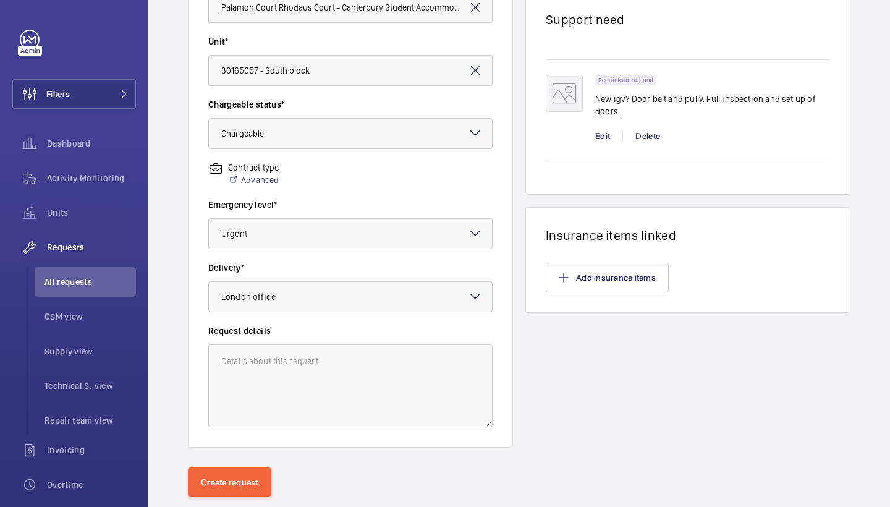
scroll to position [307, 0]
click at [208, 470] on button "Create request" at bounding box center [229, 481] width 83 height 30
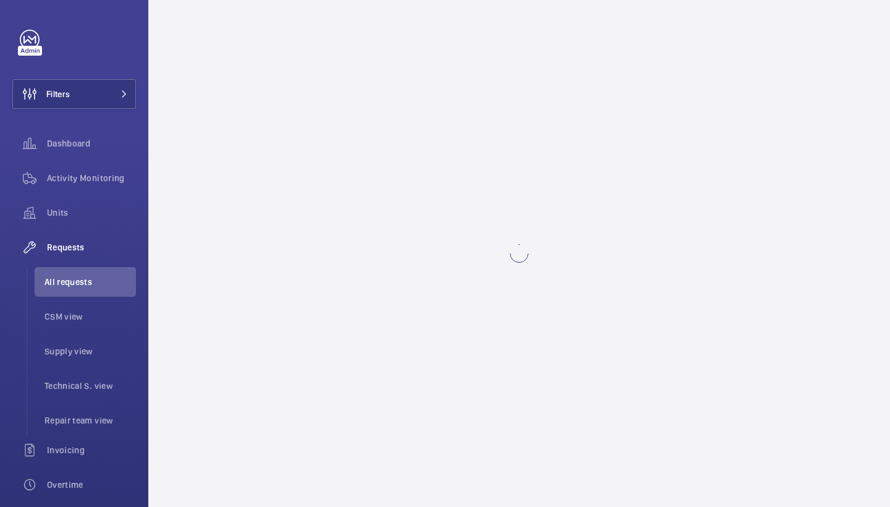
scroll to position [0, 0]
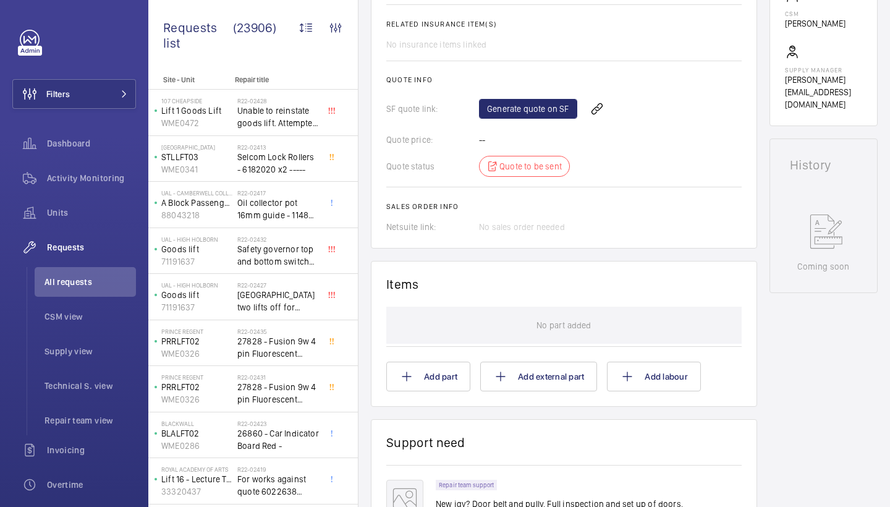
scroll to position [475, 0]
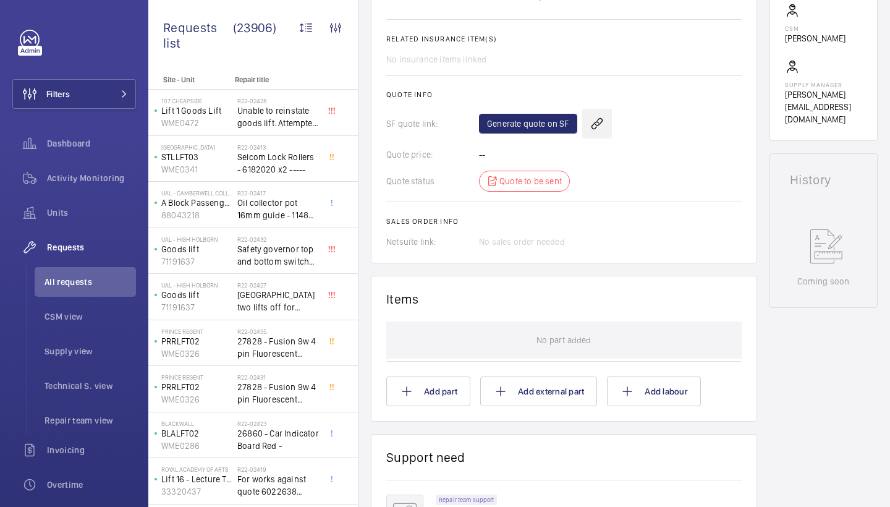
click at [591, 110] on wm-front-icon-button at bounding box center [597, 124] width 30 height 30
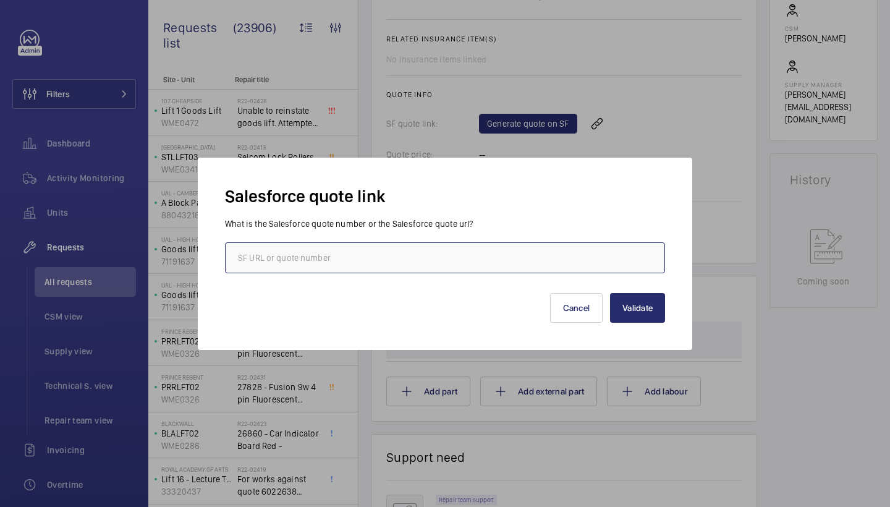
click at [344, 245] on input "text" at bounding box center [445, 257] width 440 height 31
paste input "00022035"
click at [241, 258] on input "00022035" at bounding box center [445, 257] width 440 height 31
type input "00022035"
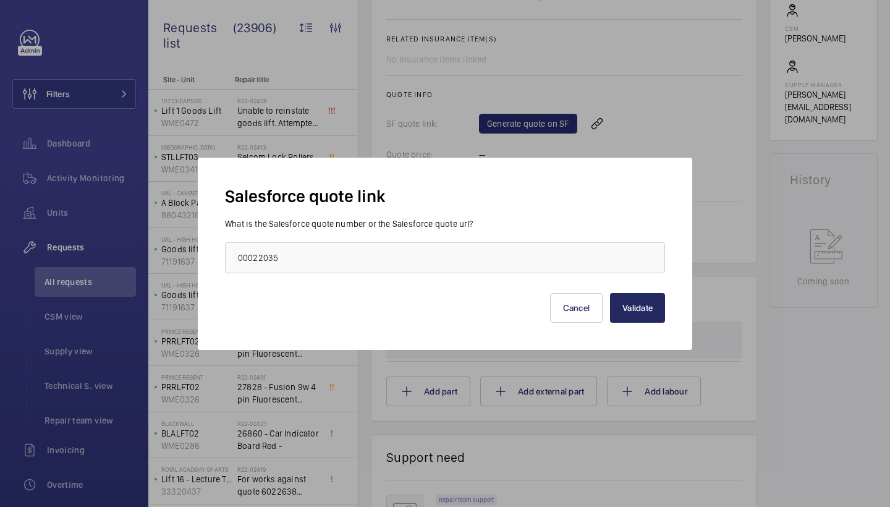
click at [621, 298] on button "Validate" at bounding box center [637, 308] width 55 height 30
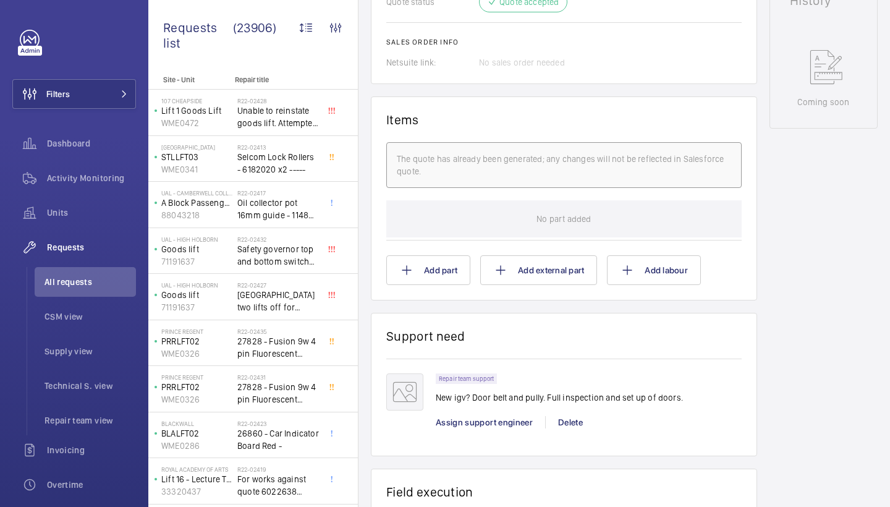
scroll to position [659, 0]
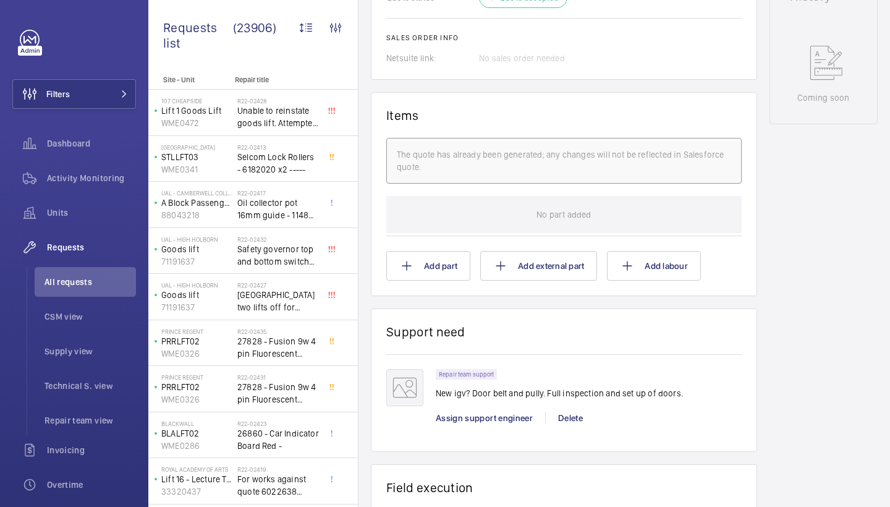
click at [460, 411] on div "Assign support engineer" at bounding box center [490, 417] width 109 height 12
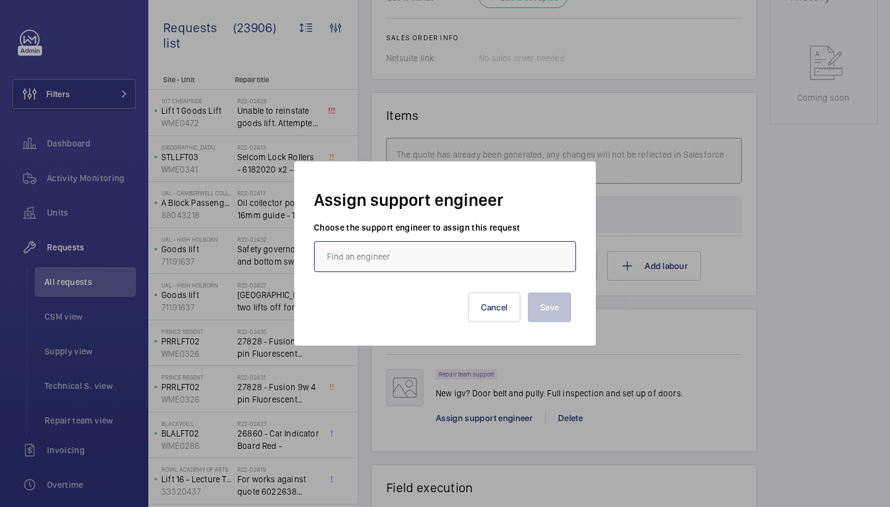
click at [405, 256] on input "text" at bounding box center [445, 256] width 262 height 31
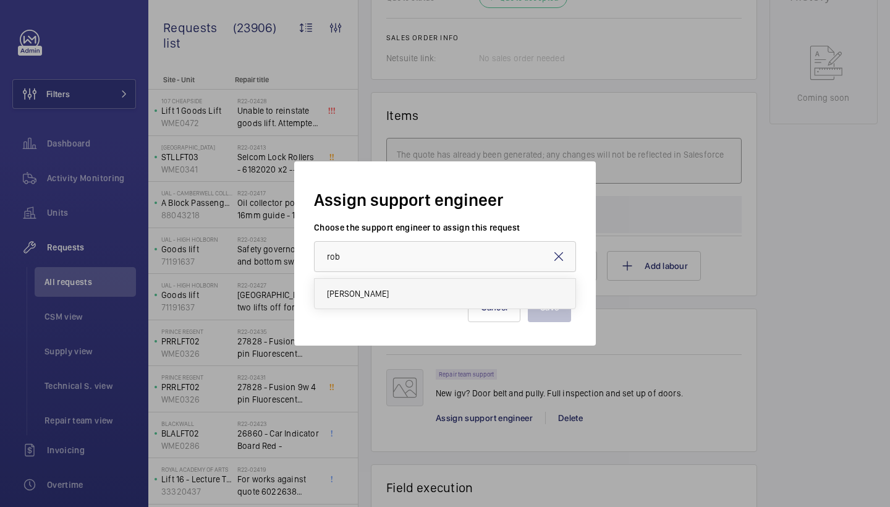
click at [405, 293] on mat-option "[PERSON_NAME]" at bounding box center [444, 294] width 261 height 30
type input "[PERSON_NAME]"
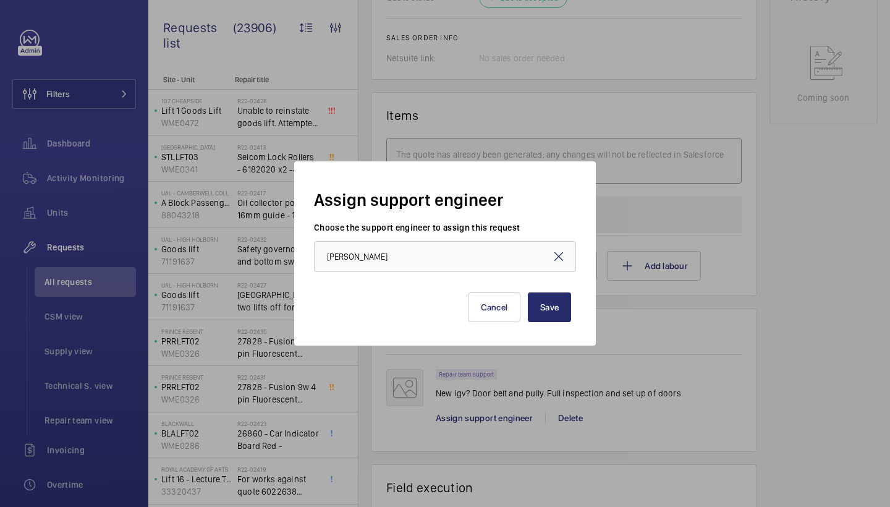
click at [523, 306] on div "Save Cancel" at bounding box center [445, 296] width 252 height 49
click at [539, 313] on button "Save" at bounding box center [549, 307] width 43 height 30
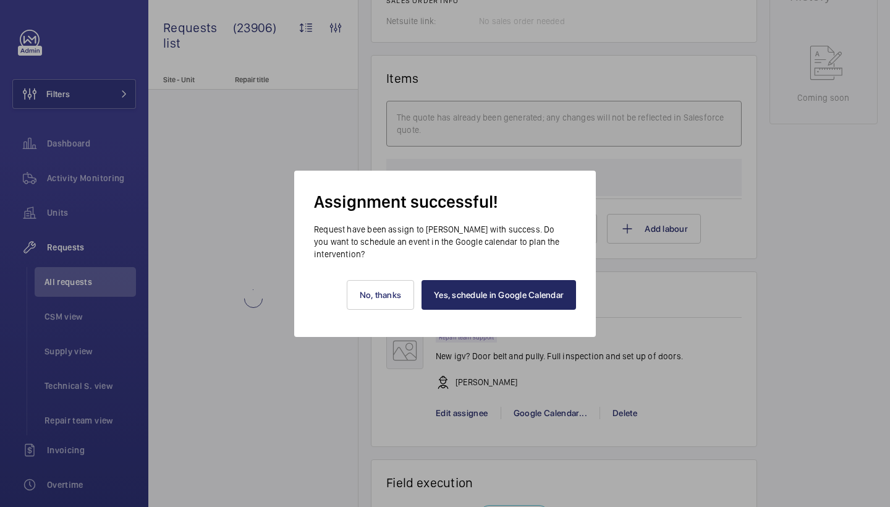
click at [529, 286] on link "Yes, schedule in Google Calendar" at bounding box center [498, 295] width 154 height 30
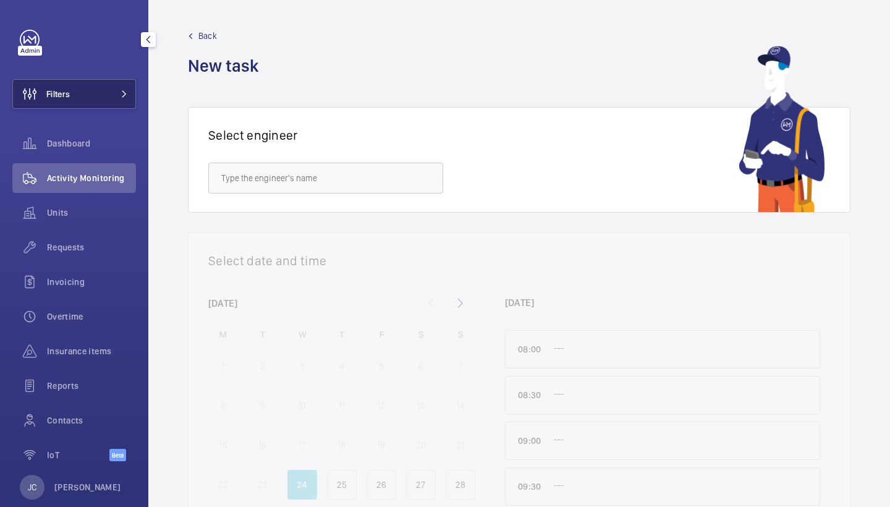
click at [93, 93] on button "Filters" at bounding box center [74, 94] width 124 height 30
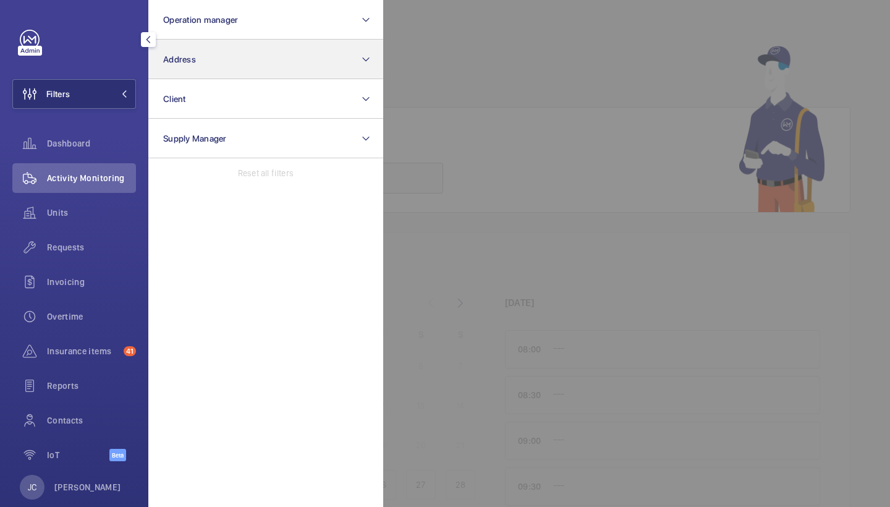
click at [168, 65] on button "Address" at bounding box center [265, 60] width 235 height 40
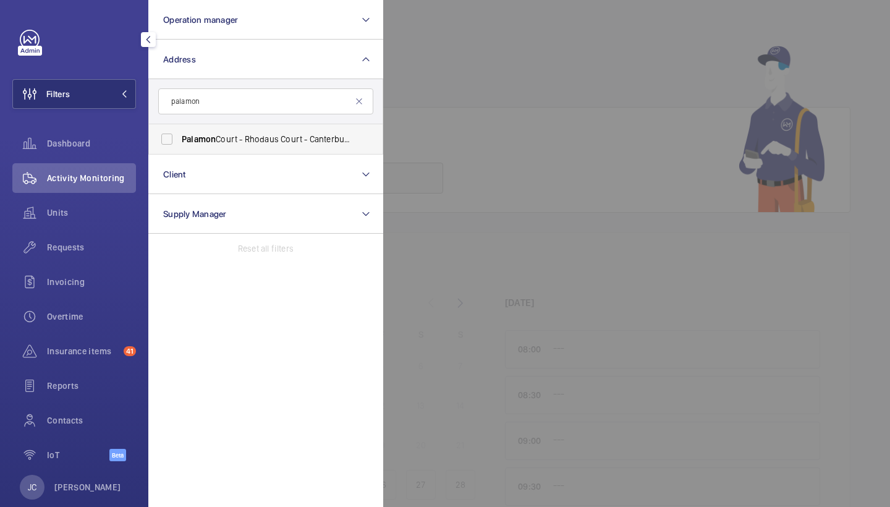
type input "palamon"
click at [246, 138] on span "Palamon Court - Rhodaus Court - Canterbury Student Accommodation, [GEOGRAPHIC_D…" at bounding box center [267, 139] width 170 height 12
click at [179, 138] on input "Palamon Court - Rhodaus Court - Canterbury Student Accommodation, [GEOGRAPHIC_D…" at bounding box center [166, 139] width 25 height 25
checkbox input "true"
click at [92, 252] on span "Requests" at bounding box center [91, 247] width 89 height 12
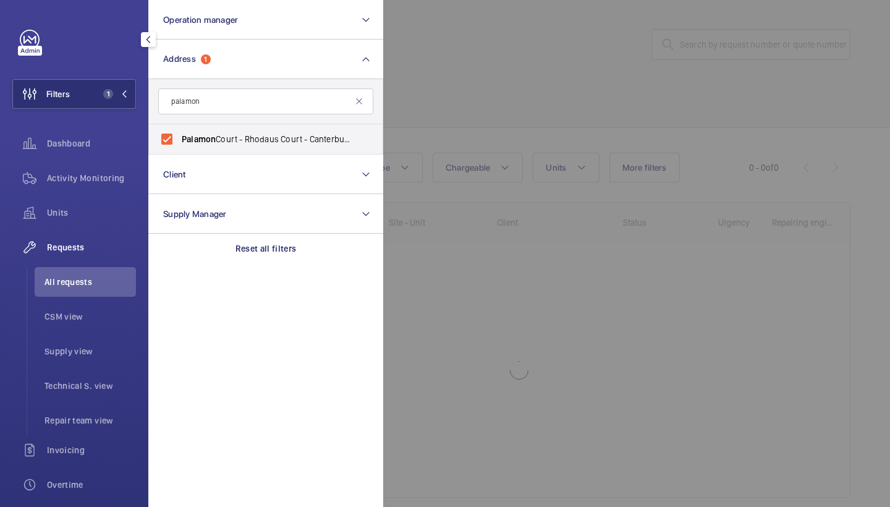
click at [461, 99] on div at bounding box center [828, 253] width 890 height 507
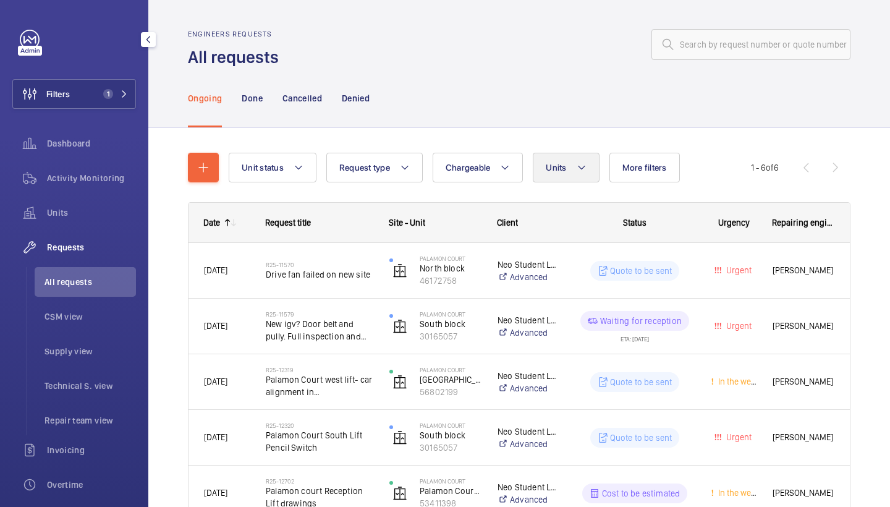
click at [563, 154] on button "Units" at bounding box center [566, 168] width 66 height 30
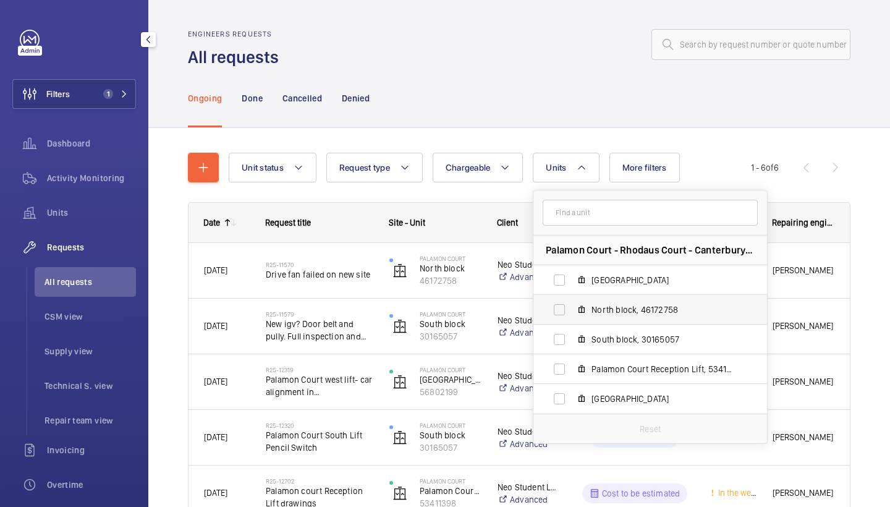
click at [591, 319] on label "North block, 46172758" at bounding box center [640, 310] width 214 height 30
click at [571, 319] on input "North block, 46172758" at bounding box center [559, 309] width 25 height 25
checkbox input "true"
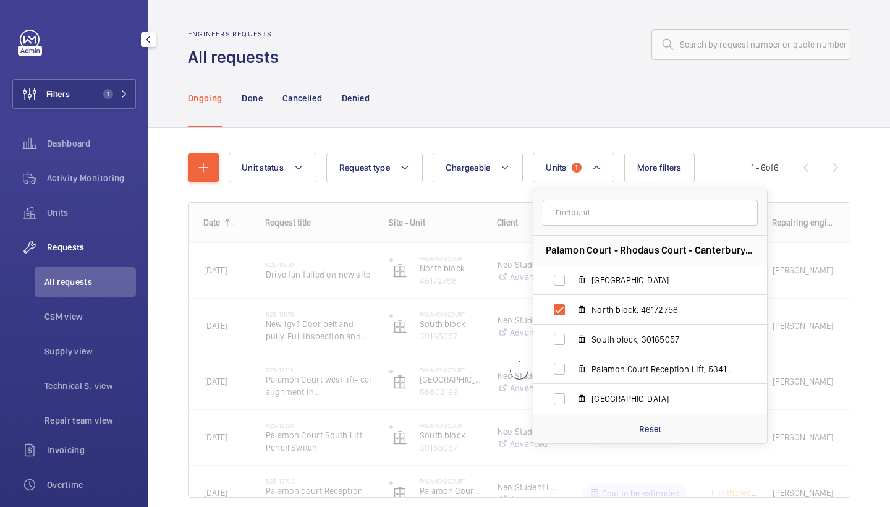
click at [552, 125] on div "Ongoing Done Cancelled Denied" at bounding box center [519, 98] width 662 height 59
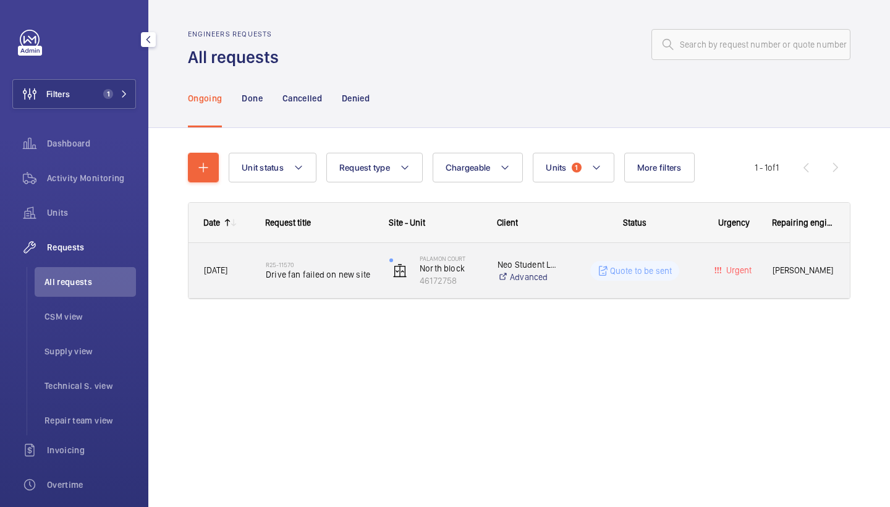
click at [295, 283] on div "R25-11570 Drive fan failed on new site" at bounding box center [319, 271] width 107 height 36
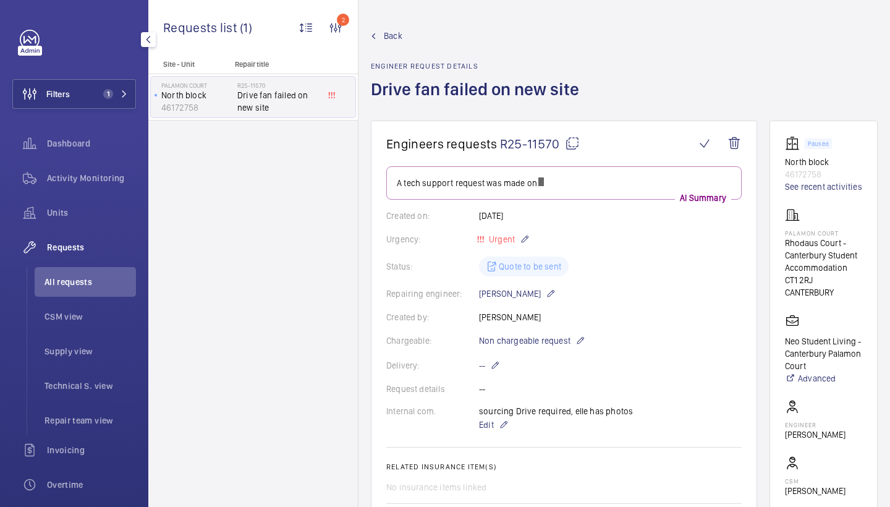
scroll to position [538, 0]
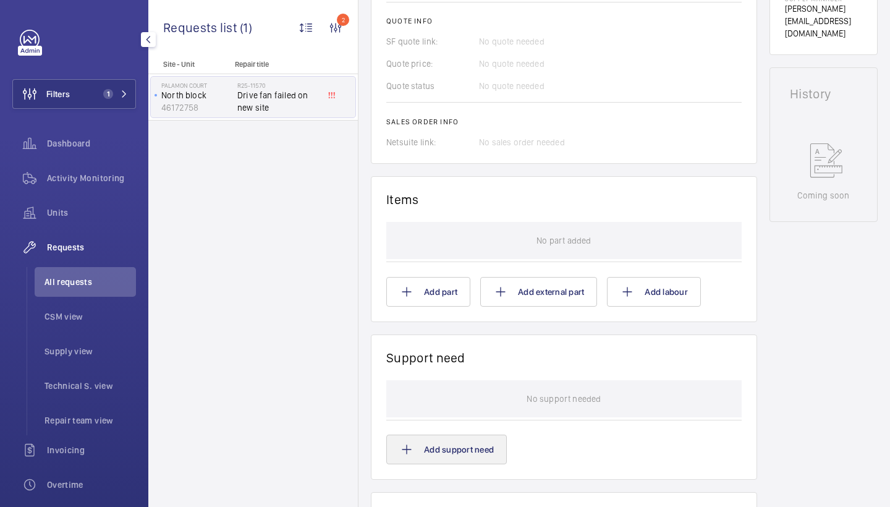
click at [437, 457] on button "Add support need" at bounding box center [446, 449] width 120 height 30
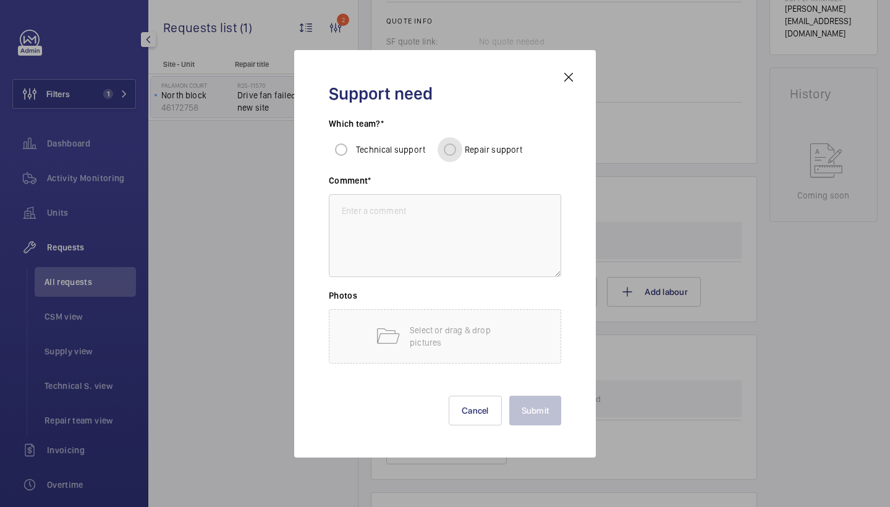
click at [455, 145] on input "Repair support" at bounding box center [449, 149] width 25 height 25
radio input "true"
click at [465, 249] on textarea at bounding box center [445, 235] width 232 height 83
type textarea "repairs to fit"
click at [552, 409] on button "Submit" at bounding box center [535, 410] width 53 height 30
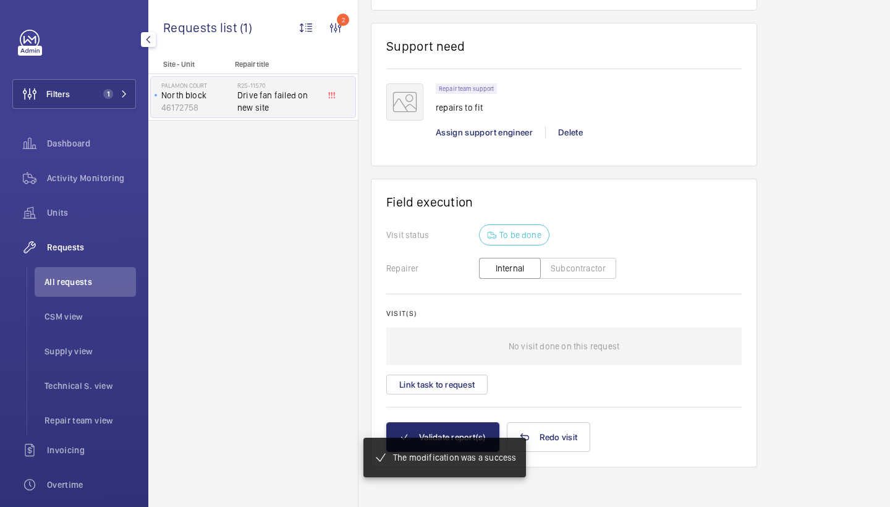
scroll to position [825, 0]
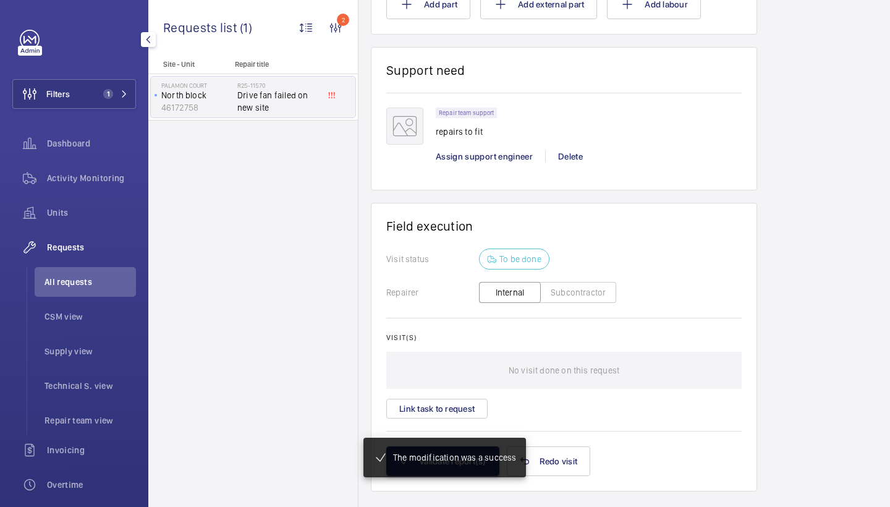
click at [507, 145] on div "Repair team support repairs to fit" at bounding box center [589, 126] width 306 height 38
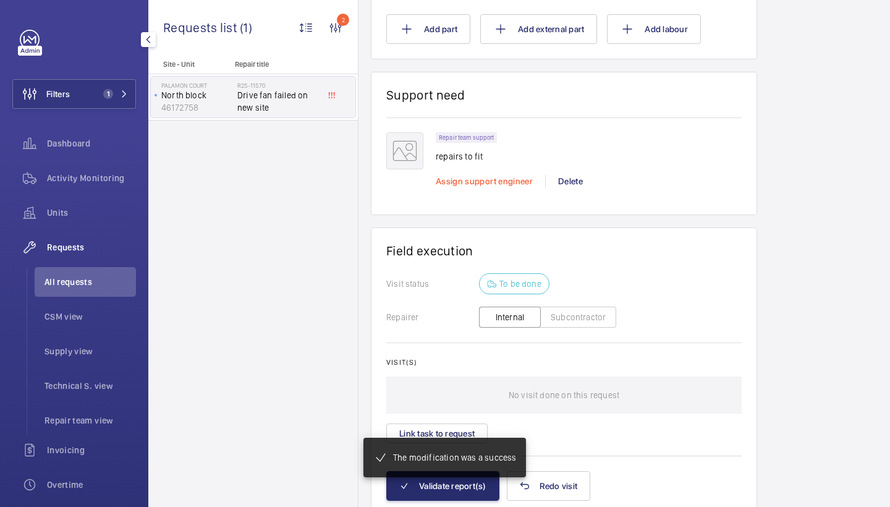
click at [500, 176] on span "Assign support engineer" at bounding box center [484, 181] width 97 height 10
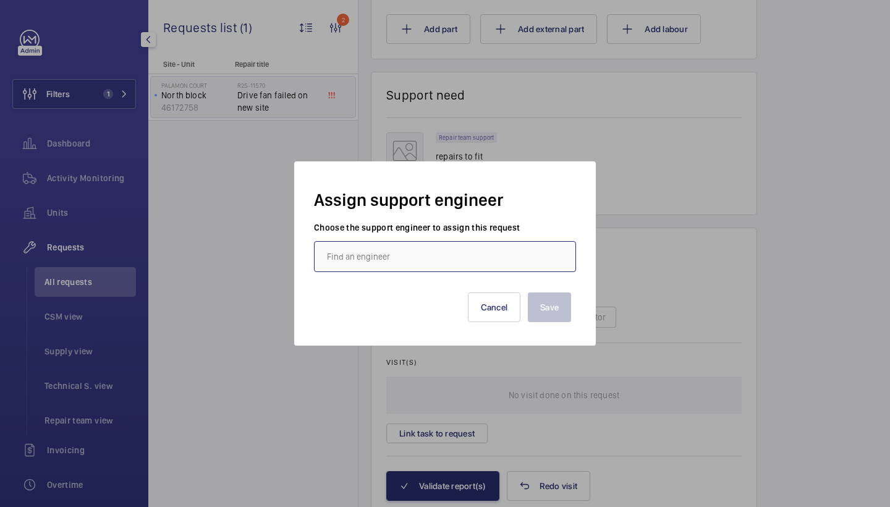
click at [384, 255] on input "text" at bounding box center [445, 256] width 262 height 31
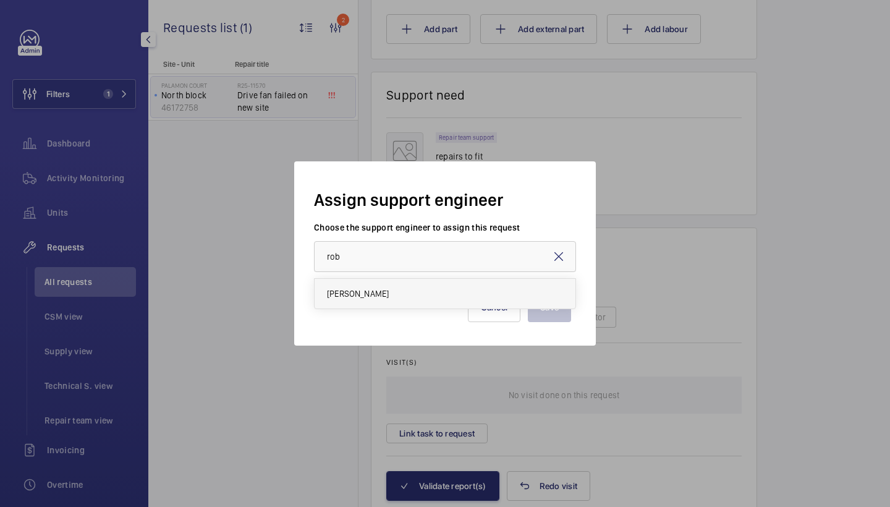
click at [375, 290] on mat-option "[PERSON_NAME]" at bounding box center [444, 294] width 261 height 30
type input "[PERSON_NAME]"
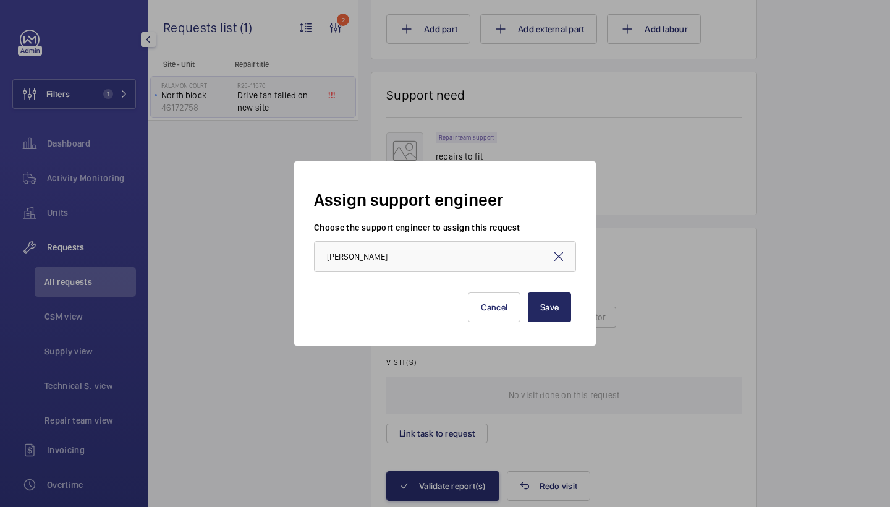
click at [543, 312] on button "Save" at bounding box center [549, 307] width 43 height 30
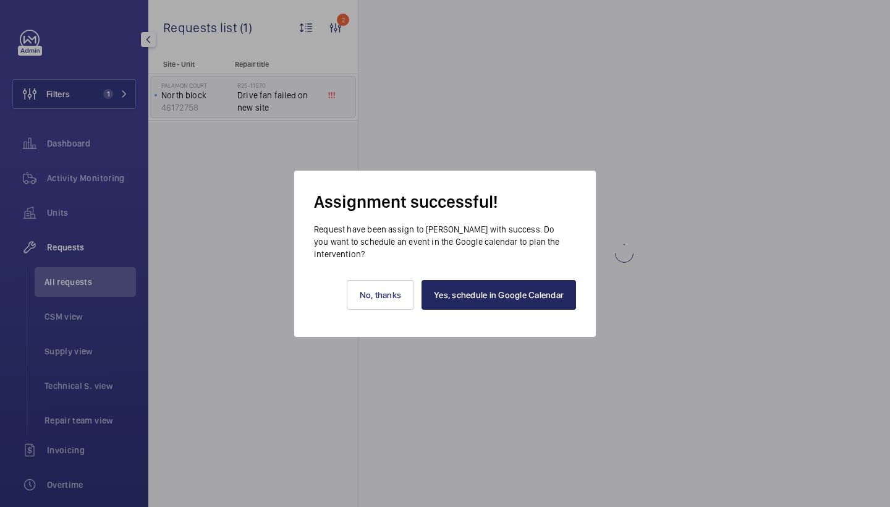
click at [516, 301] on link "Yes, schedule in Google Calendar" at bounding box center [498, 295] width 154 height 30
